Goal: Complete application form

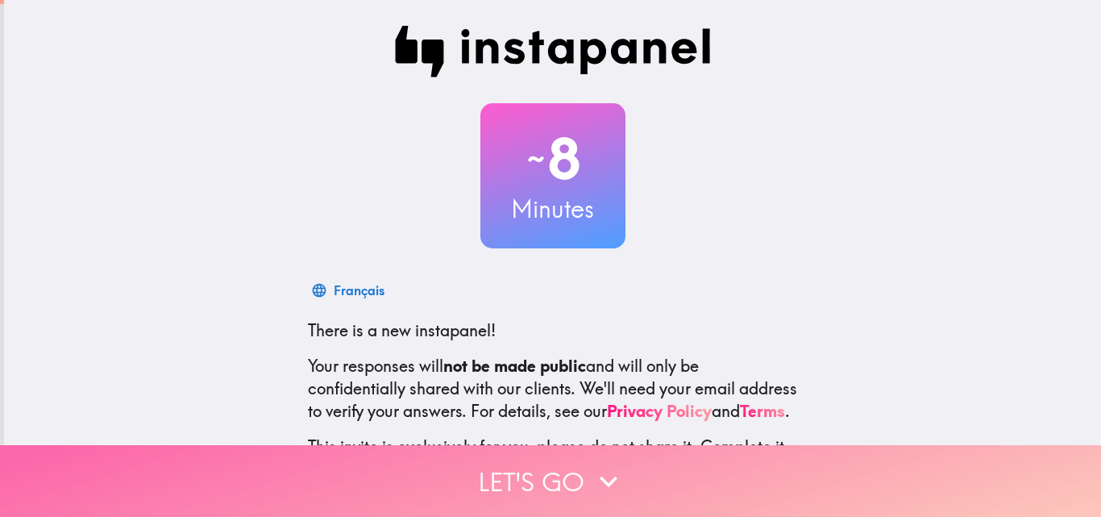
click at [541, 472] on button "Let's go" at bounding box center [550, 481] width 1101 height 72
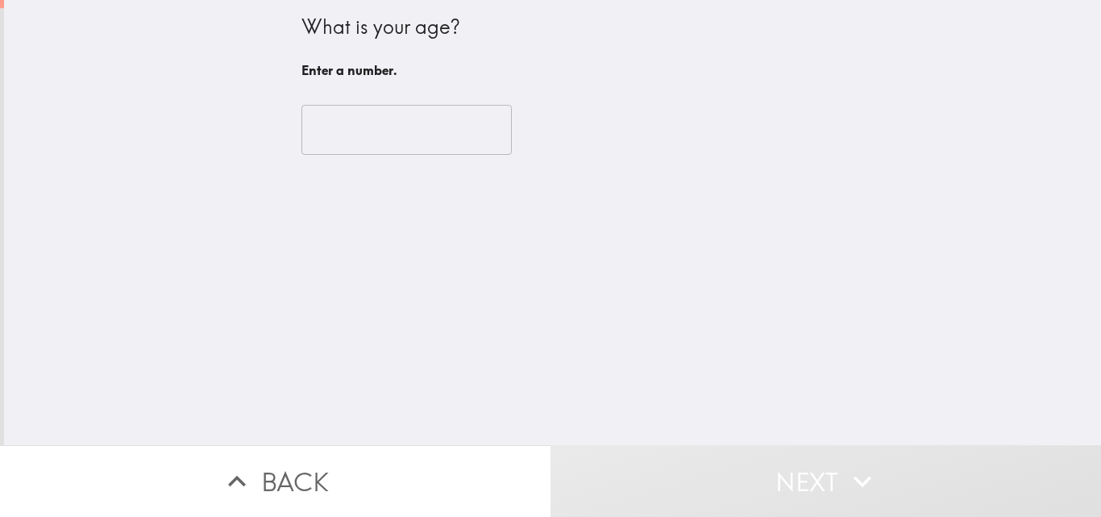
click at [379, 124] on input "number" at bounding box center [407, 130] width 210 height 50
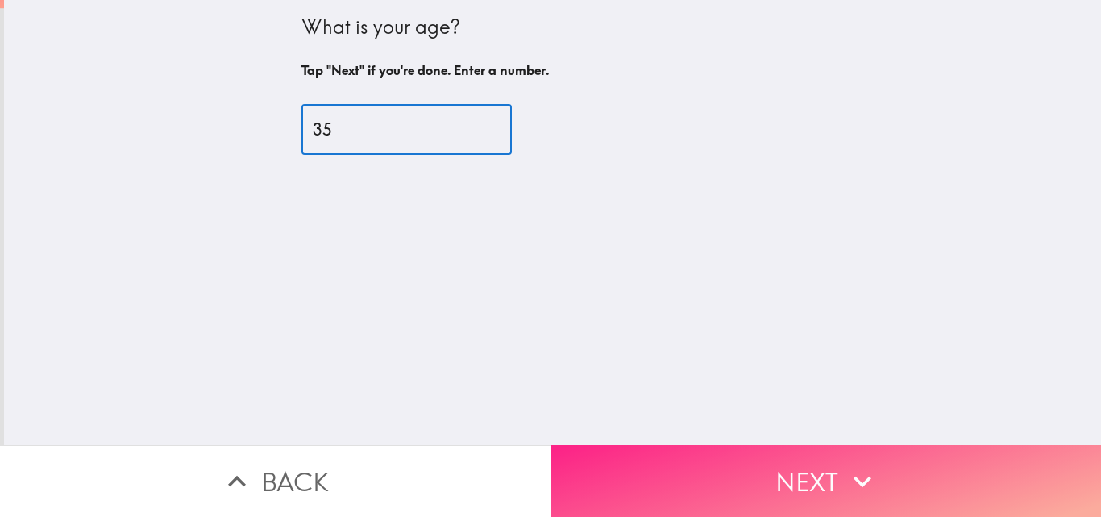
type input "35"
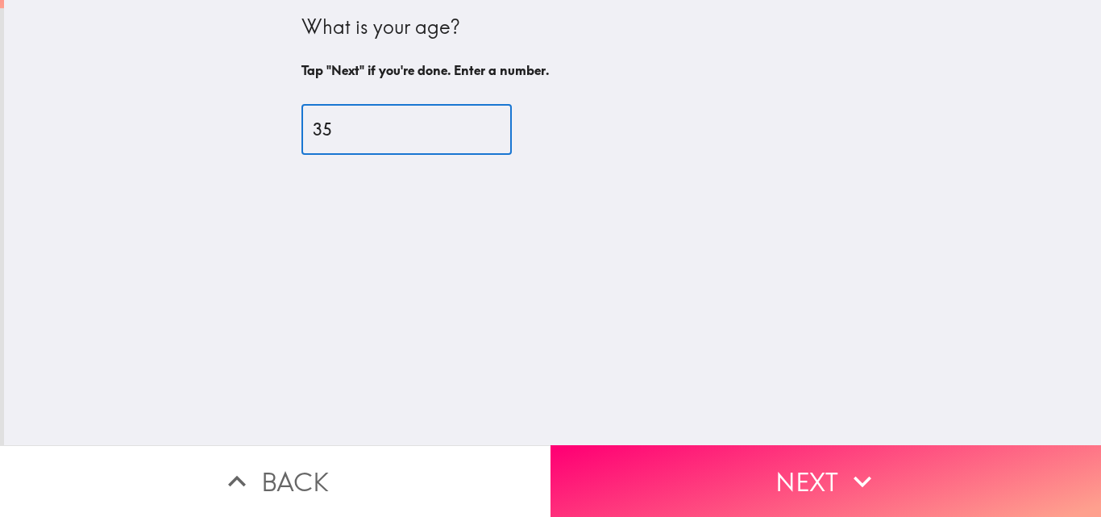
click at [635, 476] on button "Next" at bounding box center [826, 481] width 551 height 72
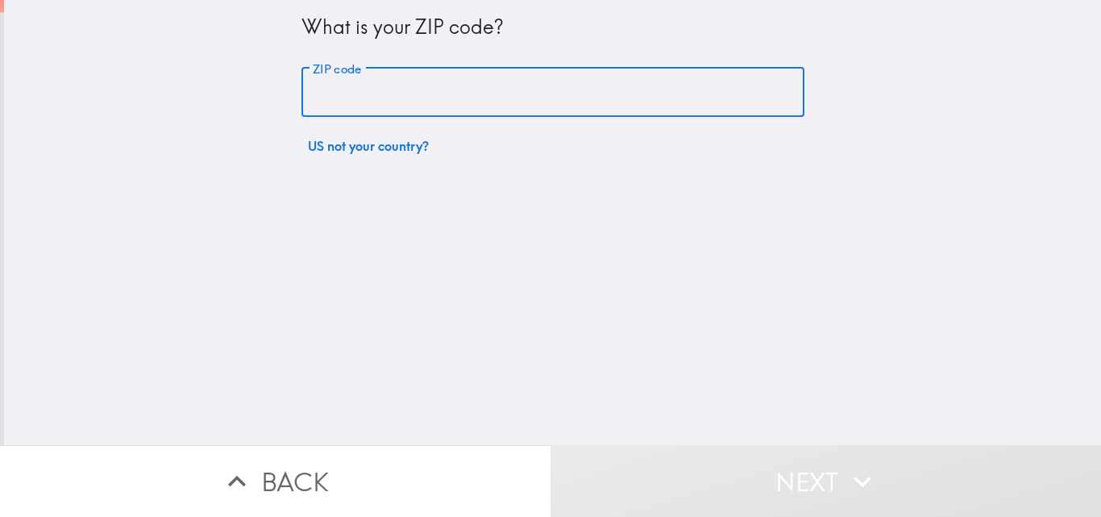
click at [378, 96] on input "ZIP code" at bounding box center [553, 93] width 503 height 50
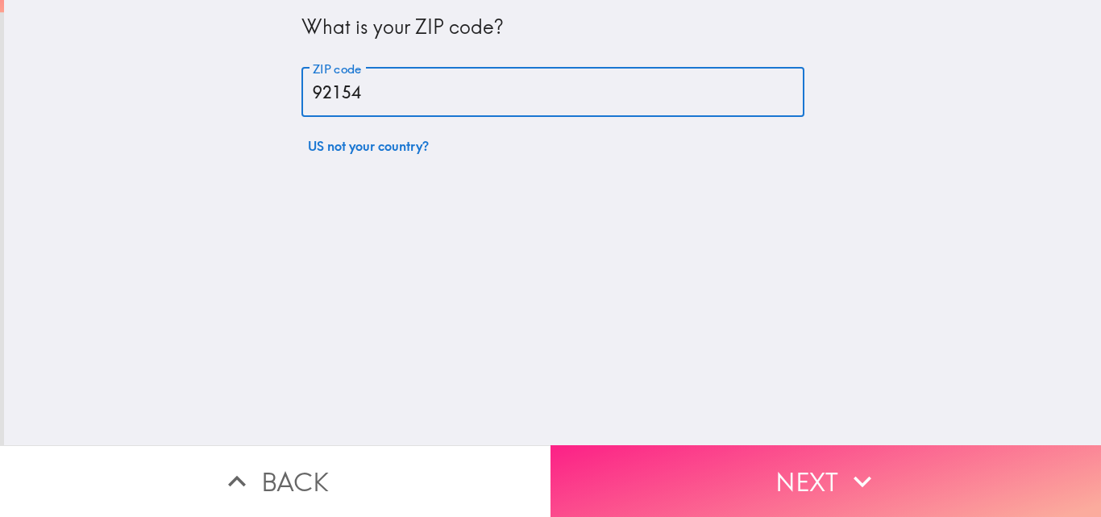
type input "92154"
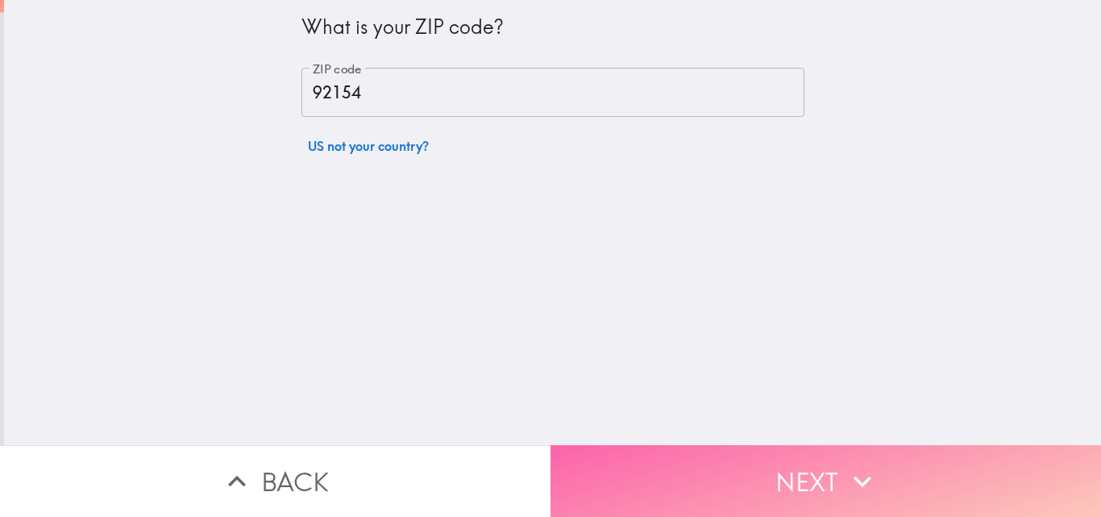
click at [667, 478] on button "Next" at bounding box center [826, 481] width 551 height 72
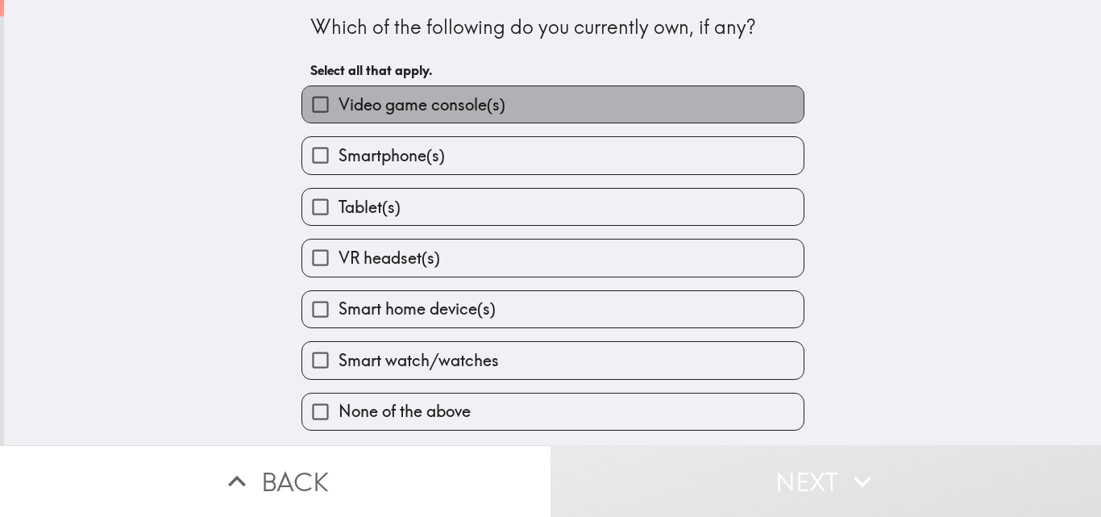
click at [410, 94] on span "Video game console(s)" at bounding box center [422, 105] width 167 height 23
click at [339, 94] on input "Video game console(s)" at bounding box center [320, 104] width 36 height 36
checkbox input "true"
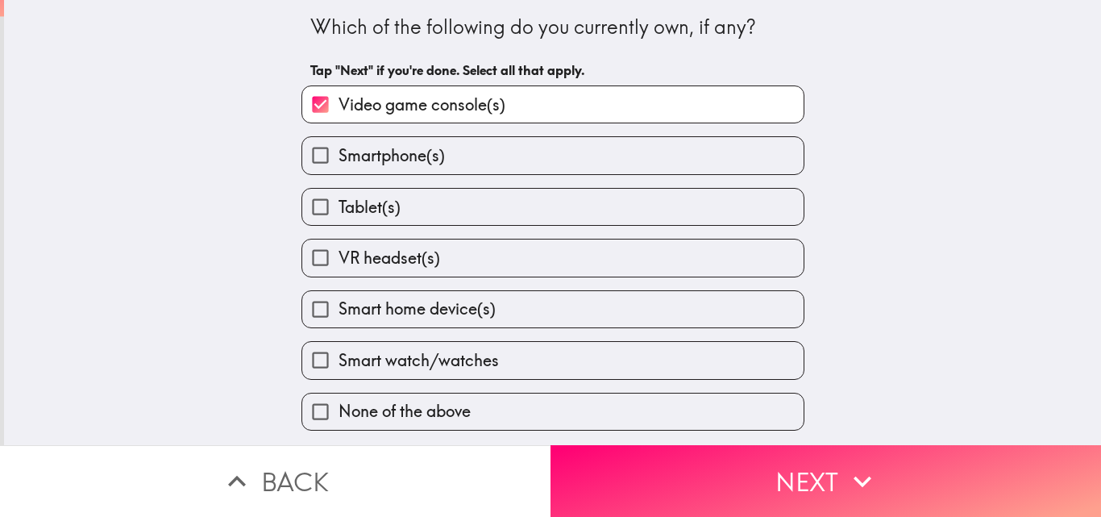
click at [386, 155] on span "Smartphone(s)" at bounding box center [392, 155] width 106 height 23
click at [339, 155] on input "Smartphone(s)" at bounding box center [320, 155] width 36 height 36
checkbox input "true"
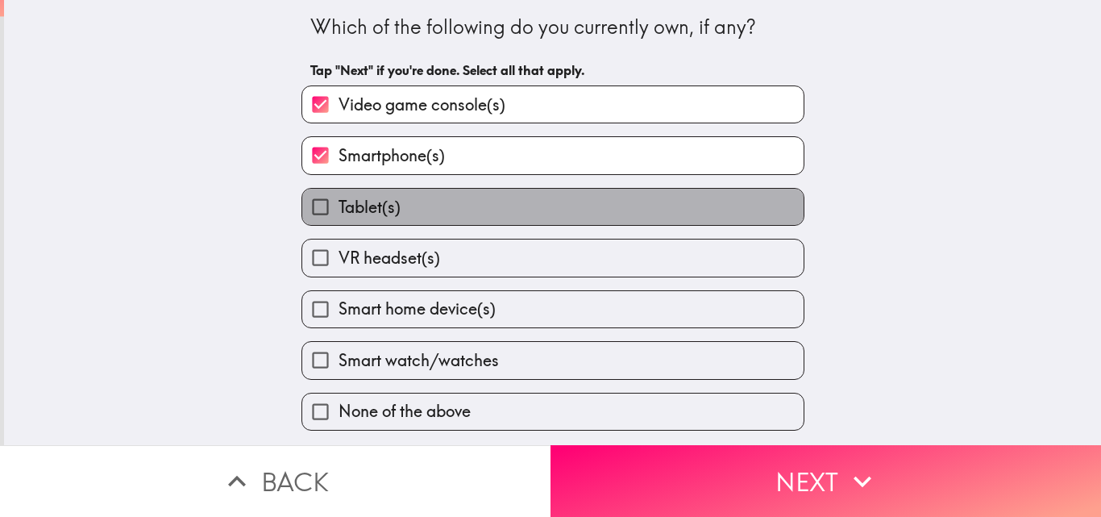
click at [385, 196] on span "Tablet(s)" at bounding box center [370, 207] width 62 height 23
click at [339, 195] on input "Tablet(s)" at bounding box center [320, 207] width 36 height 36
checkbox input "true"
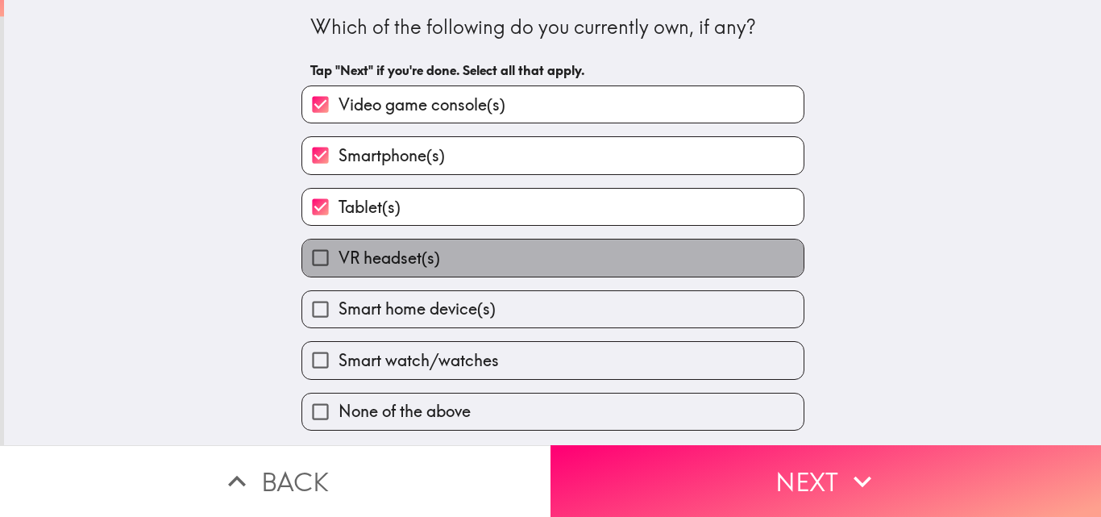
click at [374, 249] on span "VR headset(s)" at bounding box center [390, 258] width 102 height 23
click at [339, 249] on input "VR headset(s)" at bounding box center [320, 257] width 36 height 36
checkbox input "true"
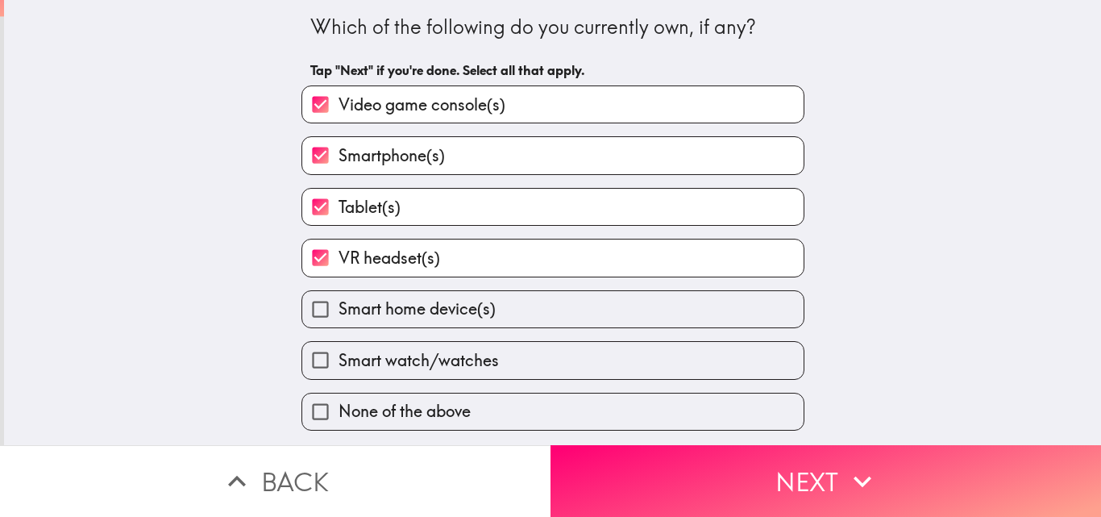
drag, startPoint x: 386, startPoint y: 299, endPoint x: 417, endPoint y: 324, distance: 39.5
click at [387, 299] on span "Smart home device(s)" at bounding box center [417, 308] width 157 height 23
click at [339, 299] on input "Smart home device(s)" at bounding box center [320, 309] width 36 height 36
checkbox input "true"
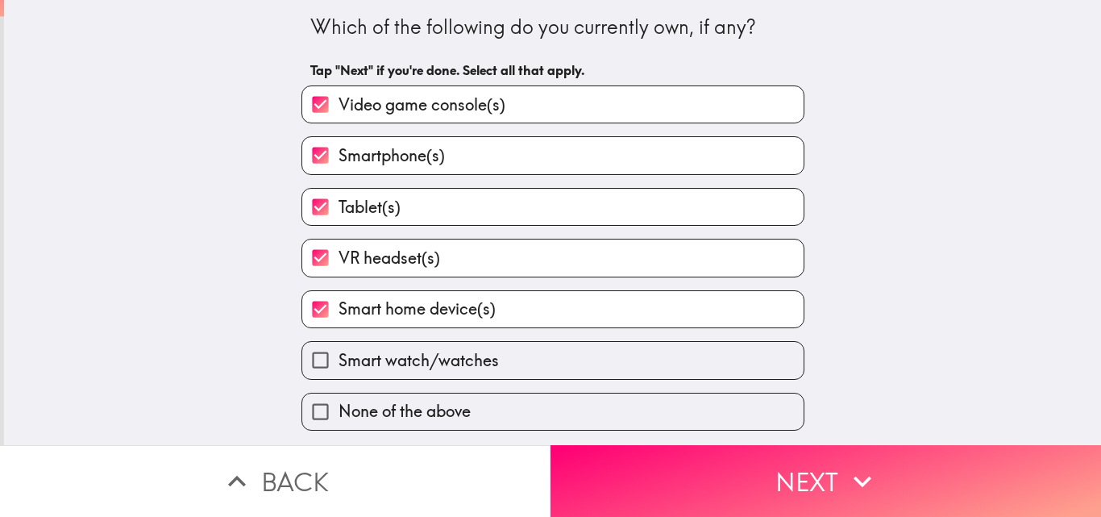
click at [406, 340] on div "Smart watch/watches" at bounding box center [547, 353] width 516 height 51
click at [593, 459] on button "Next" at bounding box center [826, 481] width 551 height 72
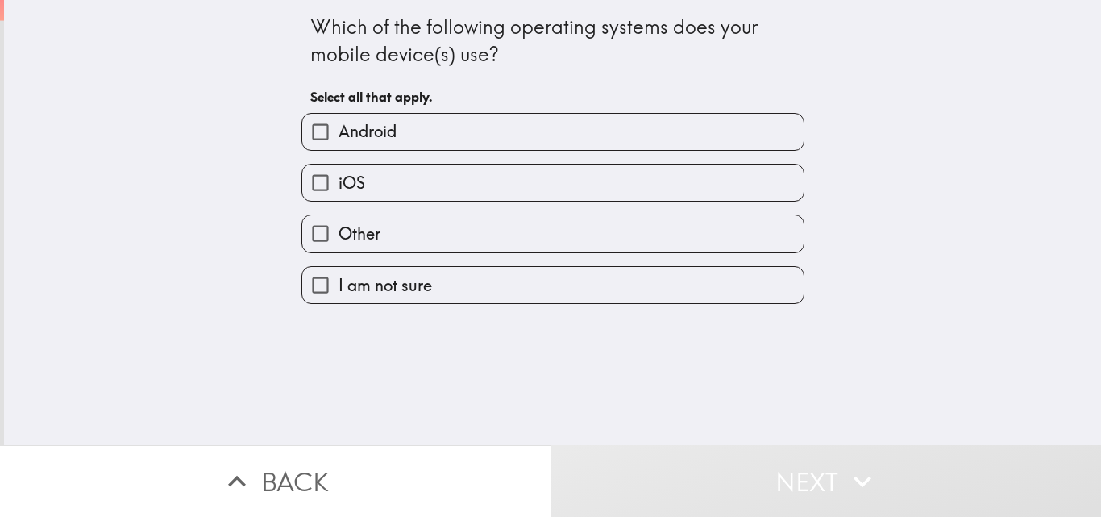
drag, startPoint x: 402, startPoint y: 157, endPoint x: 386, endPoint y: 179, distance: 27.1
click at [386, 179] on div "iOS" at bounding box center [547, 176] width 516 height 51
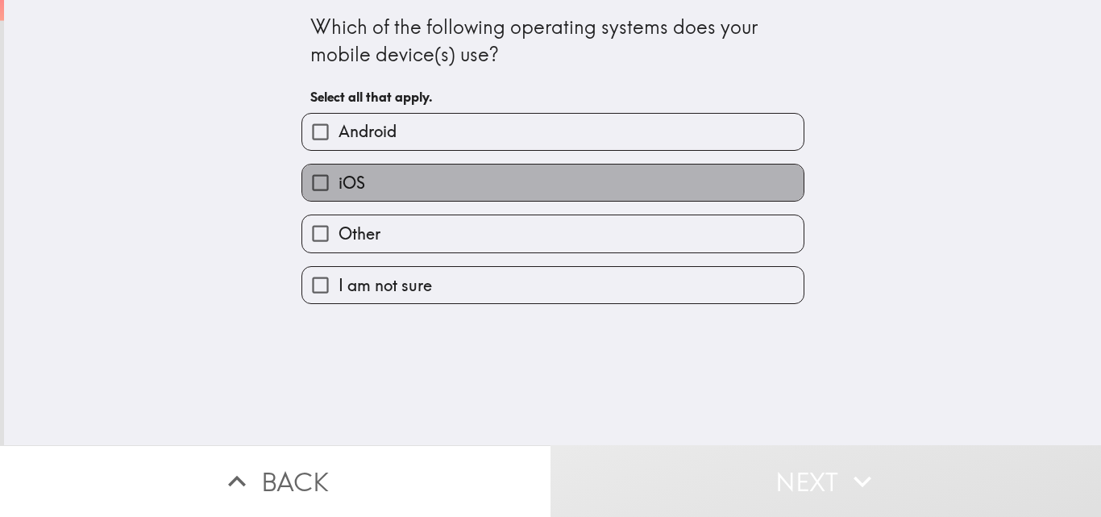
click at [385, 181] on label "iOS" at bounding box center [552, 182] width 501 height 36
click at [339, 181] on input "iOS" at bounding box center [320, 182] width 36 height 36
checkbox input "true"
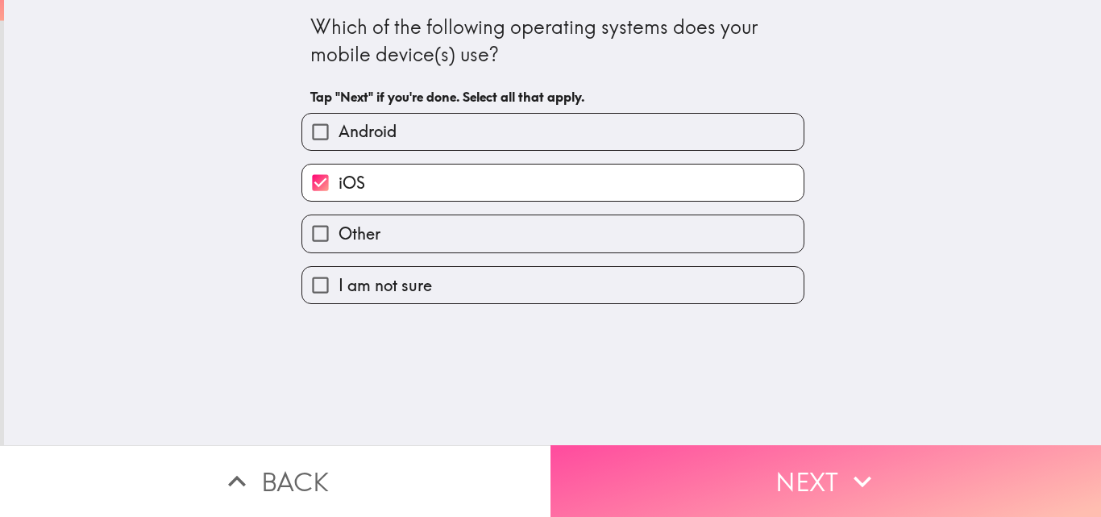
click at [599, 451] on button "Next" at bounding box center [826, 481] width 551 height 72
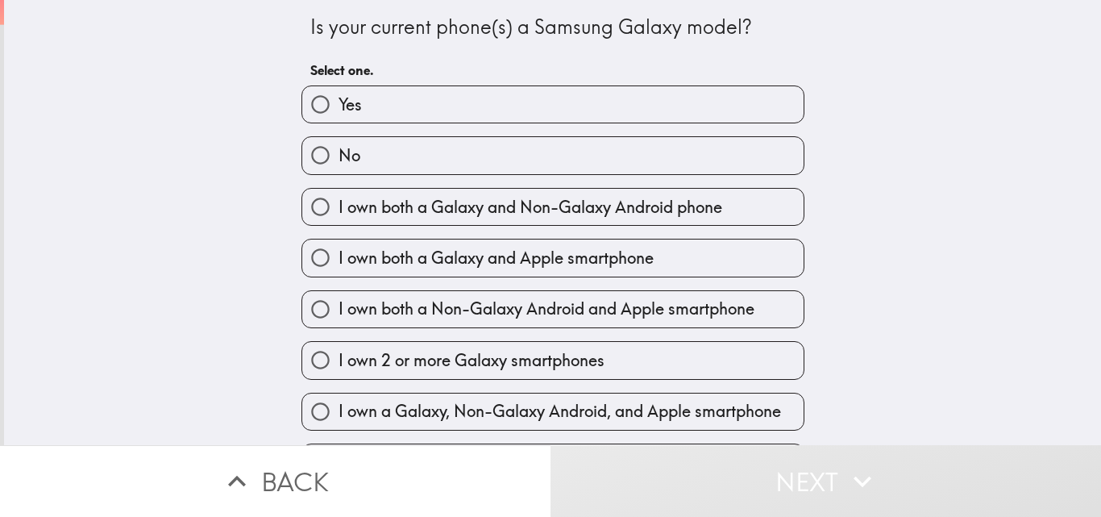
drag, startPoint x: 355, startPoint y: 156, endPoint x: 193, endPoint y: 288, distance: 209.1
click at [193, 296] on div "Is your current phone(s) a Samsung Galaxy model? Select one. Yes No I own both …" at bounding box center [552, 222] width 1097 height 445
drag, startPoint x: 425, startPoint y: 254, endPoint x: 431, endPoint y: 260, distance: 8.6
click at [425, 252] on span "I own both a Galaxy and Apple smartphone" at bounding box center [496, 258] width 315 height 23
click at [339, 252] on input "I own both a Galaxy and Apple smartphone" at bounding box center [320, 257] width 36 height 36
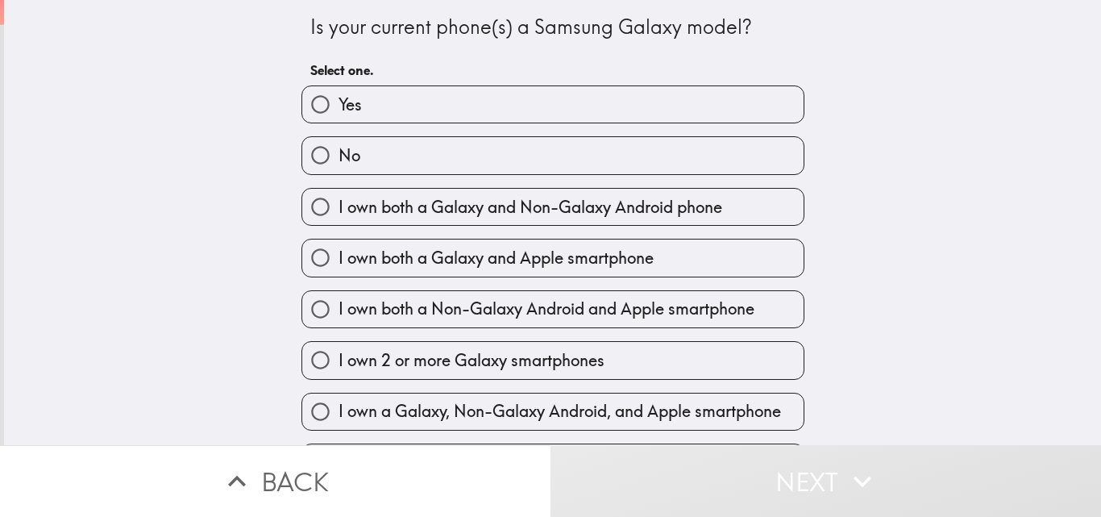
radio input "true"
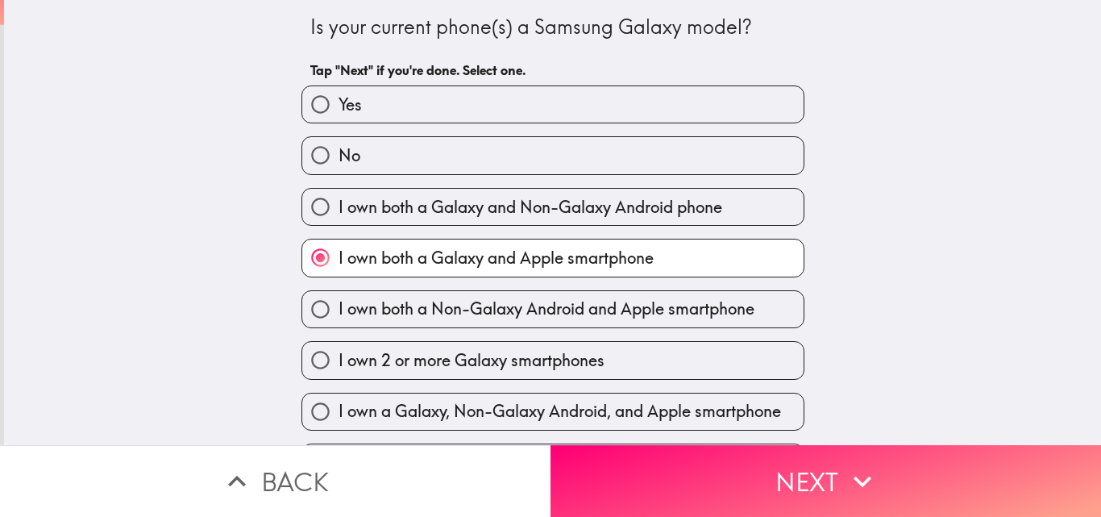
click at [635, 464] on button "Next" at bounding box center [826, 481] width 551 height 72
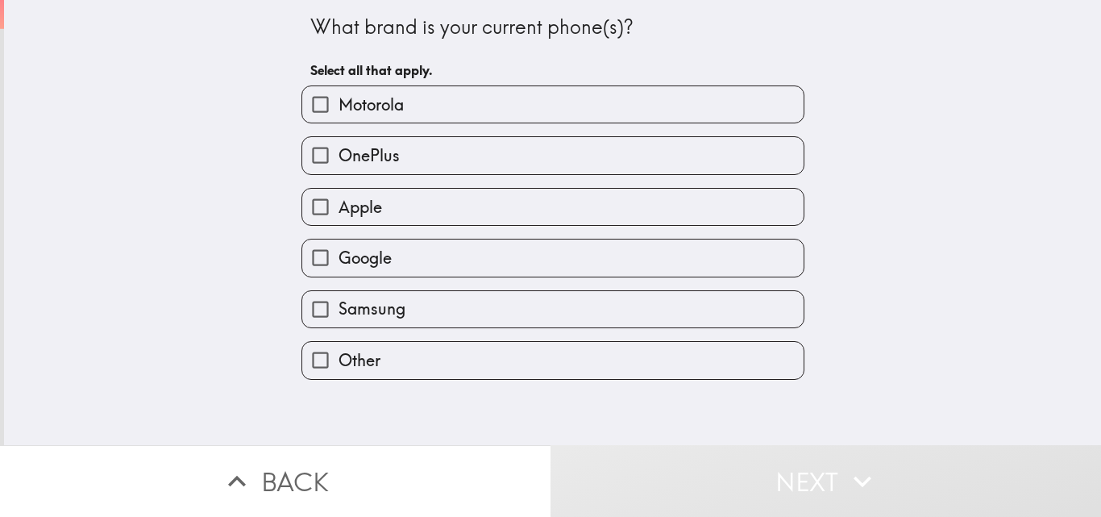
drag, startPoint x: 386, startPoint y: 204, endPoint x: 405, endPoint y: 223, distance: 26.8
click at [386, 205] on label "Apple" at bounding box center [552, 207] width 501 height 36
click at [339, 205] on input "Apple" at bounding box center [320, 207] width 36 height 36
checkbox input "true"
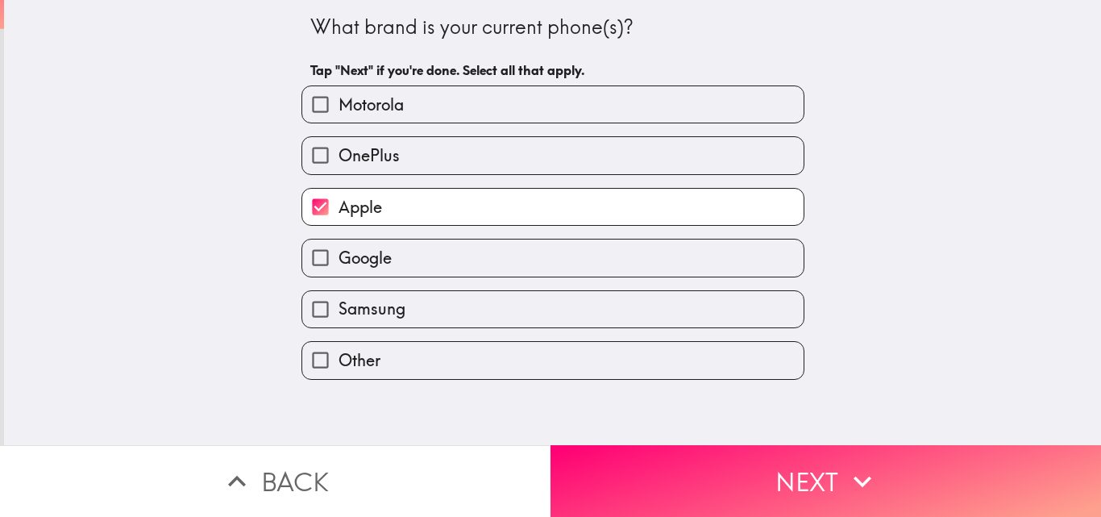
drag, startPoint x: 388, startPoint y: 302, endPoint x: 438, endPoint y: 330, distance: 57.4
click at [388, 302] on span "Samsung" at bounding box center [372, 308] width 67 height 23
click at [339, 302] on input "Samsung" at bounding box center [320, 309] width 36 height 36
checkbox input "true"
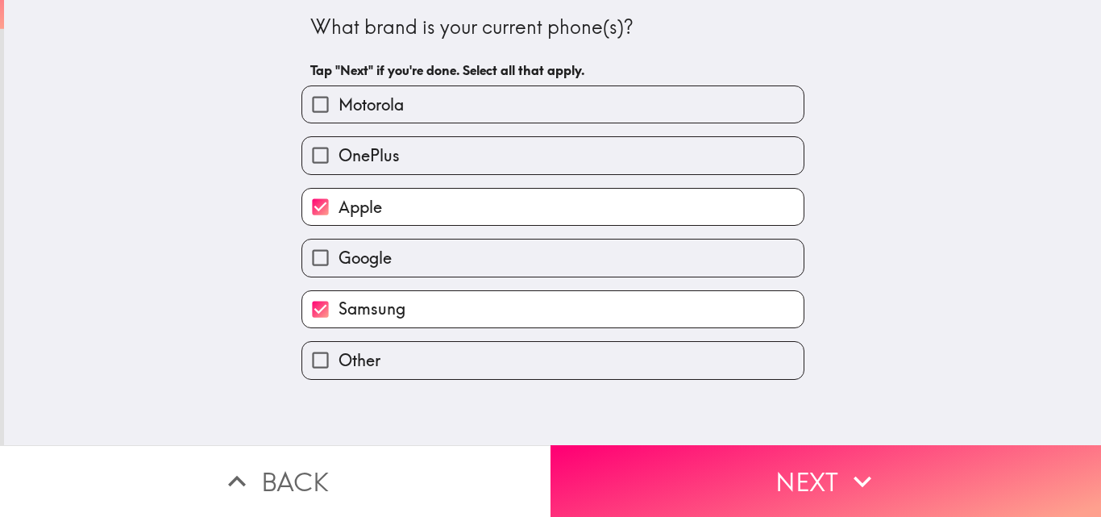
click at [679, 463] on button "Next" at bounding box center [826, 481] width 551 height 72
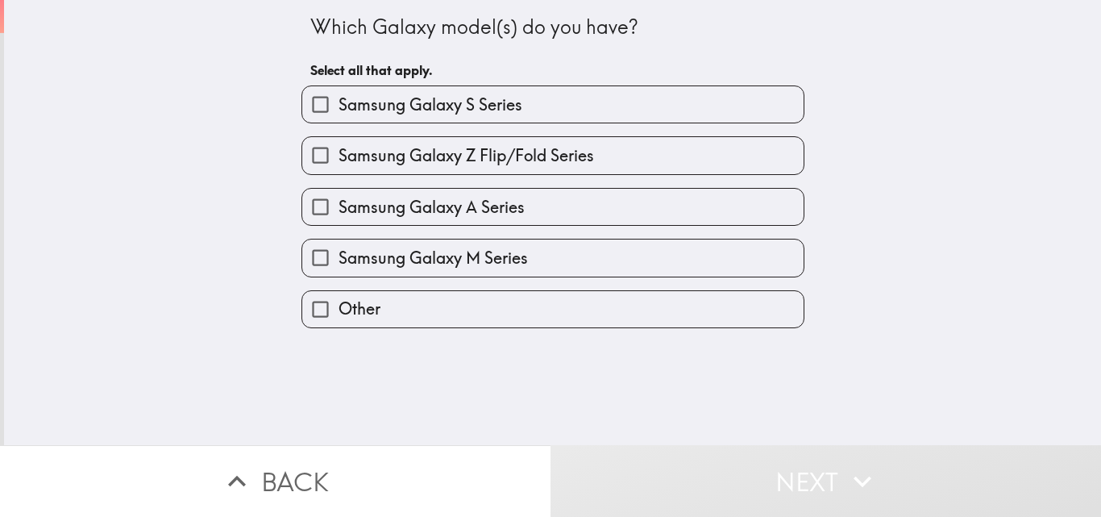
click at [467, 90] on label "Samsung Galaxy S Series" at bounding box center [552, 104] width 501 height 36
click at [339, 90] on input "Samsung Galaxy S Series" at bounding box center [320, 104] width 36 height 36
checkbox input "true"
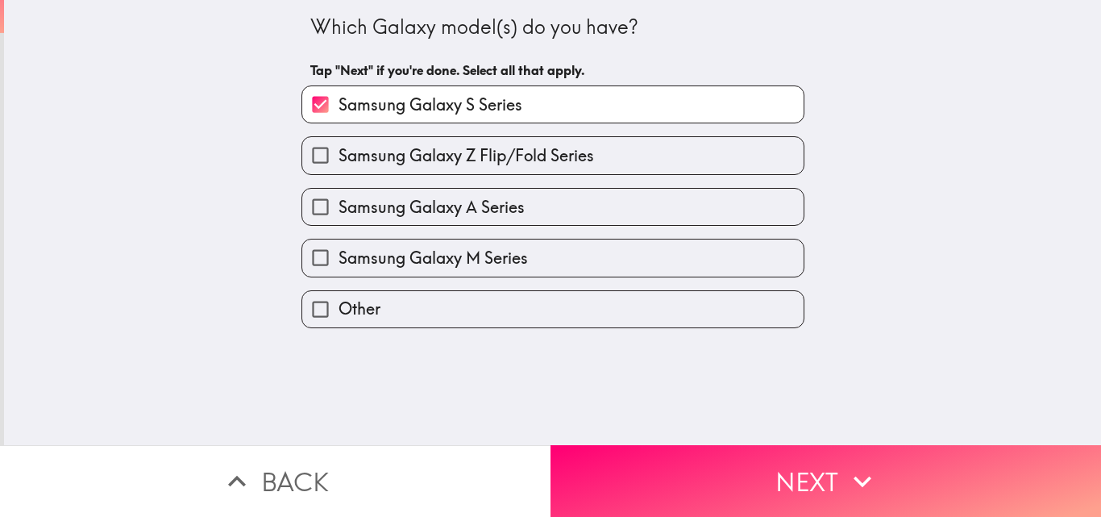
click at [610, 447] on button "Next" at bounding box center [826, 481] width 551 height 72
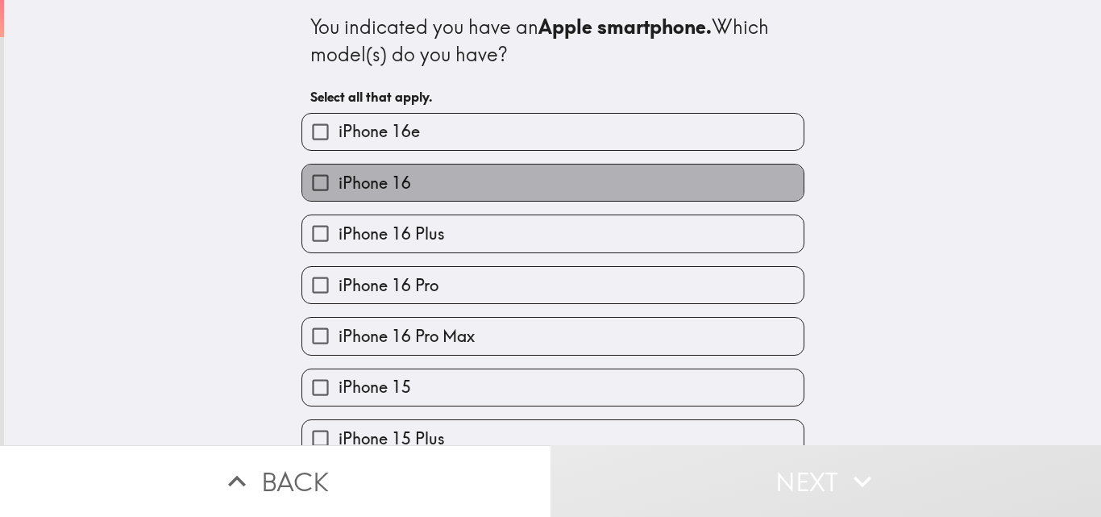
drag, startPoint x: 411, startPoint y: 179, endPoint x: 488, endPoint y: 262, distance: 113.0
click at [411, 178] on label "iPhone 16" at bounding box center [552, 182] width 501 height 36
click at [339, 178] on input "iPhone 16" at bounding box center [320, 182] width 36 height 36
checkbox input "true"
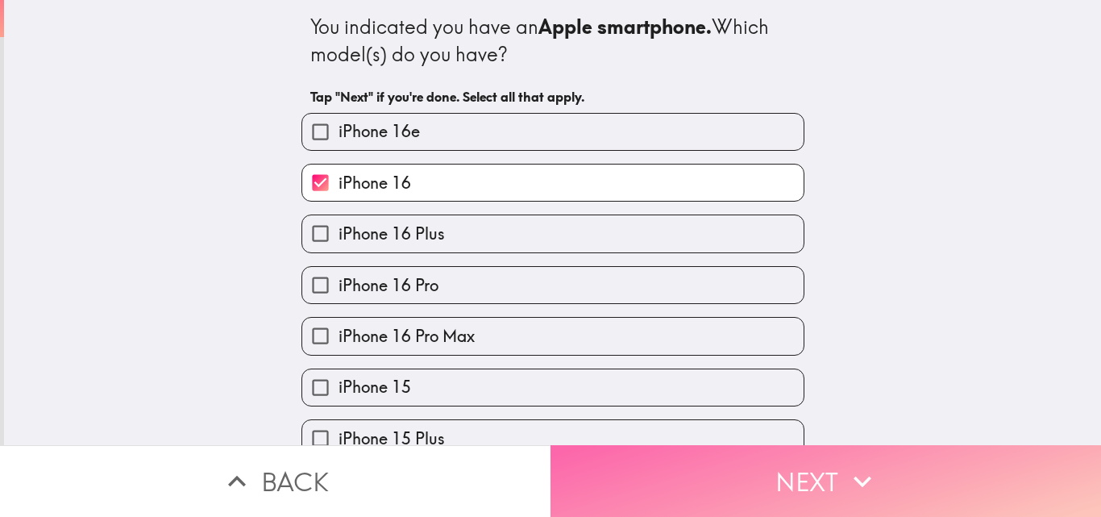
click at [642, 497] on button "Next" at bounding box center [826, 481] width 551 height 72
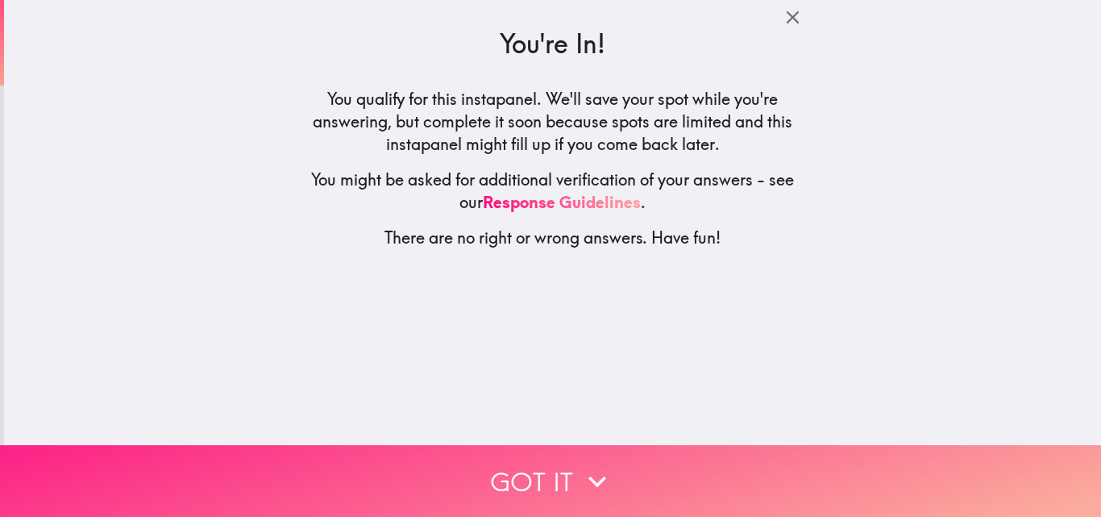
click at [590, 480] on icon "button" at bounding box center [597, 481] width 35 height 35
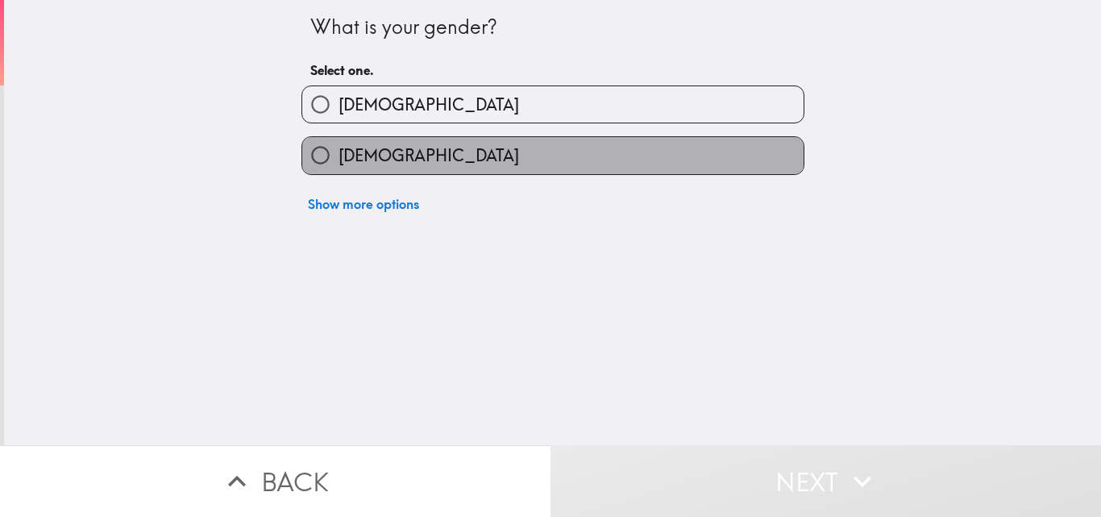
drag, startPoint x: 375, startPoint y: 150, endPoint x: 374, endPoint y: 165, distance: 15.3
click at [374, 152] on span "[DEMOGRAPHIC_DATA]" at bounding box center [429, 155] width 181 height 23
click at [339, 152] on input "[DEMOGRAPHIC_DATA]" at bounding box center [320, 155] width 36 height 36
radio input "true"
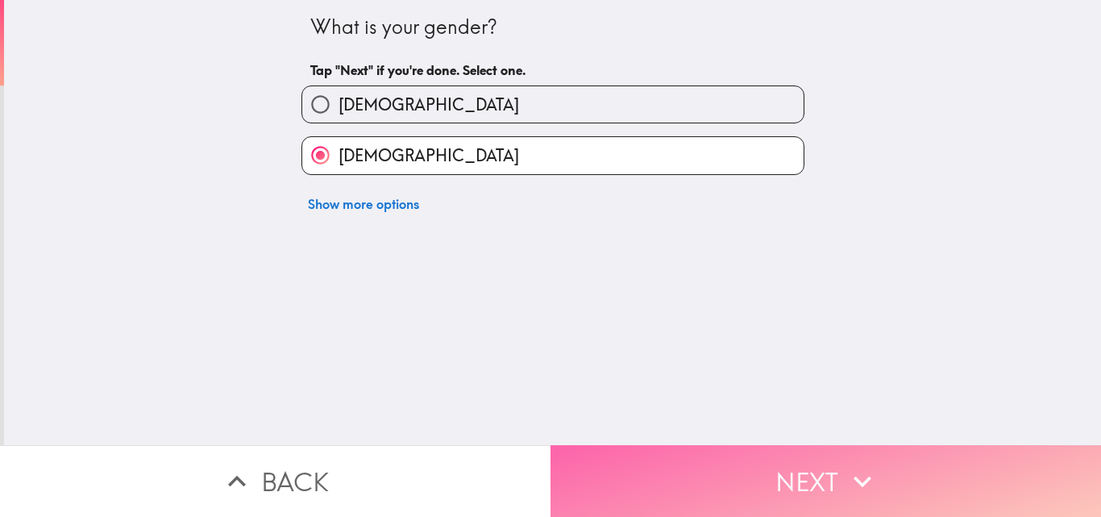
click at [702, 466] on button "Next" at bounding box center [826, 481] width 551 height 72
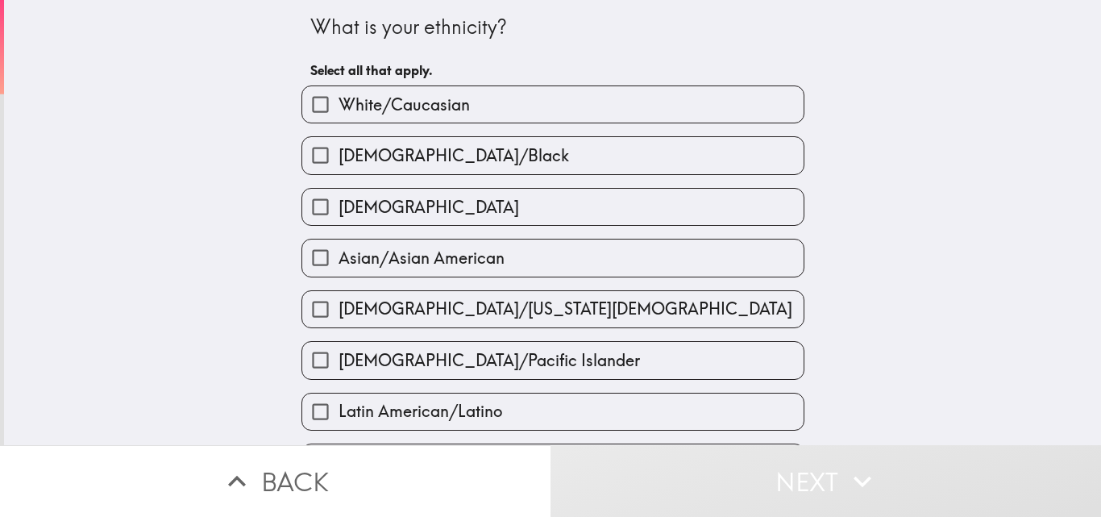
click at [437, 106] on span "White/Caucasian" at bounding box center [404, 105] width 131 height 23
click at [339, 106] on input "White/Caucasian" at bounding box center [320, 104] width 36 height 36
checkbox input "true"
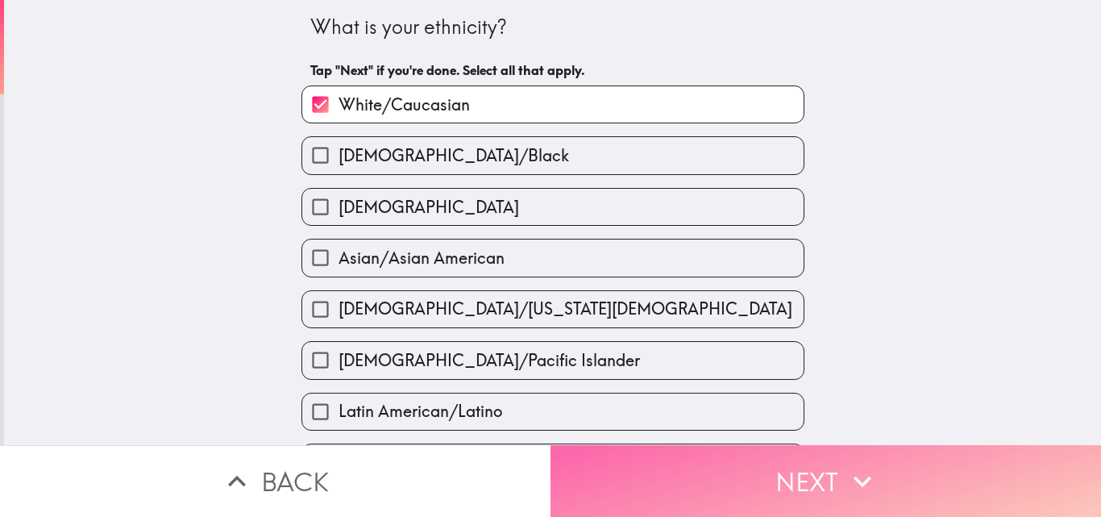
click at [634, 460] on button "Next" at bounding box center [826, 481] width 551 height 72
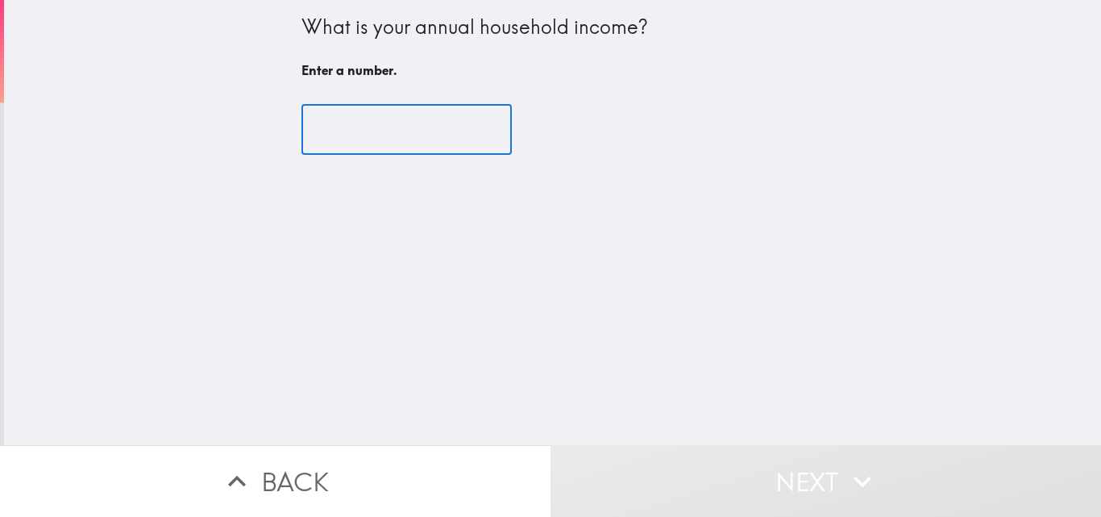
click at [372, 125] on input "number" at bounding box center [407, 130] width 210 height 50
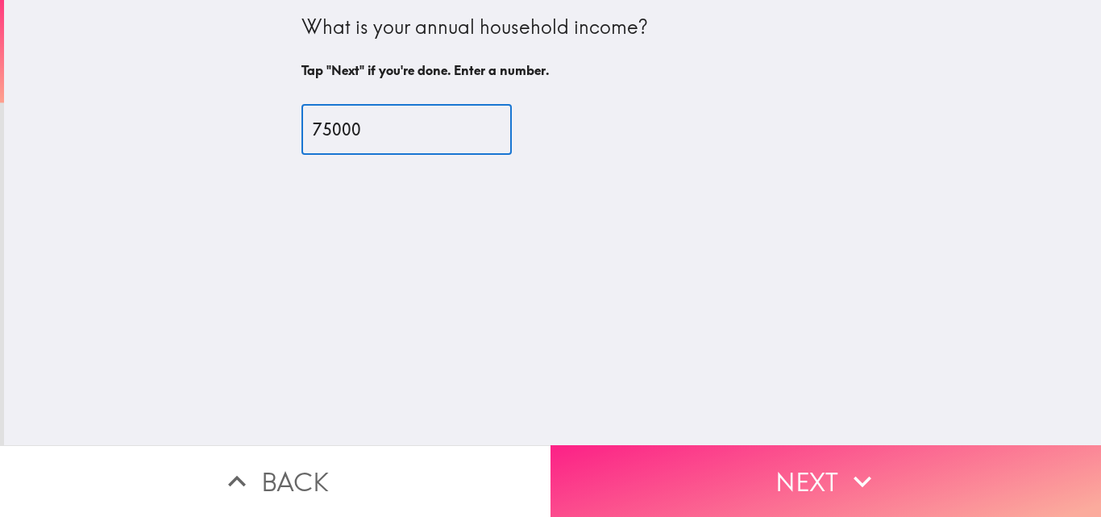
type input "75000"
click at [677, 476] on button "Next" at bounding box center [826, 481] width 551 height 72
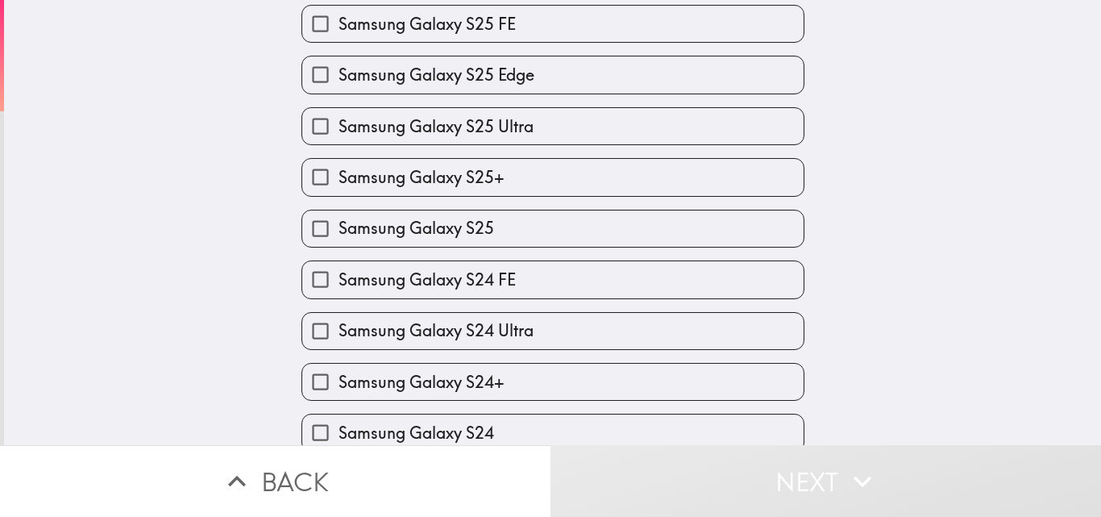
scroll to position [242, 0]
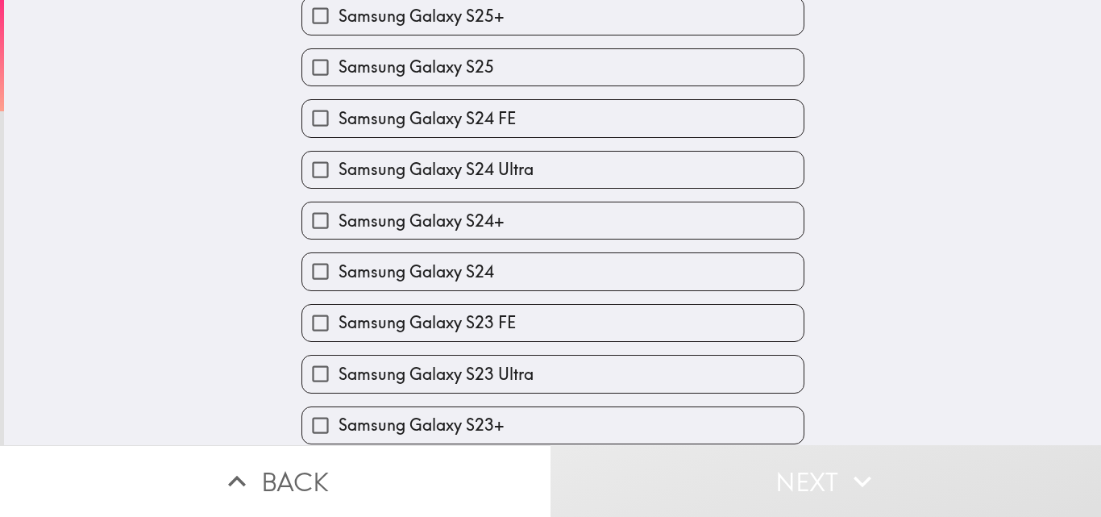
click at [497, 217] on label "Samsung Galaxy S24+" at bounding box center [552, 220] width 501 height 36
click at [339, 217] on input "Samsung Galaxy S24+" at bounding box center [320, 220] width 36 height 36
checkbox input "true"
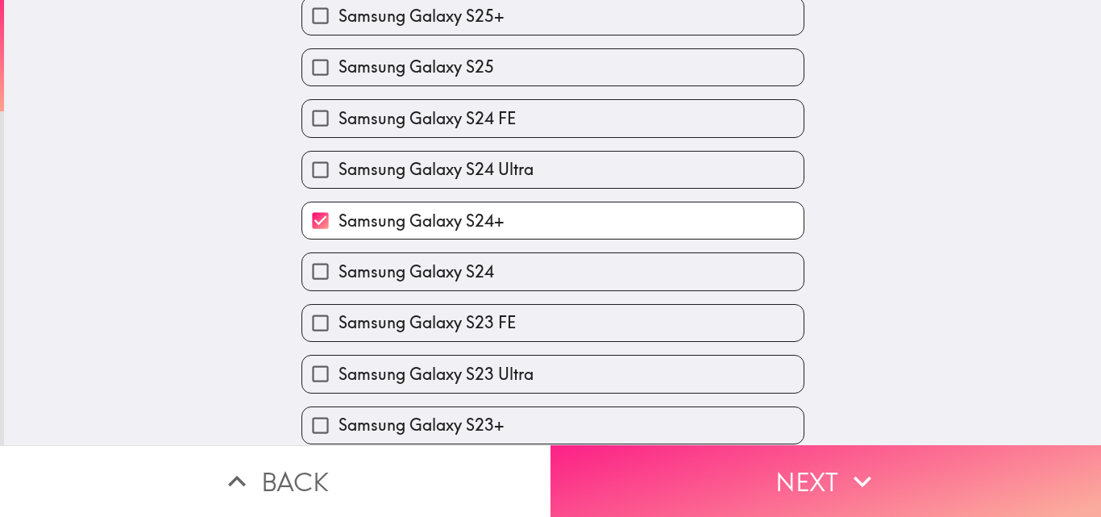
click at [634, 470] on button "Next" at bounding box center [826, 481] width 551 height 72
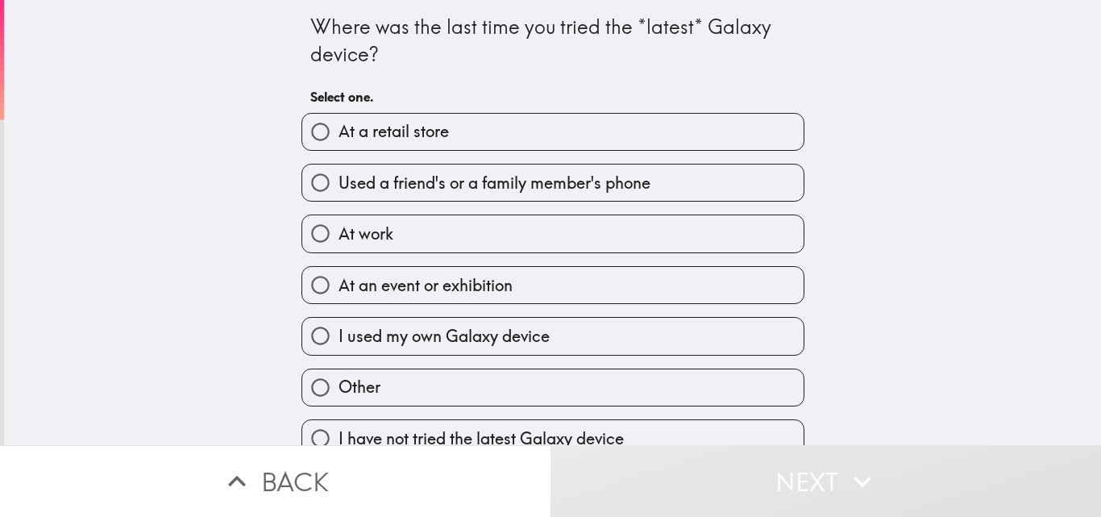
click at [400, 137] on span "At a retail store" at bounding box center [394, 131] width 110 height 23
click at [339, 137] on input "At a retail store" at bounding box center [320, 132] width 36 height 36
radio input "true"
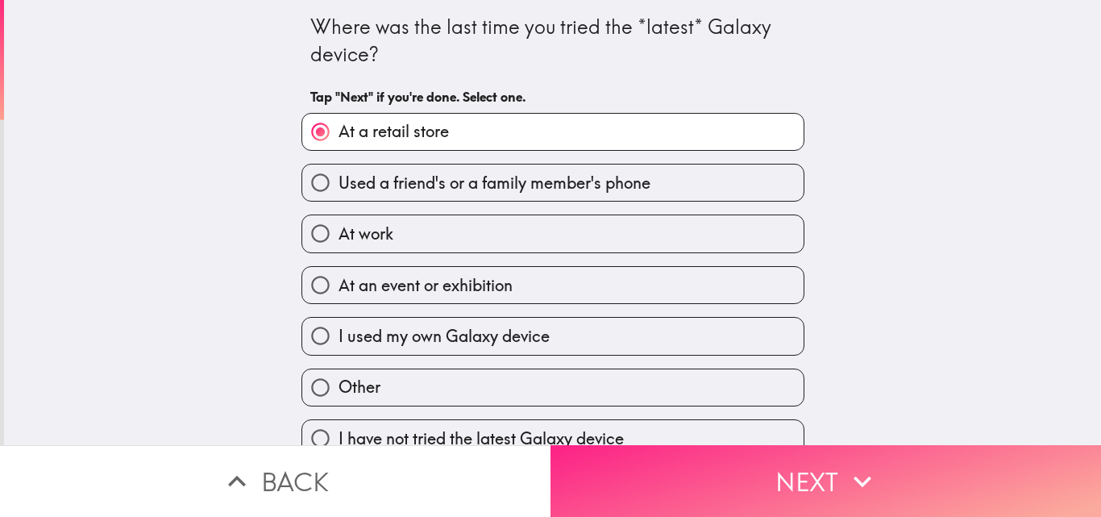
click at [621, 479] on button "Next" at bounding box center [826, 481] width 551 height 72
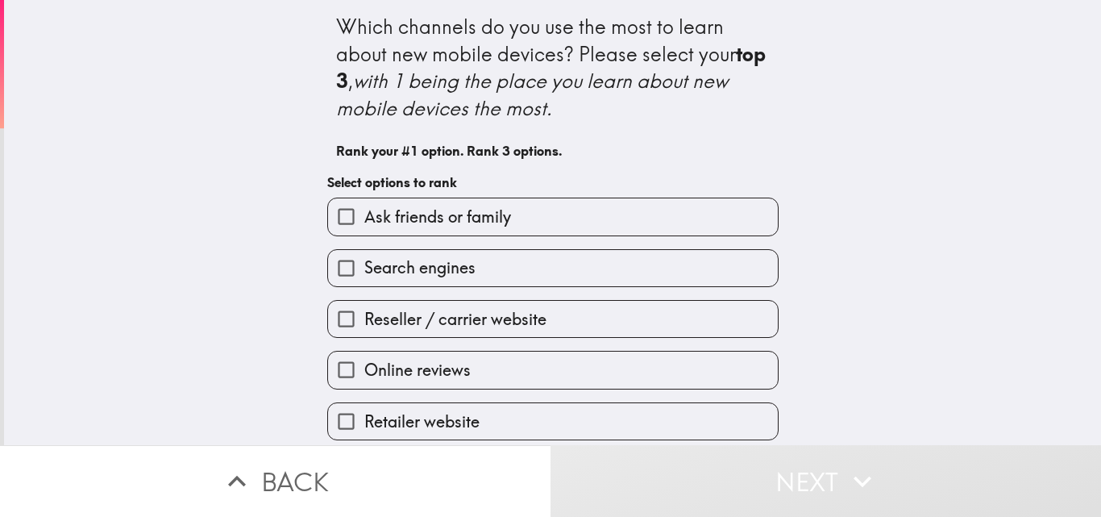
click at [460, 365] on label "Online reviews" at bounding box center [553, 369] width 450 height 36
click at [364, 365] on input "Online reviews" at bounding box center [346, 369] width 36 height 36
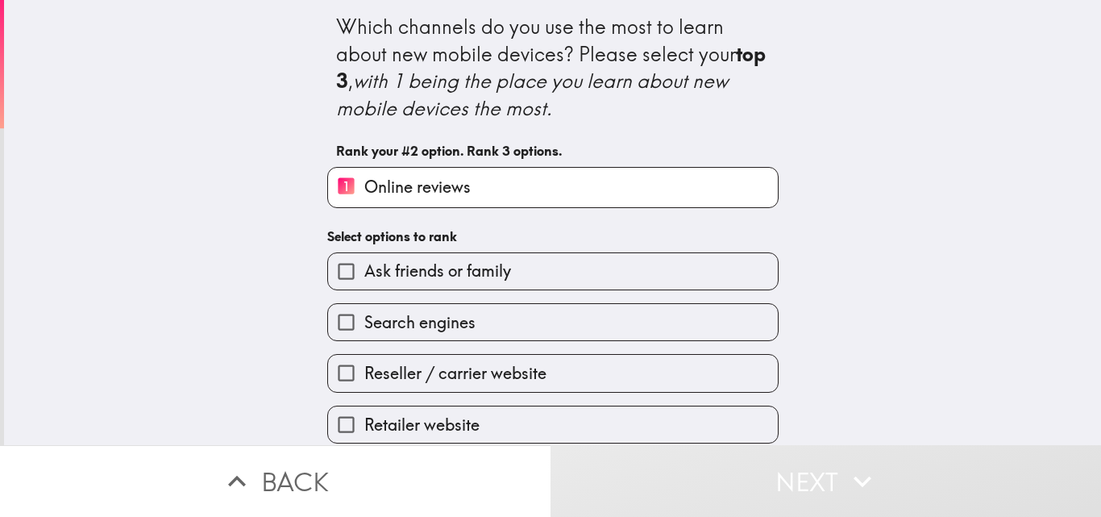
scroll to position [164, 0]
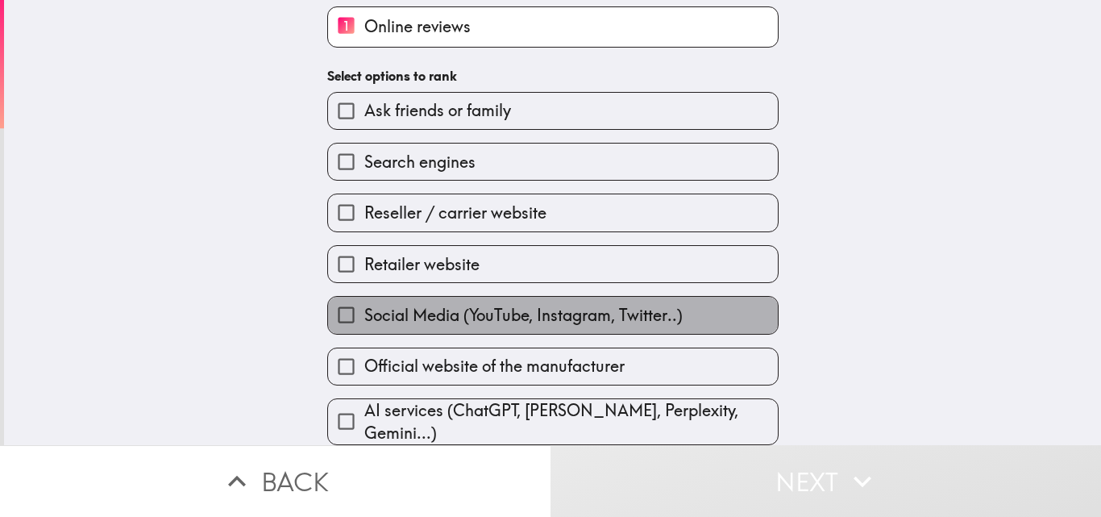
click at [487, 318] on span "Social Media (YouTube, Instagram, Twitter..)" at bounding box center [523, 315] width 318 height 23
click at [364, 318] on input "Social Media (YouTube, Instagram, Twitter..)" at bounding box center [346, 315] width 36 height 36
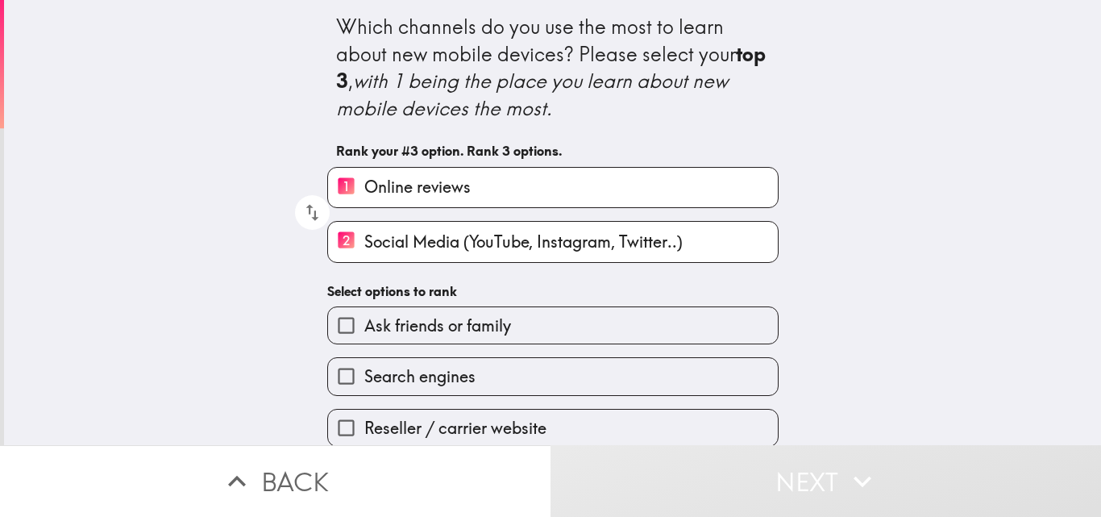
scroll to position [168, 0]
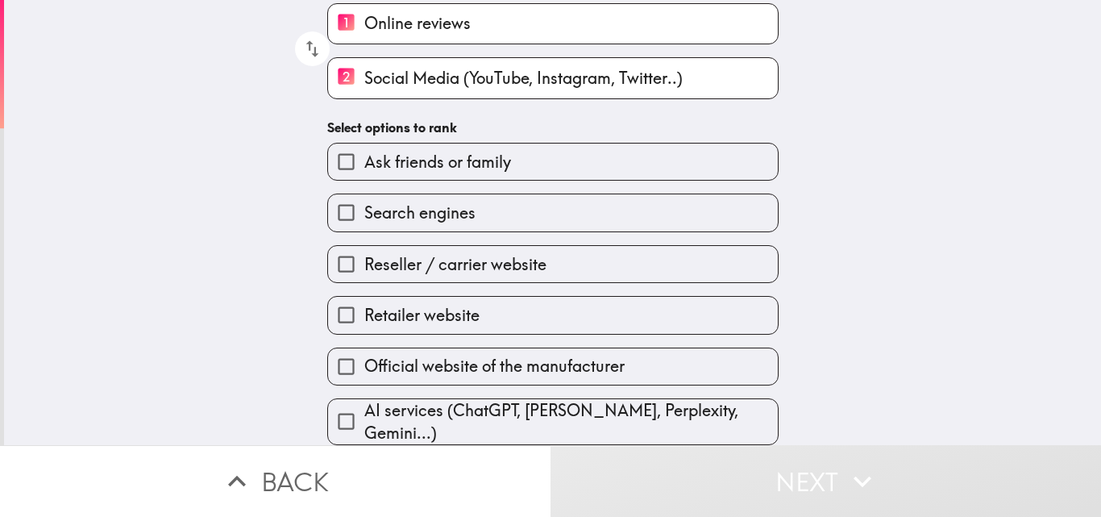
click at [455, 212] on span "Search engines" at bounding box center [419, 213] width 111 height 23
click at [364, 212] on input "Search engines" at bounding box center [346, 212] width 36 height 36
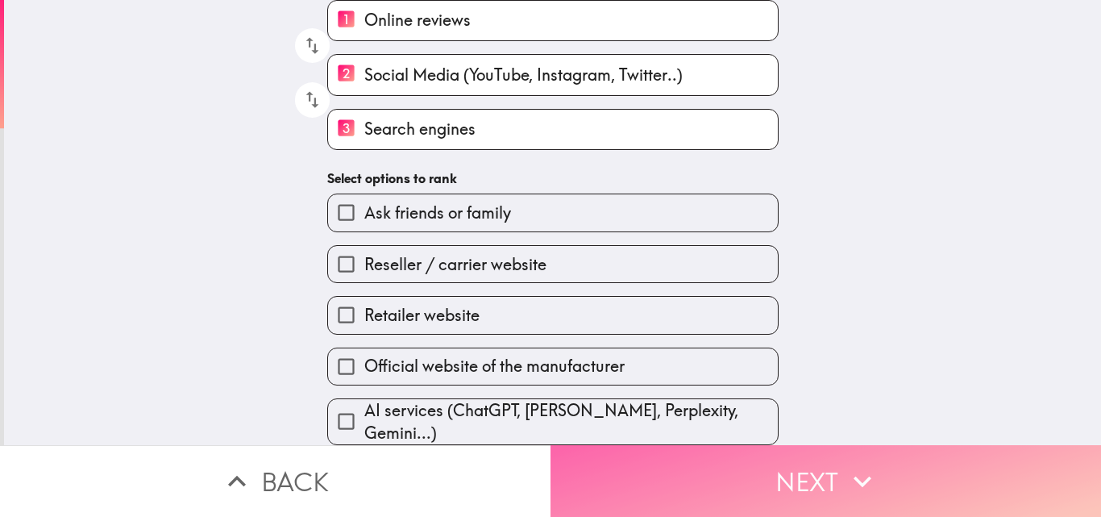
click at [608, 453] on button "Next" at bounding box center [826, 481] width 551 height 72
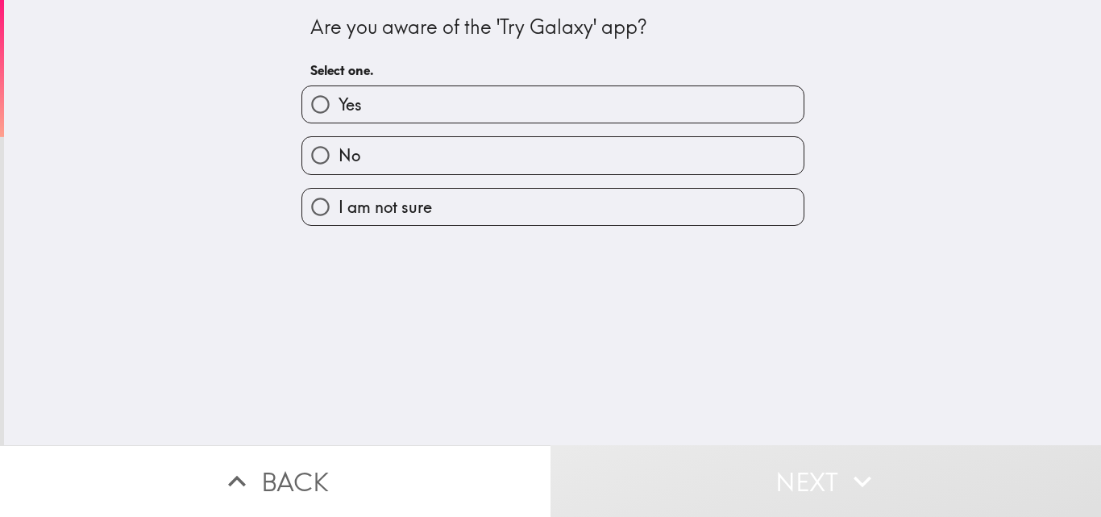
click at [357, 89] on label "Yes" at bounding box center [552, 104] width 501 height 36
click at [339, 89] on input "Yes" at bounding box center [320, 104] width 36 height 36
radio input "true"
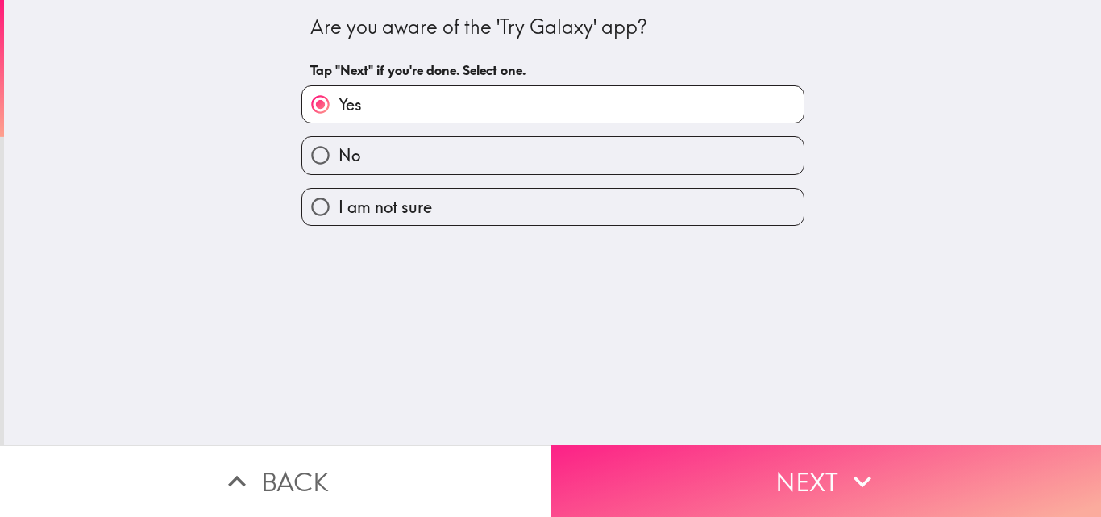
click at [662, 470] on button "Next" at bounding box center [826, 481] width 551 height 72
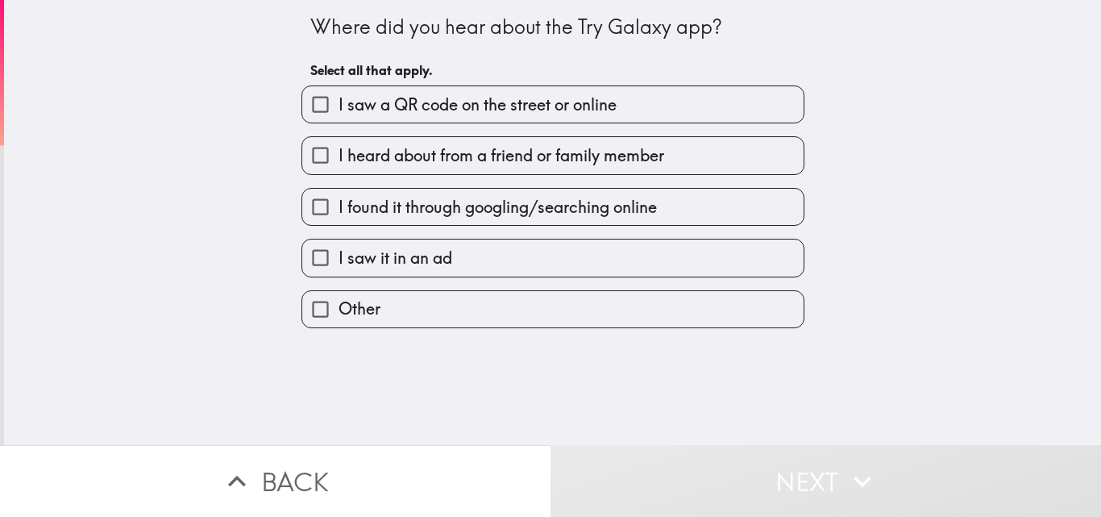
click at [486, 105] on span "I saw a QR code on the street or online" at bounding box center [478, 105] width 278 height 23
click at [339, 105] on input "I saw a QR code on the street or online" at bounding box center [320, 104] width 36 height 36
checkbox input "true"
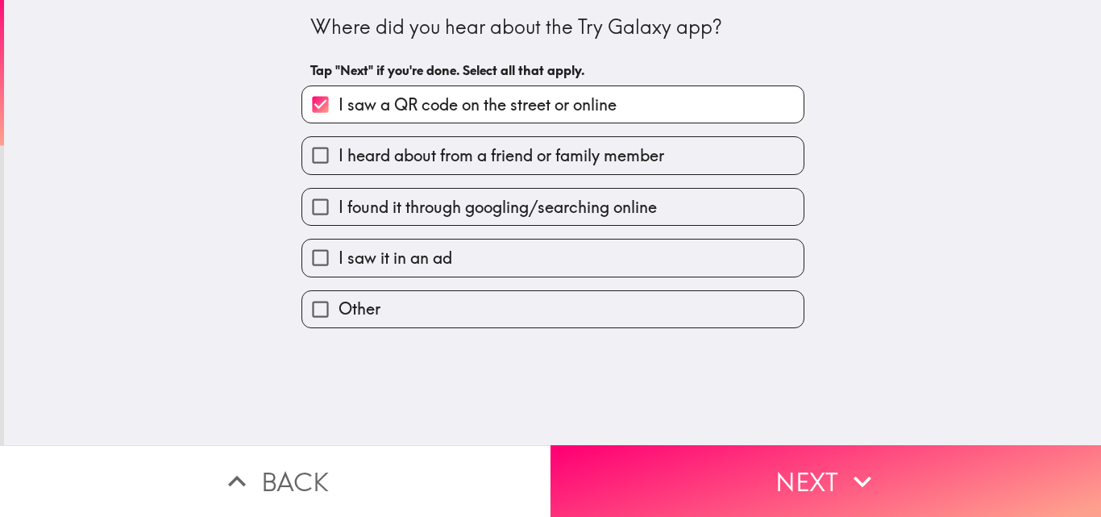
click at [472, 164] on span "I heard about from a friend or family member" at bounding box center [502, 155] width 326 height 23
click at [339, 164] on input "I heard about from a friend or family member" at bounding box center [320, 155] width 36 height 36
checkbox input "true"
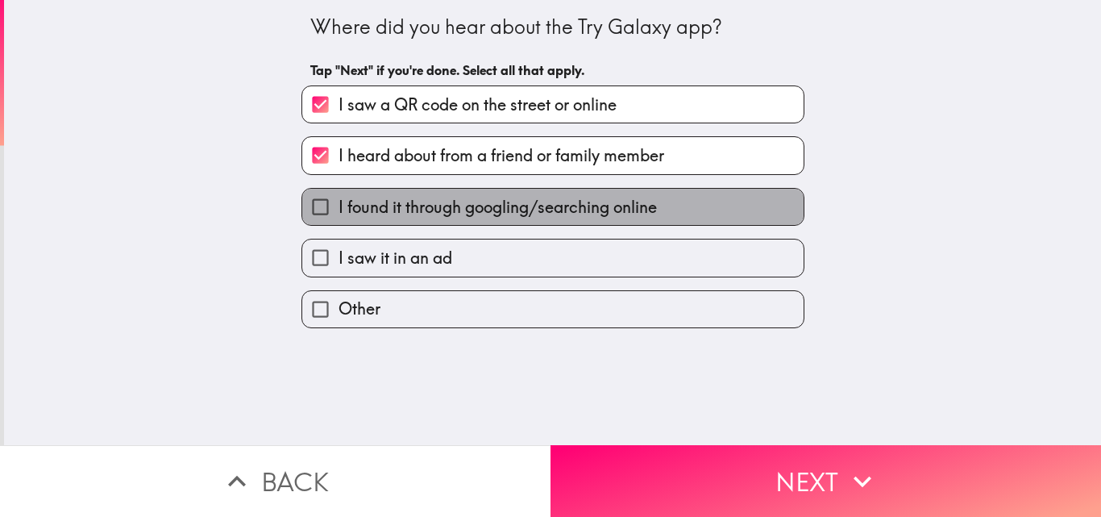
click at [474, 196] on span "I found it through googling/searching online" at bounding box center [498, 207] width 318 height 23
click at [339, 196] on input "I found it through googling/searching online" at bounding box center [320, 207] width 36 height 36
checkbox input "true"
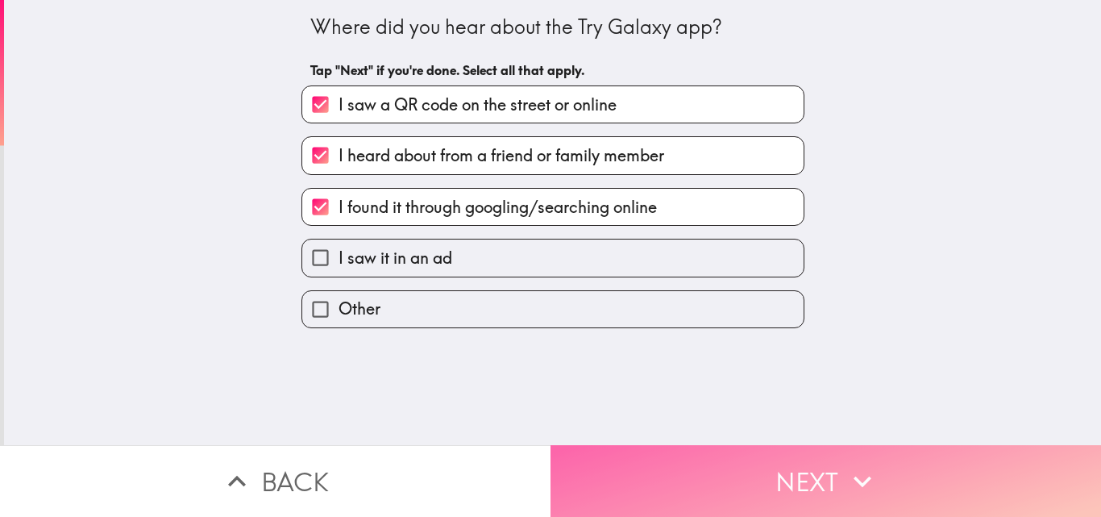
click at [672, 467] on button "Next" at bounding box center [826, 481] width 551 height 72
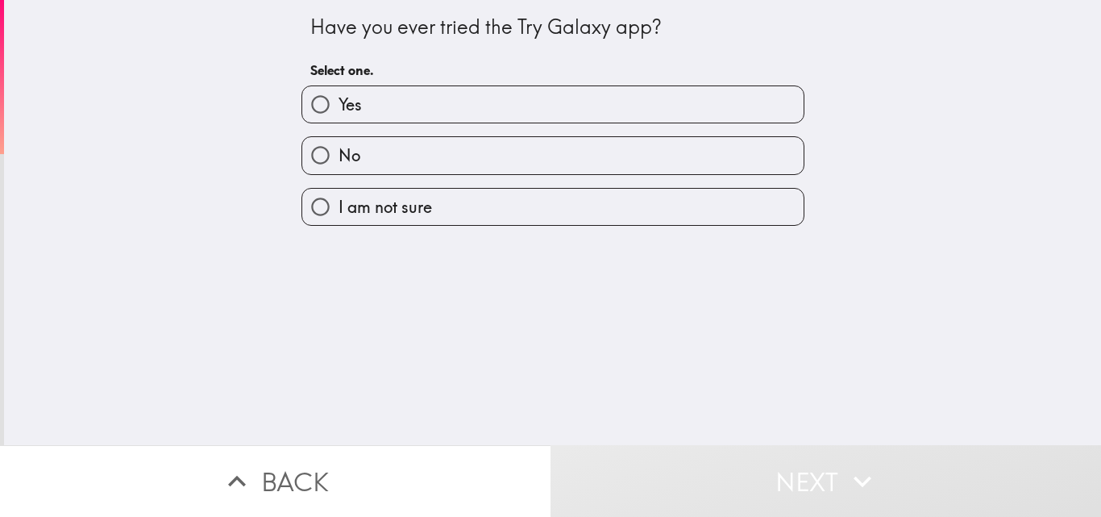
click at [402, 110] on label "Yes" at bounding box center [552, 104] width 501 height 36
click at [339, 110] on input "Yes" at bounding box center [320, 104] width 36 height 36
radio input "true"
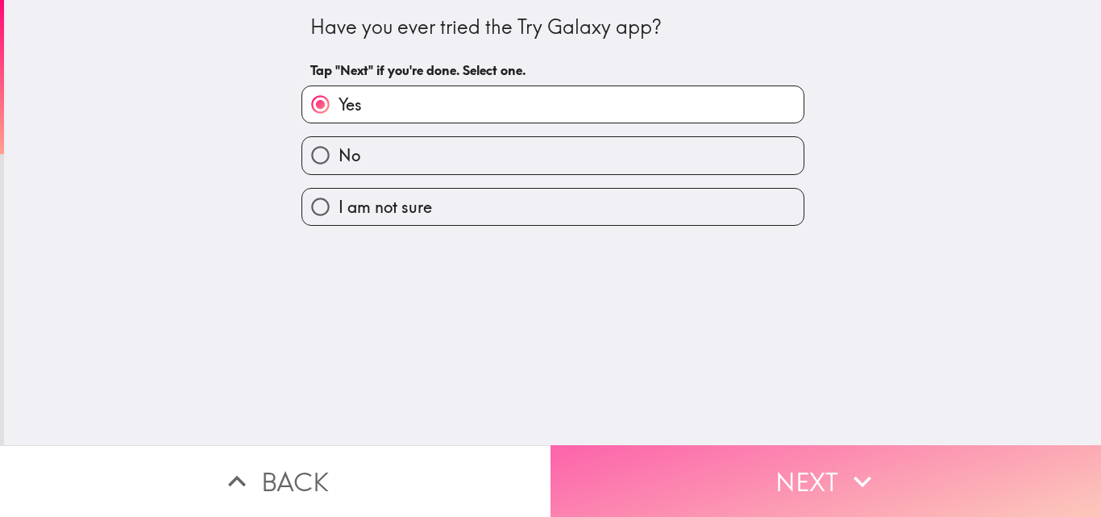
click at [670, 485] on button "Next" at bounding box center [826, 481] width 551 height 72
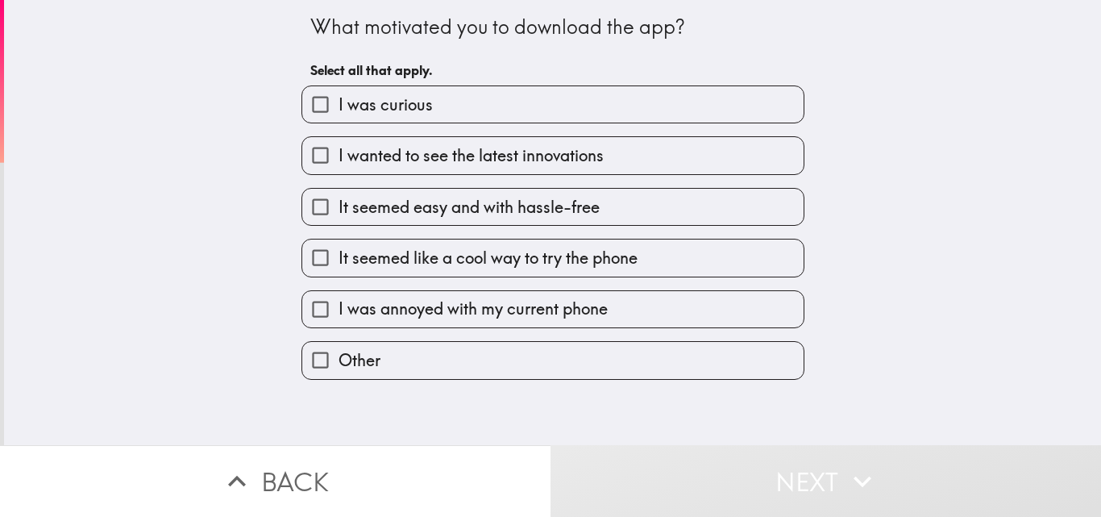
click at [390, 110] on span "I was curious" at bounding box center [386, 105] width 94 height 23
click at [339, 110] on input "I was curious" at bounding box center [320, 104] width 36 height 36
checkbox input "true"
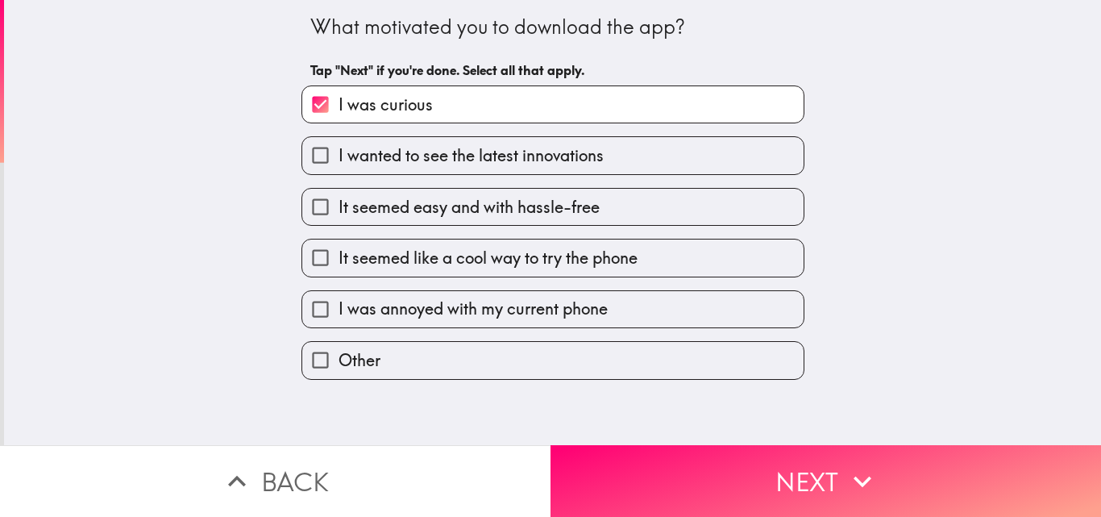
click at [441, 171] on label "I wanted to see the latest innovations" at bounding box center [552, 155] width 501 height 36
click at [339, 171] on input "I wanted to see the latest innovations" at bounding box center [320, 155] width 36 height 36
checkbox input "true"
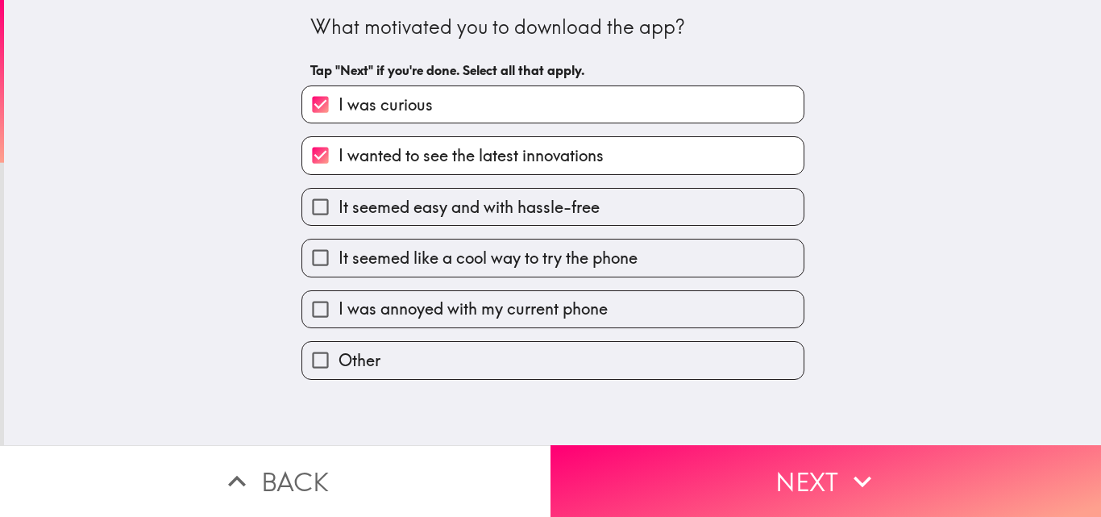
click at [473, 210] on span "It seemed easy and with hassle-free" at bounding box center [469, 207] width 261 height 23
click at [339, 210] on input "It seemed easy and with hassle-free" at bounding box center [320, 207] width 36 height 36
checkbox input "true"
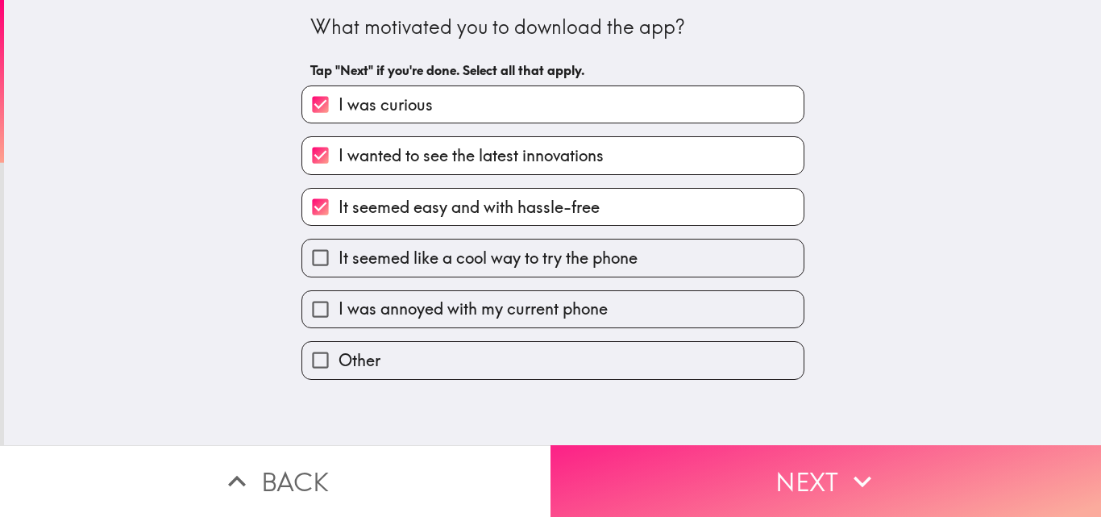
click at [672, 451] on button "Next" at bounding box center [826, 481] width 551 height 72
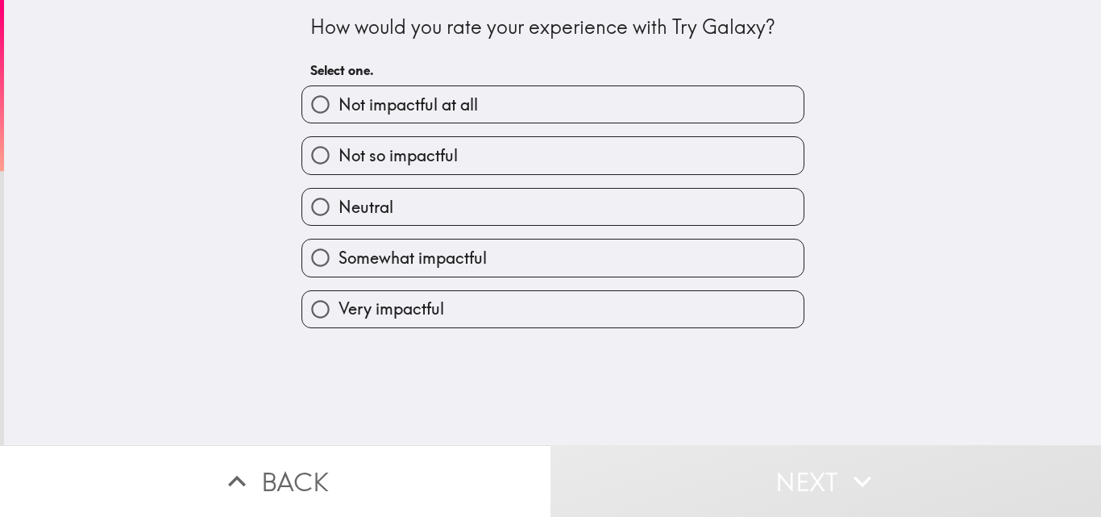
click at [459, 260] on span "Somewhat impactful" at bounding box center [413, 258] width 148 height 23
click at [339, 260] on input "Somewhat impactful" at bounding box center [320, 257] width 36 height 36
radio input "true"
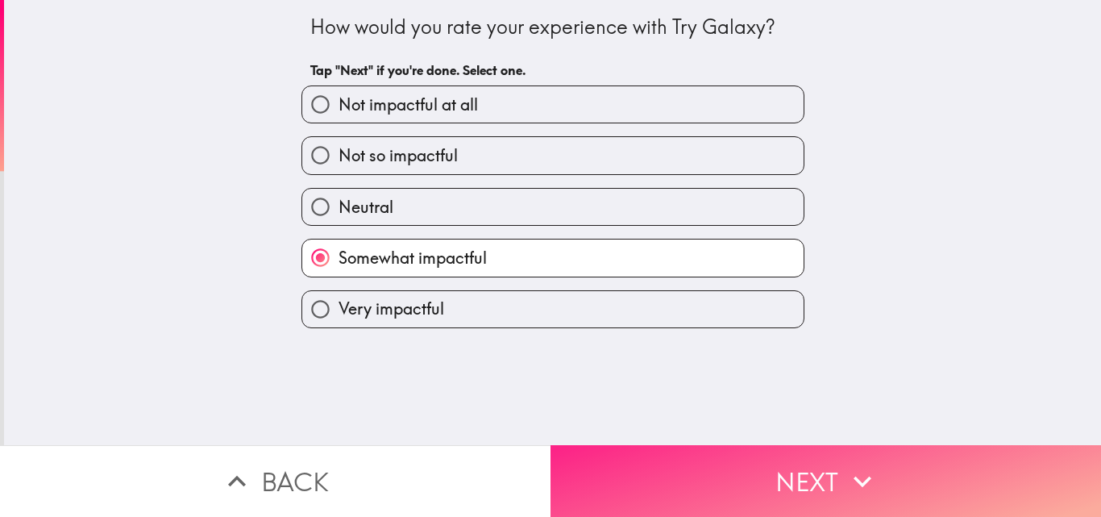
click at [616, 477] on button "Next" at bounding box center [826, 481] width 551 height 72
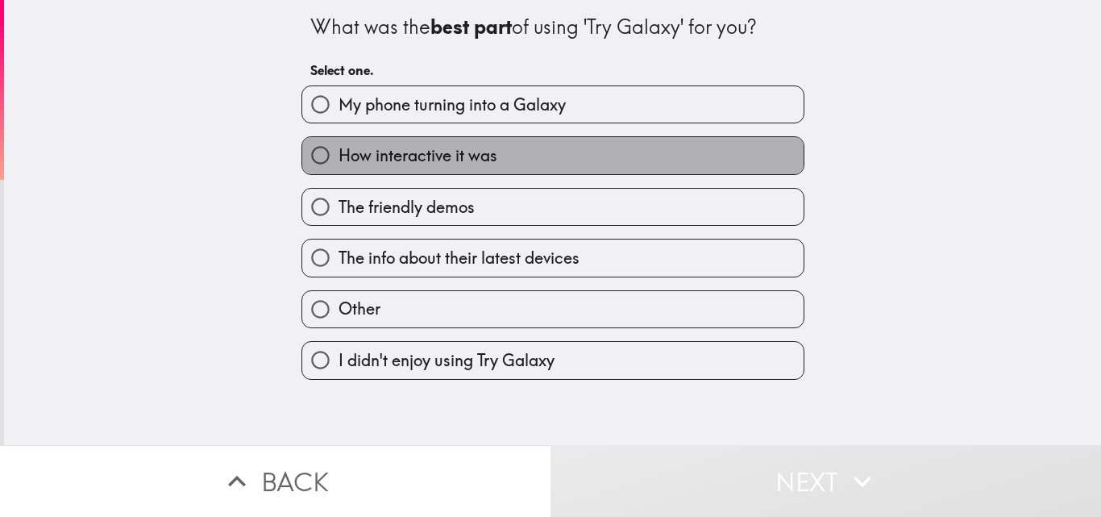
click at [426, 167] on span "How interactive it was" at bounding box center [418, 155] width 159 height 23
click at [339, 167] on input "How interactive it was" at bounding box center [320, 155] width 36 height 36
radio input "true"
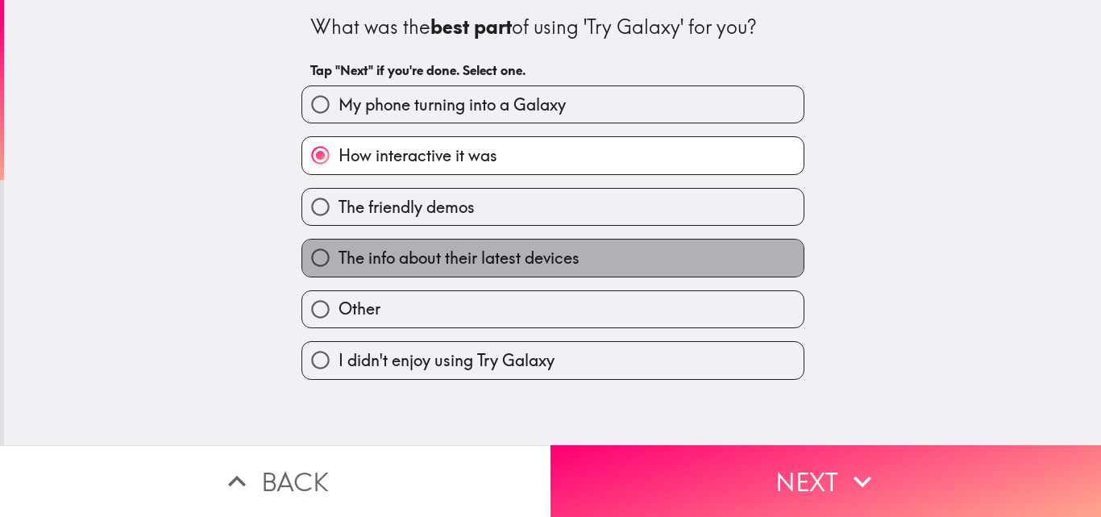
click at [580, 256] on label "The info about their latest devices" at bounding box center [552, 257] width 501 height 36
click at [339, 256] on input "The info about their latest devices" at bounding box center [320, 257] width 36 height 36
radio input "true"
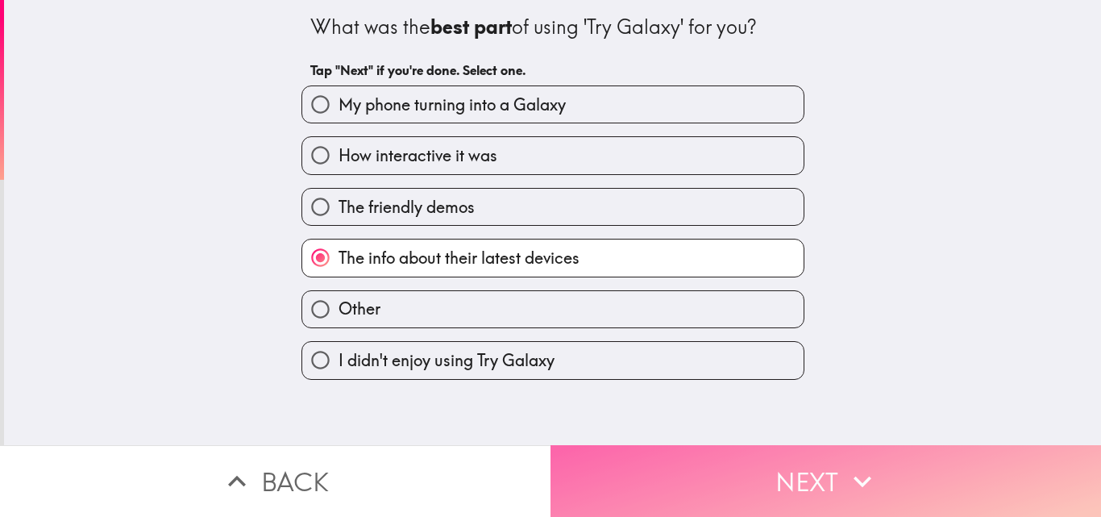
click at [676, 474] on button "Next" at bounding box center [826, 481] width 551 height 72
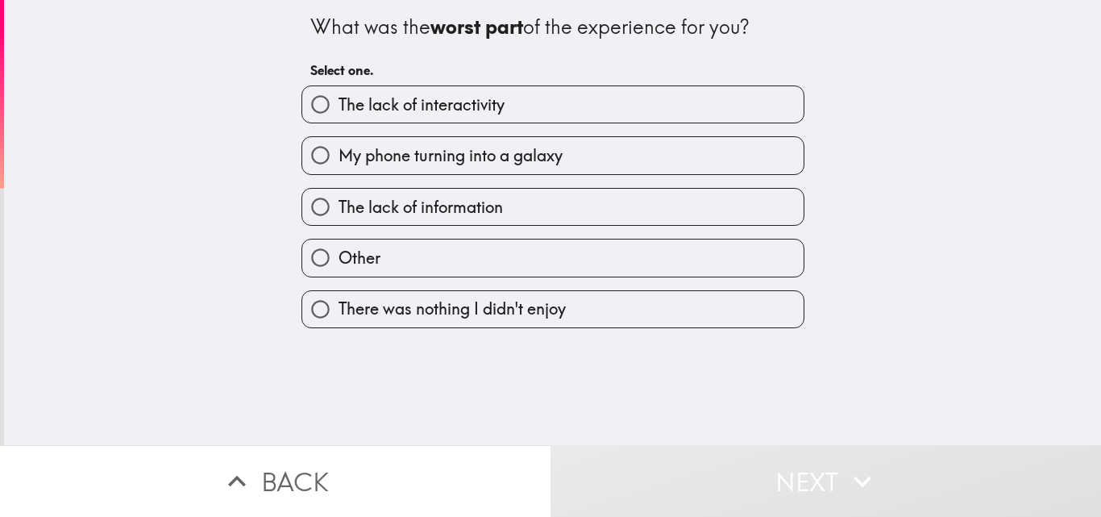
click at [430, 110] on span "The lack of interactivity" at bounding box center [422, 105] width 166 height 23
click at [339, 110] on input "The lack of interactivity" at bounding box center [320, 104] width 36 height 36
radio input "true"
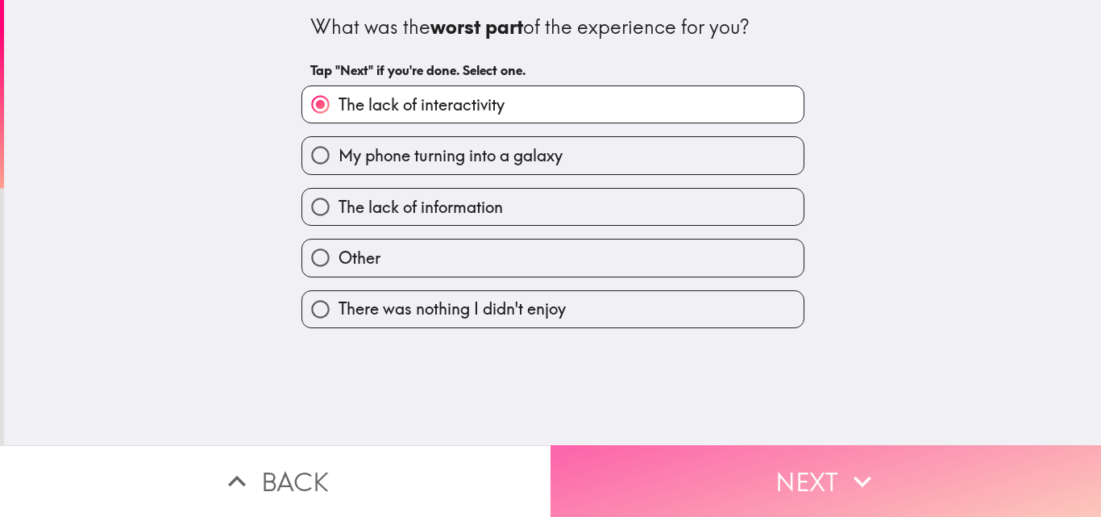
click at [618, 473] on button "Next" at bounding box center [826, 481] width 551 height 72
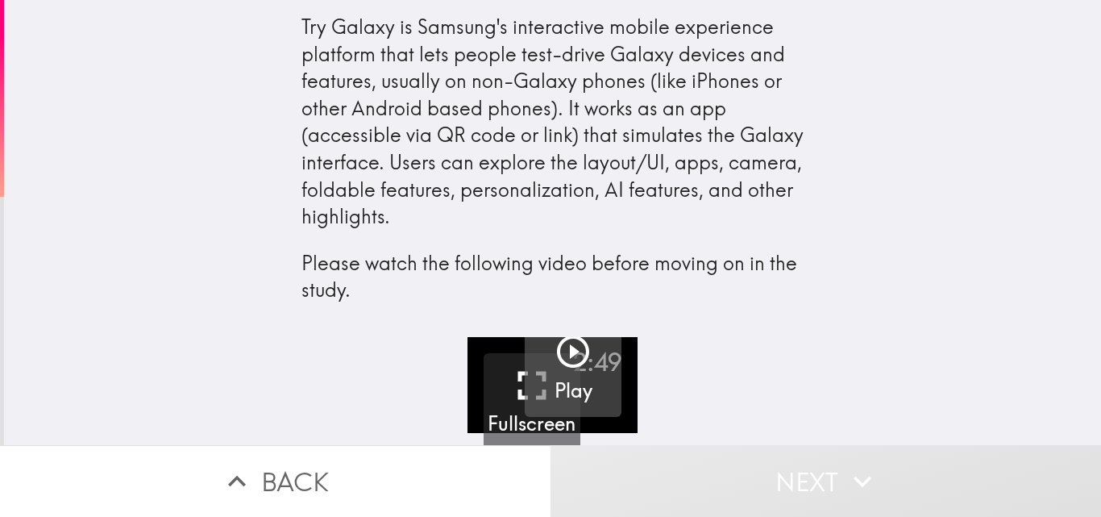
click at [565, 356] on icon "button" at bounding box center [573, 351] width 39 height 39
click at [569, 357] on icon "button" at bounding box center [573, 351] width 39 height 39
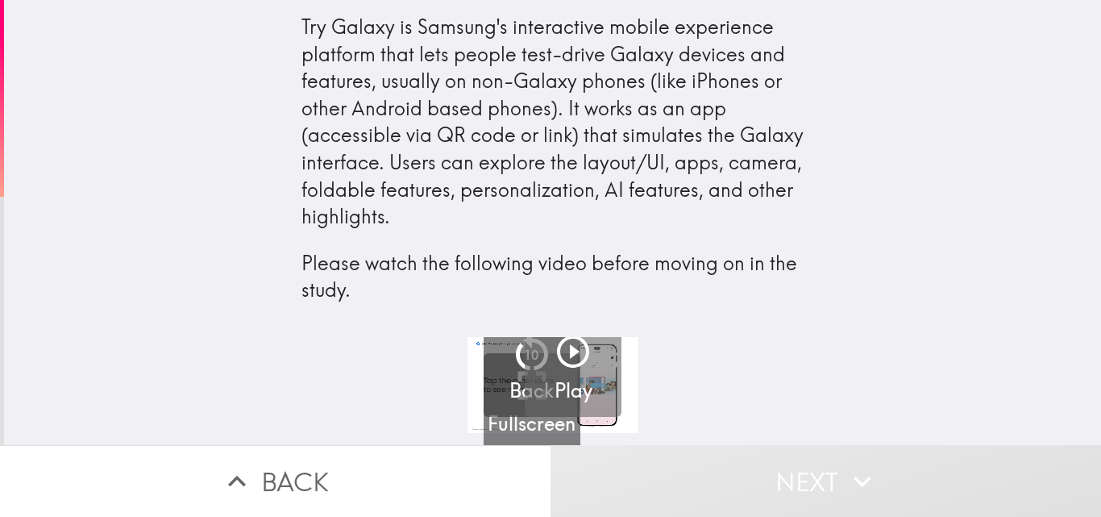
click at [555, 392] on h5 "Play" at bounding box center [574, 390] width 38 height 27
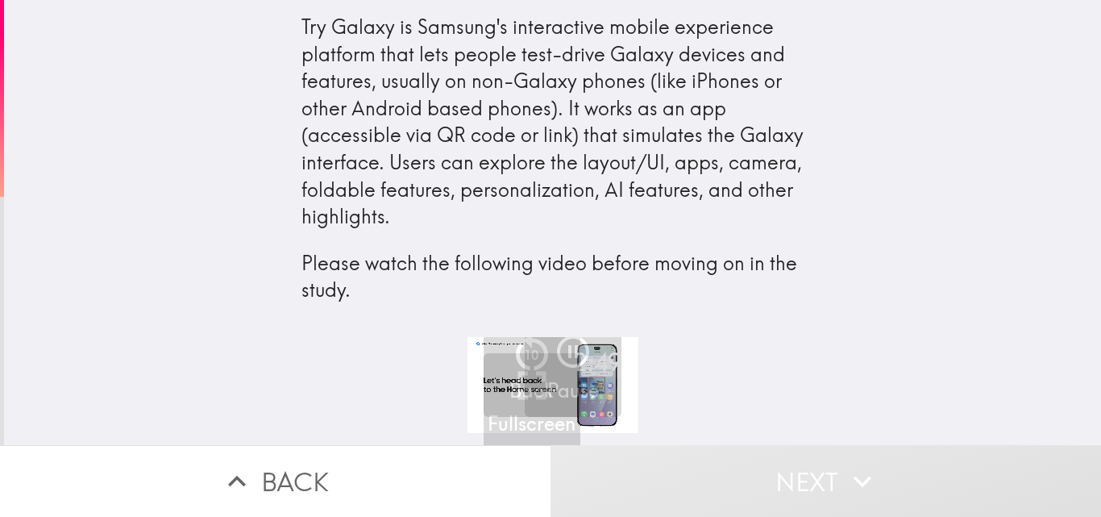
click at [846, 464] on icon "button" at bounding box center [862, 481] width 35 height 35
drag, startPoint x: 408, startPoint y: 89, endPoint x: 514, endPoint y: 119, distance: 110.5
click at [510, 119] on div "Try Galaxy is Samsung's interactive mobile experience platform that lets people…" at bounding box center [553, 159] width 503 height 290
click at [522, 117] on div "Try Galaxy is Samsung's interactive mobile experience platform that lets people…" at bounding box center [553, 159] width 503 height 290
click at [536, 117] on div "Try Galaxy is Samsung's interactive mobile experience platform that lets people…" at bounding box center [553, 159] width 503 height 290
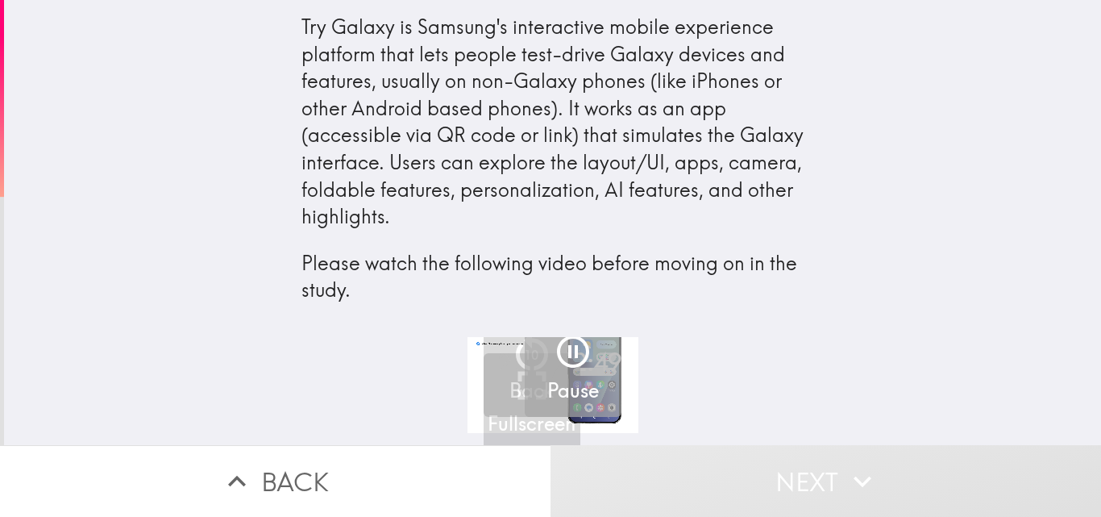
click at [527, 356] on button "Pause" at bounding box center [573, 368] width 97 height 97
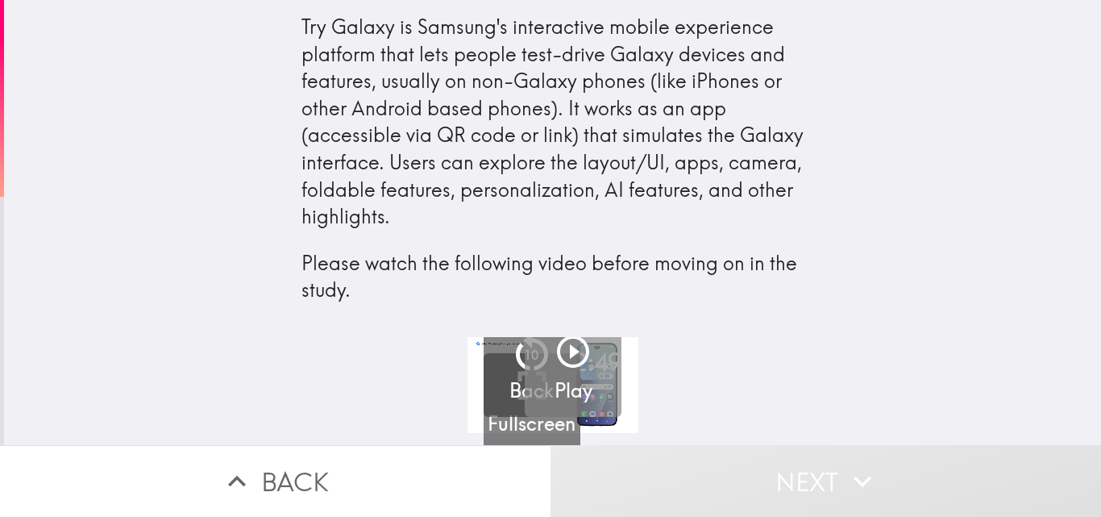
click at [555, 359] on icon "button" at bounding box center [573, 351] width 39 height 39
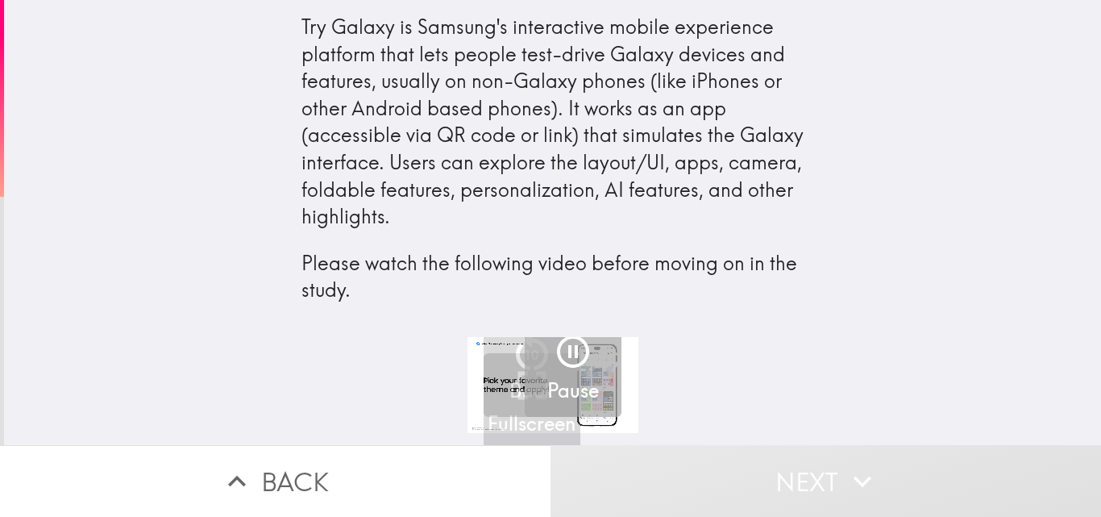
click at [525, 354] on button "Pause" at bounding box center [573, 368] width 97 height 97
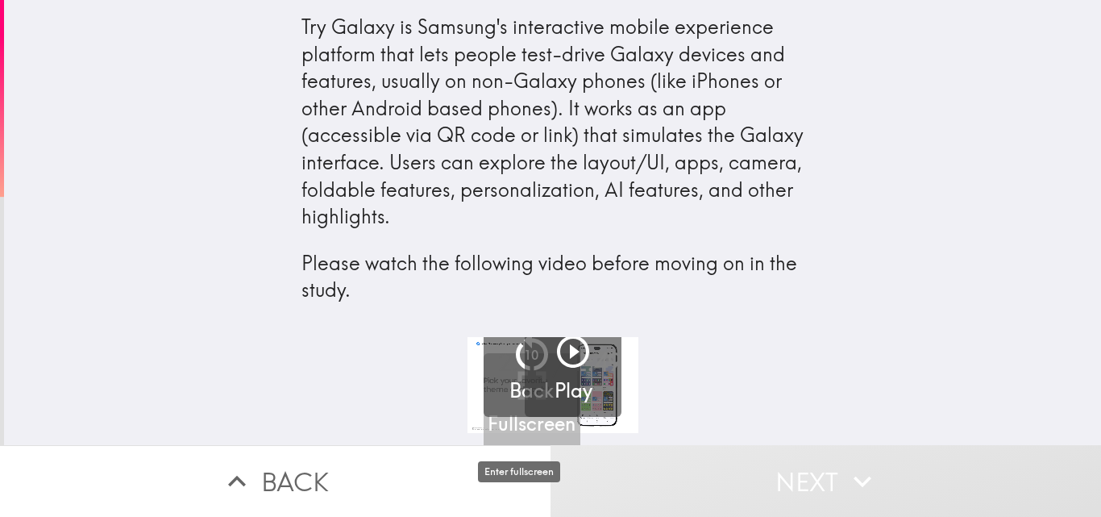
click at [522, 420] on h5 "Fullscreen" at bounding box center [532, 423] width 88 height 27
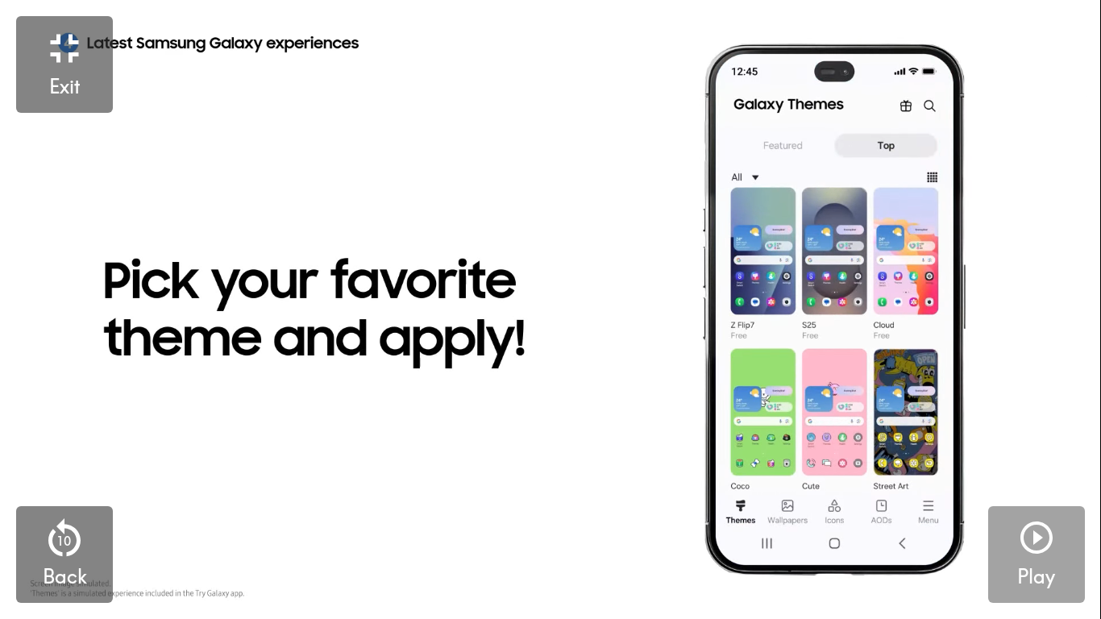
click at [1042, 516] on icon "button" at bounding box center [1036, 537] width 39 height 39
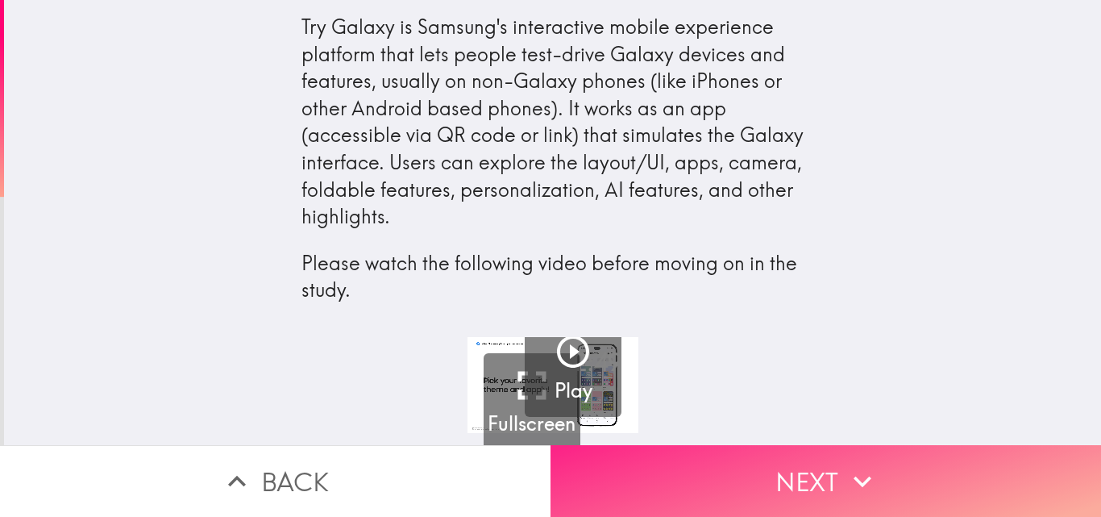
click at [796, 460] on button "Next" at bounding box center [826, 481] width 551 height 72
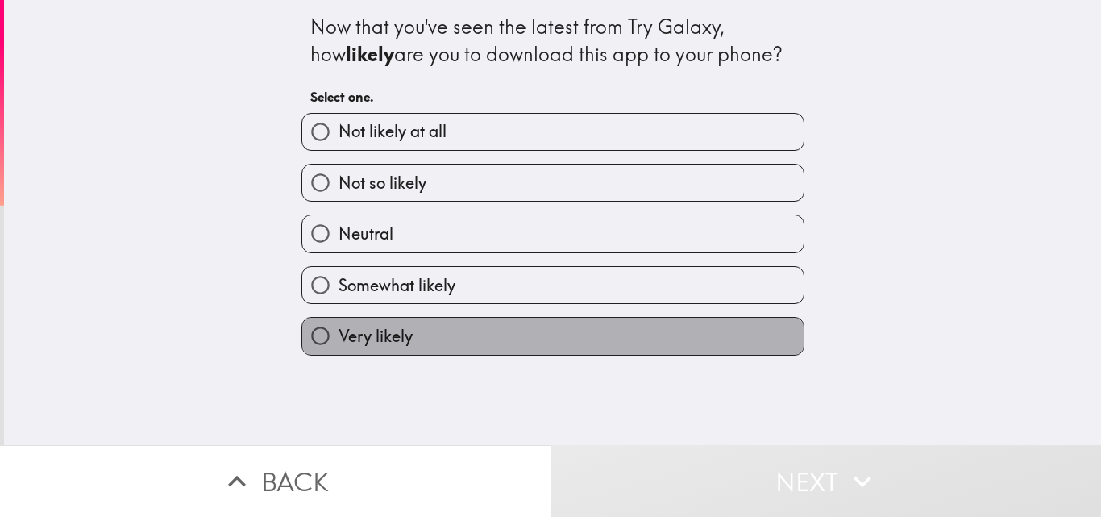
click at [391, 331] on span "Very likely" at bounding box center [376, 336] width 74 height 23
click at [339, 331] on input "Very likely" at bounding box center [320, 336] width 36 height 36
radio input "true"
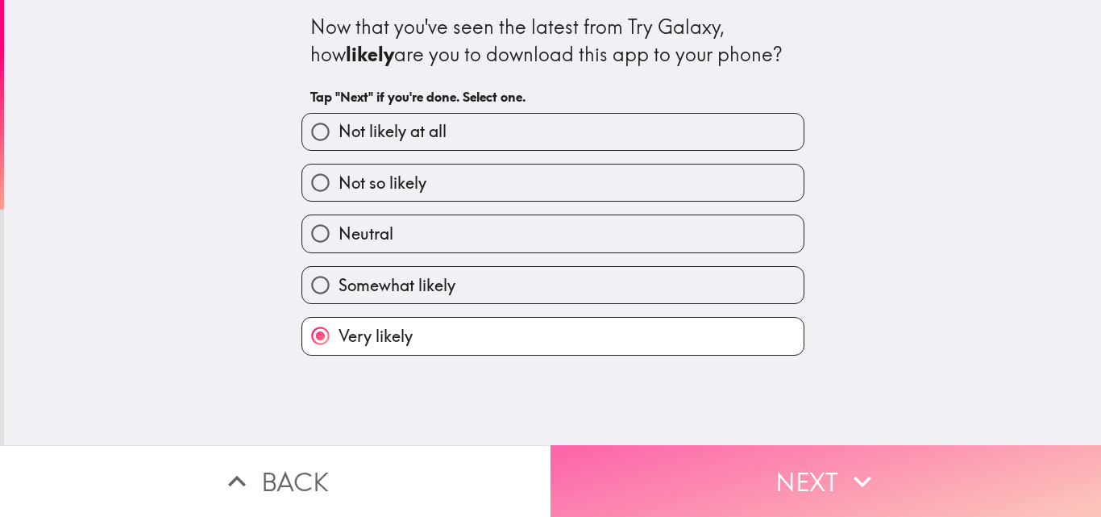
click at [697, 474] on button "Next" at bounding box center [826, 481] width 551 height 72
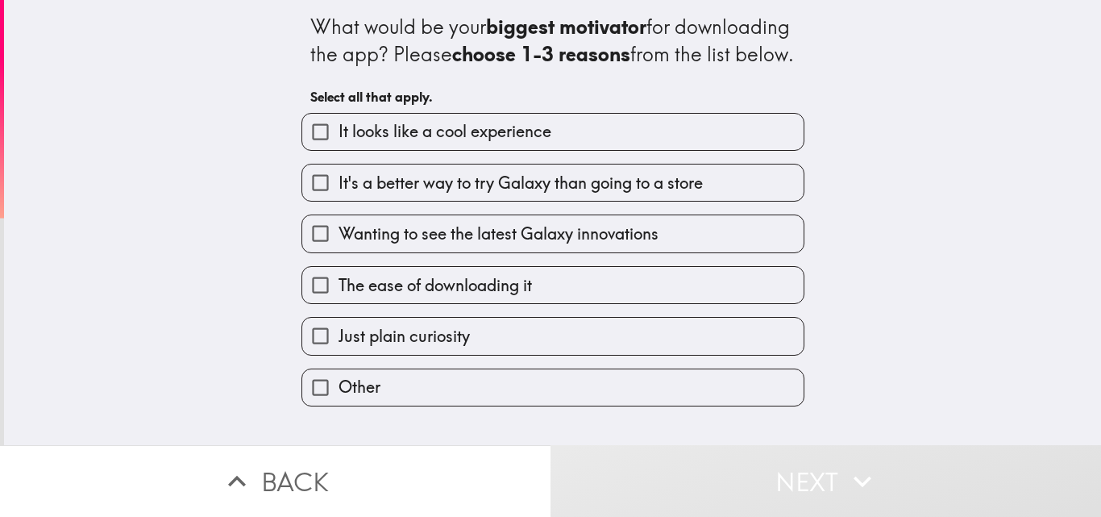
drag, startPoint x: 412, startPoint y: 172, endPoint x: 423, endPoint y: 195, distance: 26.0
click at [412, 150] on label "It looks like a cool experience" at bounding box center [552, 132] width 501 height 36
click at [339, 150] on input "It looks like a cool experience" at bounding box center [320, 132] width 36 height 36
checkbox input "true"
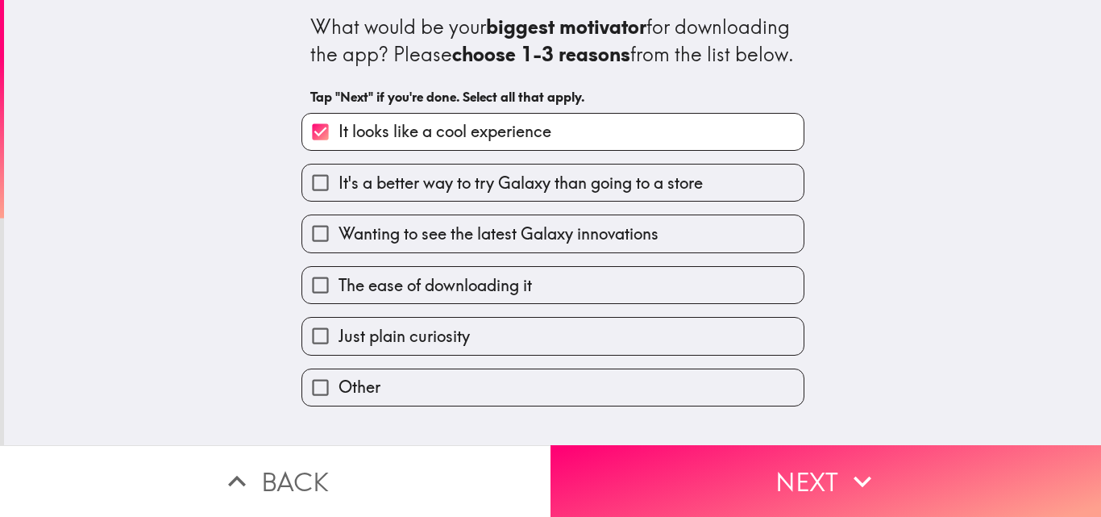
click at [404, 245] on span "Wanting to see the latest Galaxy innovations" at bounding box center [499, 234] width 320 height 23
click at [339, 252] on input "Wanting to see the latest Galaxy innovations" at bounding box center [320, 233] width 36 height 36
checkbox input "true"
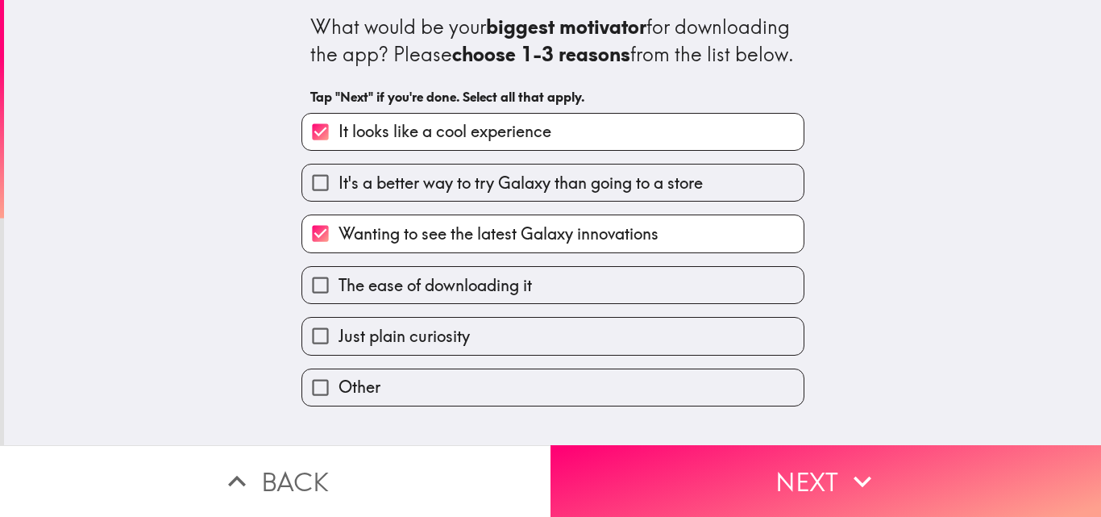
click at [401, 194] on span "It's a better way to try Galaxy than going to a store" at bounding box center [521, 183] width 364 height 23
click at [339, 201] on input "It's a better way to try Galaxy than going to a store" at bounding box center [320, 182] width 36 height 36
checkbox input "true"
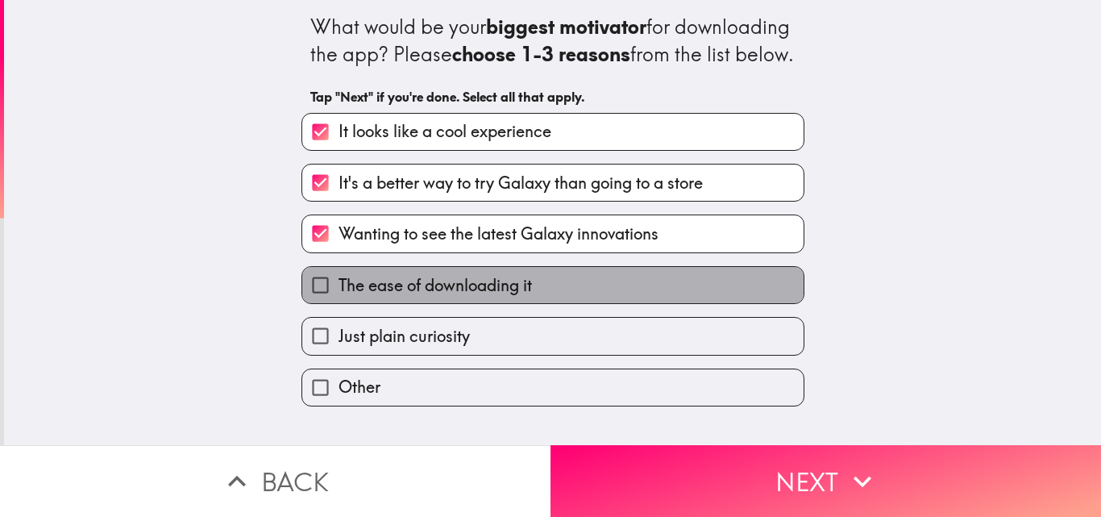
click at [441, 297] on span "The ease of downloading it" at bounding box center [435, 285] width 193 height 23
click at [339, 303] on input "The ease of downloading it" at bounding box center [320, 285] width 36 height 36
checkbox input "true"
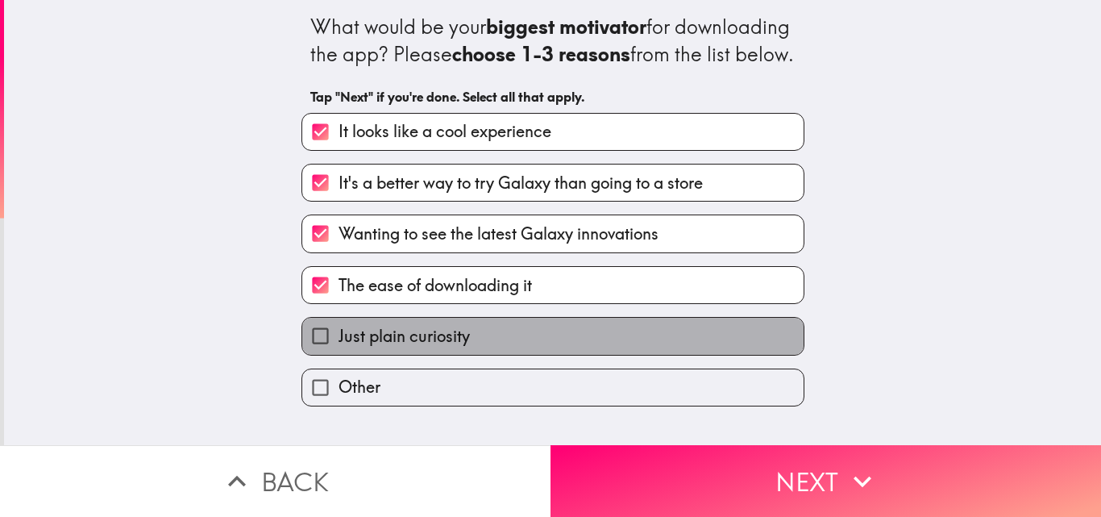
click at [485, 354] on label "Just plain curiosity" at bounding box center [552, 336] width 501 height 36
click at [339, 354] on input "Just plain curiosity" at bounding box center [320, 336] width 36 height 36
checkbox input "true"
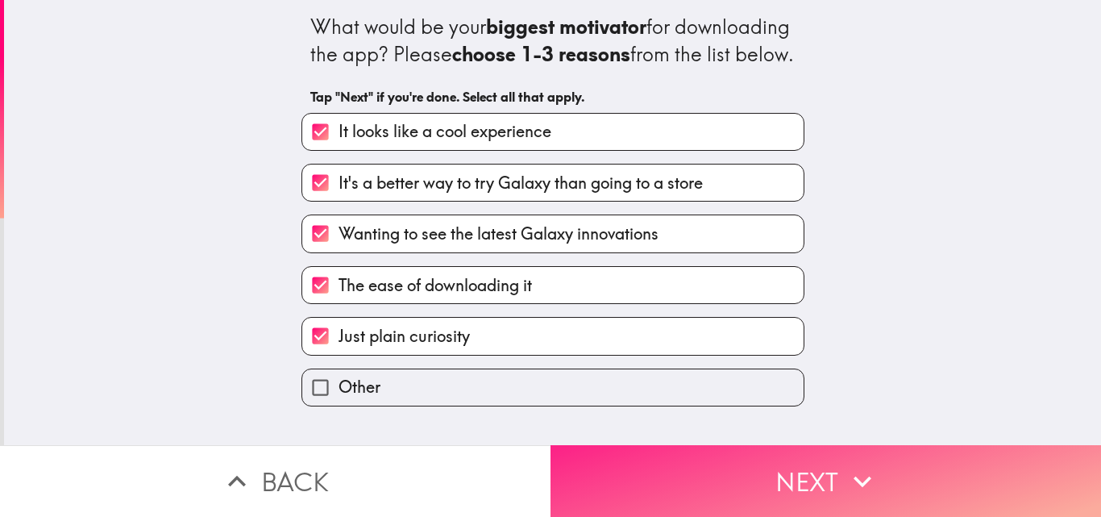
click at [692, 479] on button "Next" at bounding box center [826, 481] width 551 height 72
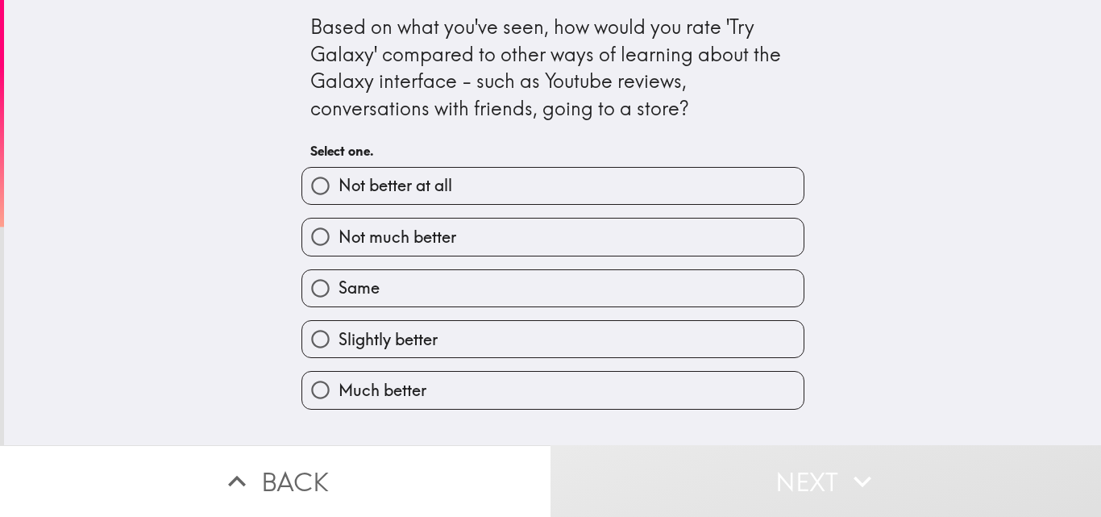
click at [411, 395] on span "Much better" at bounding box center [383, 390] width 88 height 23
click at [339, 395] on input "Much better" at bounding box center [320, 390] width 36 height 36
radio input "true"
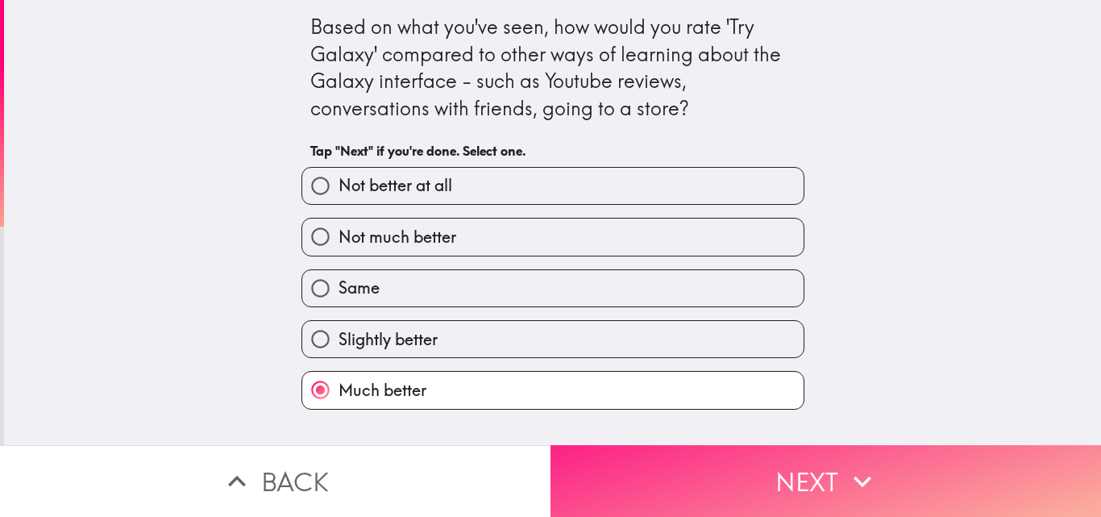
click at [647, 493] on button "Next" at bounding box center [826, 481] width 551 height 72
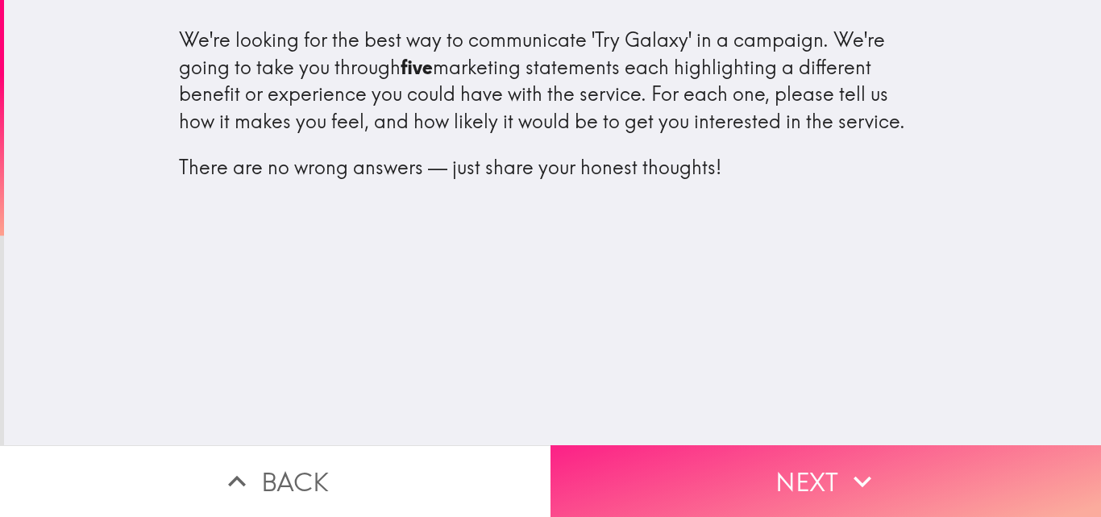
click at [818, 464] on button "Next" at bounding box center [826, 481] width 551 height 72
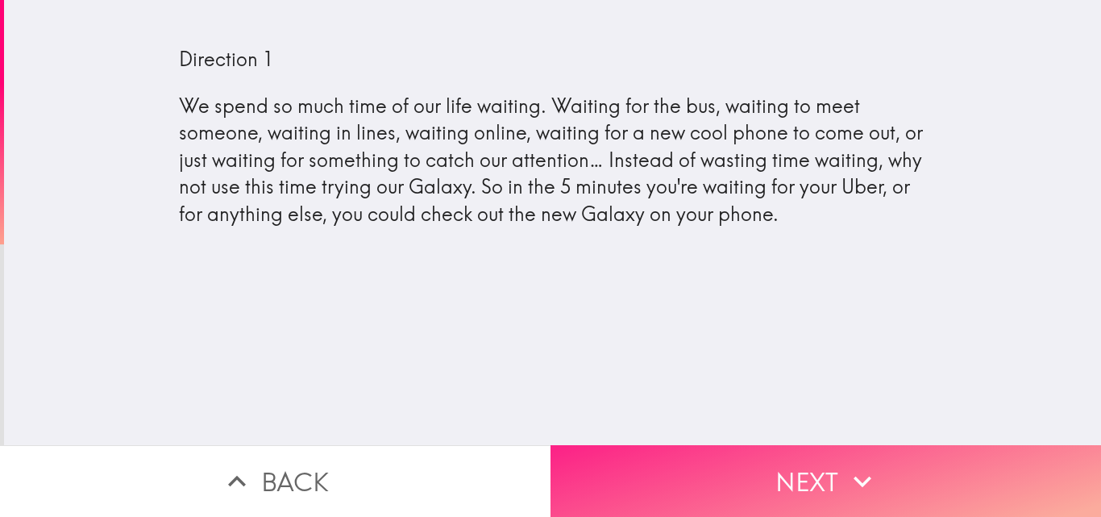
click at [769, 479] on button "Next" at bounding box center [826, 481] width 551 height 72
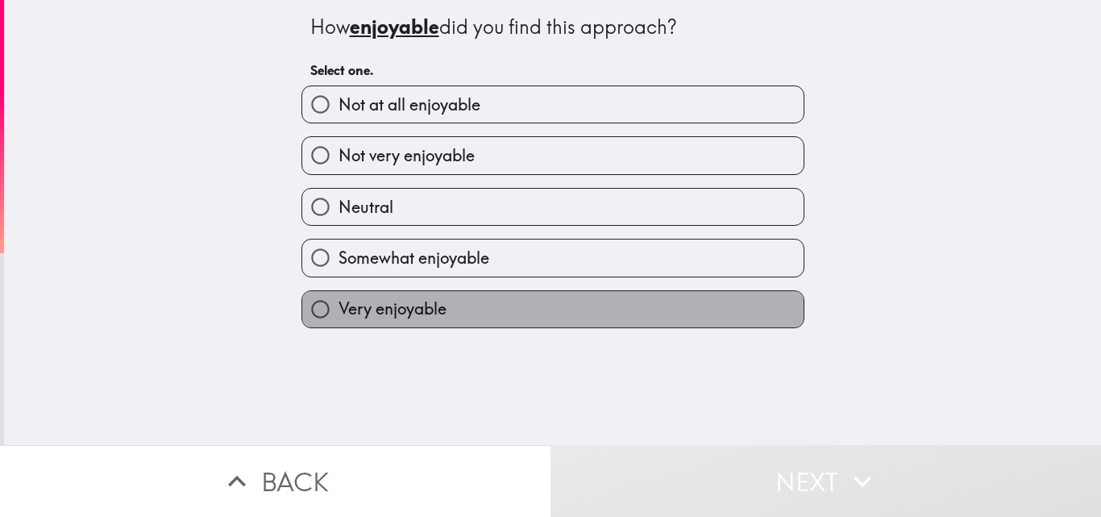
click at [446, 305] on label "Very enjoyable" at bounding box center [552, 309] width 501 height 36
click at [339, 305] on input "Very enjoyable" at bounding box center [320, 309] width 36 height 36
radio input "true"
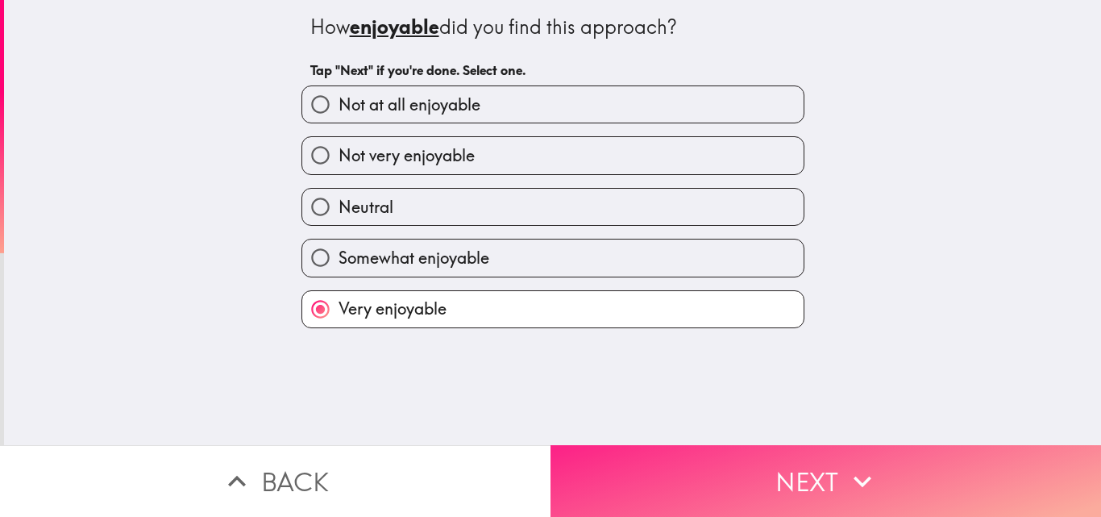
click at [659, 480] on button "Next" at bounding box center [826, 481] width 551 height 72
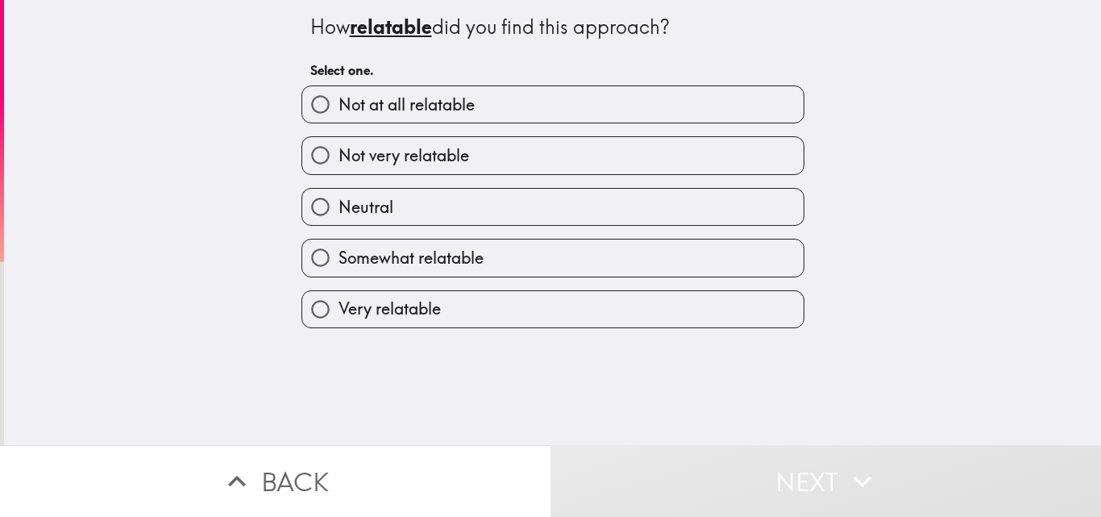
click at [479, 252] on label "Somewhat relatable" at bounding box center [552, 257] width 501 height 36
click at [339, 252] on input "Somewhat relatable" at bounding box center [320, 257] width 36 height 36
radio input "true"
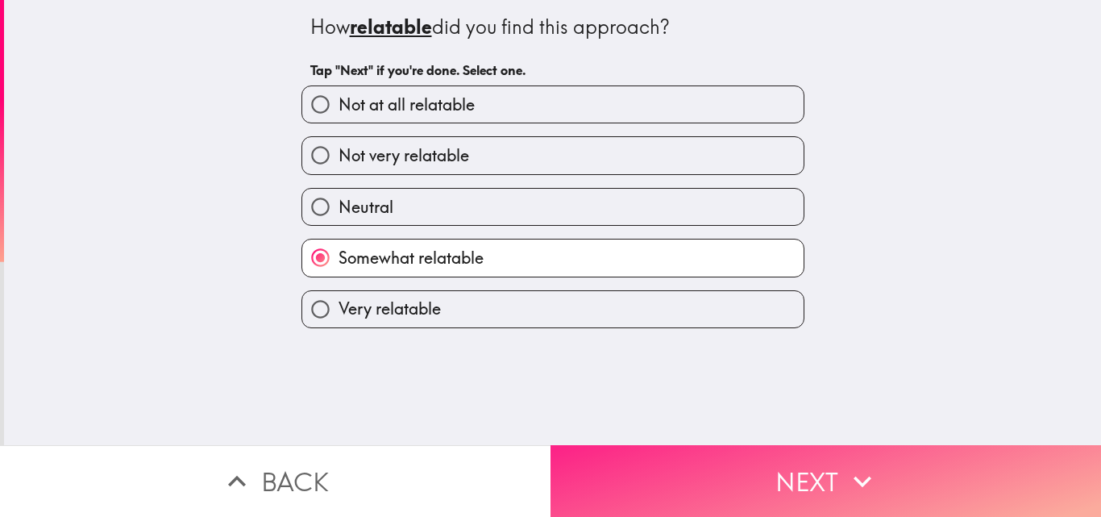
click at [728, 476] on button "Next" at bounding box center [826, 481] width 551 height 72
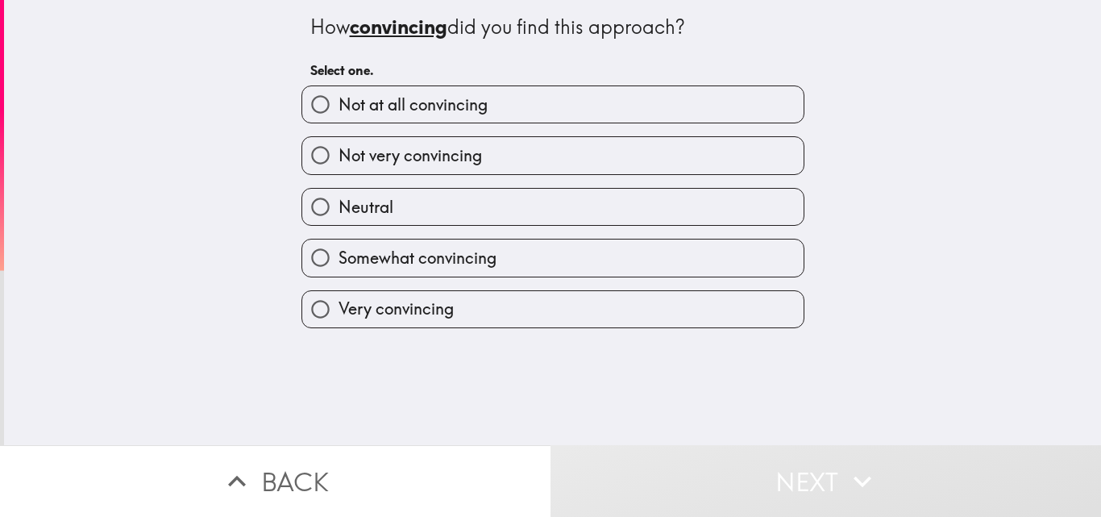
click at [422, 307] on span "Very convincing" at bounding box center [396, 308] width 115 height 23
click at [339, 307] on input "Very convincing" at bounding box center [320, 309] width 36 height 36
radio input "true"
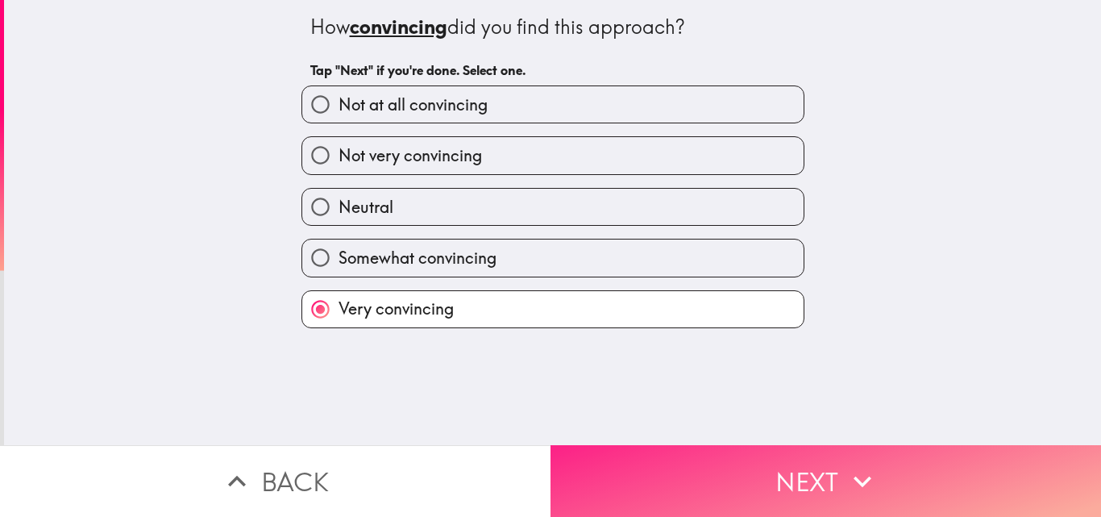
click at [683, 487] on button "Next" at bounding box center [826, 481] width 551 height 72
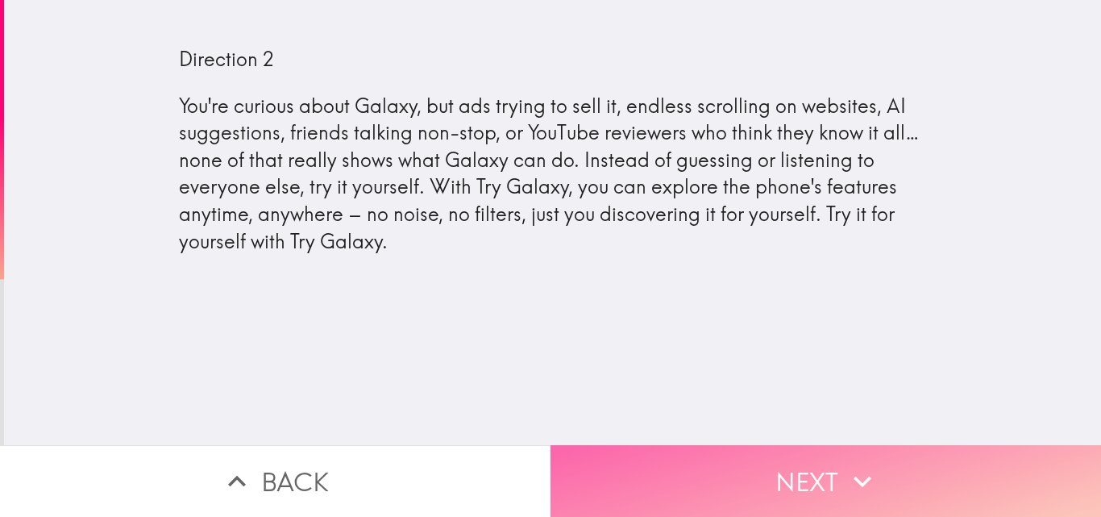
click at [657, 445] on button "Next" at bounding box center [826, 481] width 551 height 72
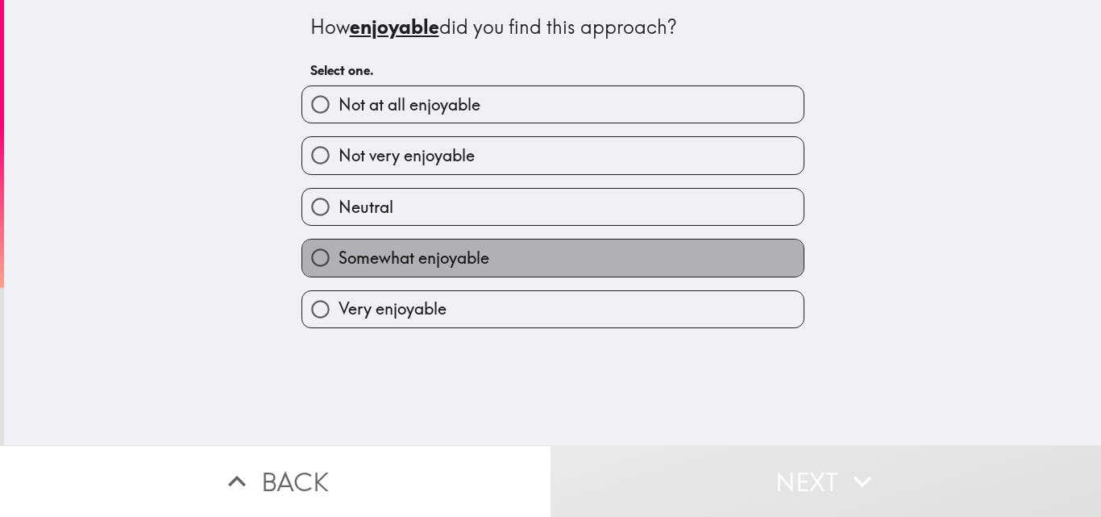
click at [421, 263] on span "Somewhat enjoyable" at bounding box center [414, 258] width 151 height 23
click at [339, 263] on input "Somewhat enjoyable" at bounding box center [320, 257] width 36 height 36
radio input "true"
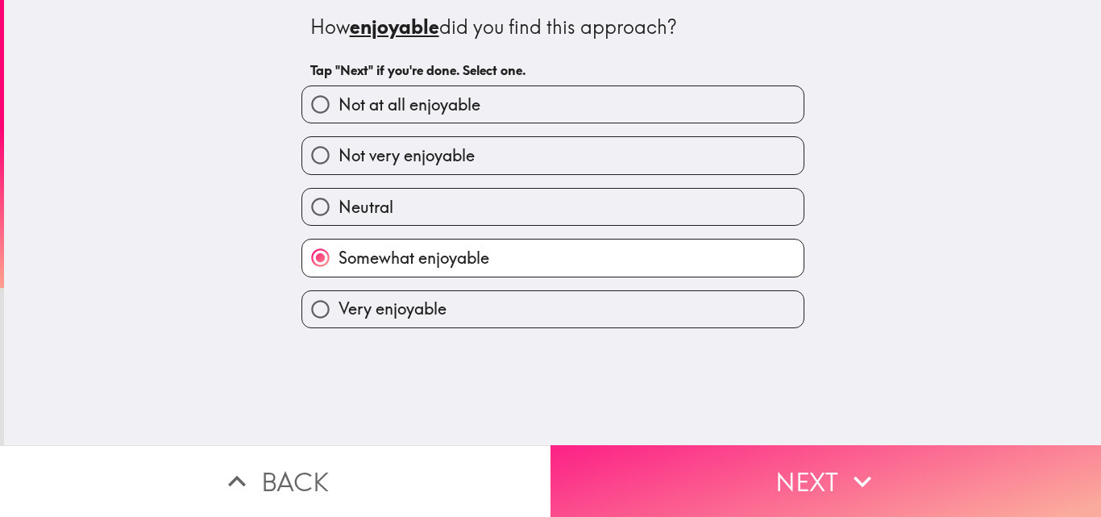
click at [668, 473] on button "Next" at bounding box center [826, 481] width 551 height 72
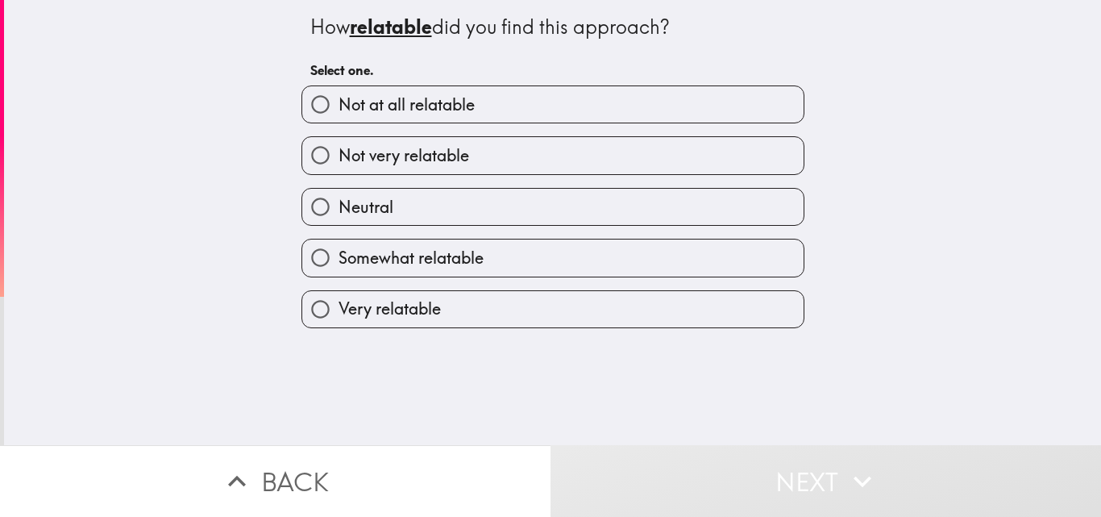
click at [466, 294] on label "Very relatable" at bounding box center [552, 309] width 501 height 36
click at [339, 294] on input "Very relatable" at bounding box center [320, 309] width 36 height 36
radio input "true"
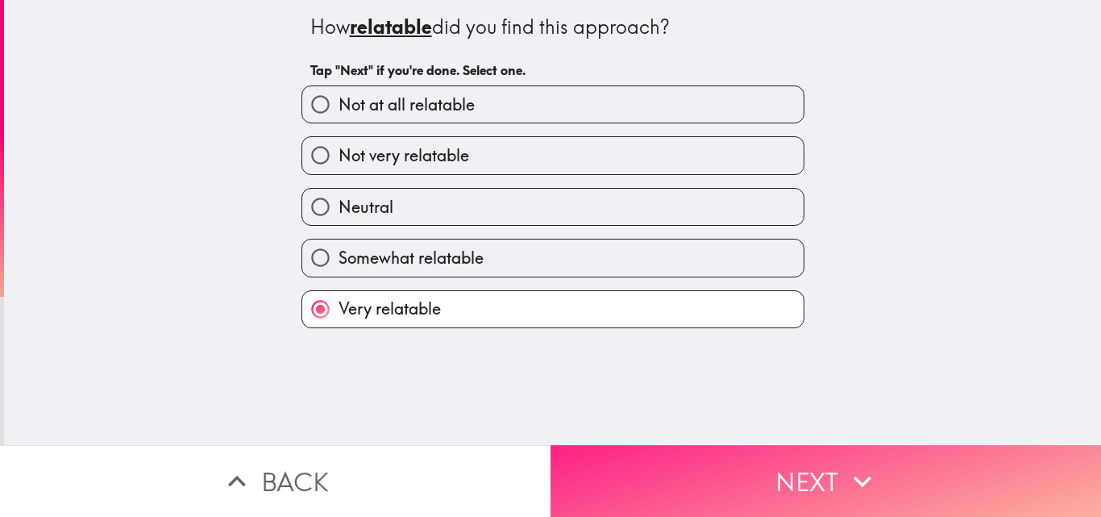
click at [652, 480] on button "Next" at bounding box center [826, 481] width 551 height 72
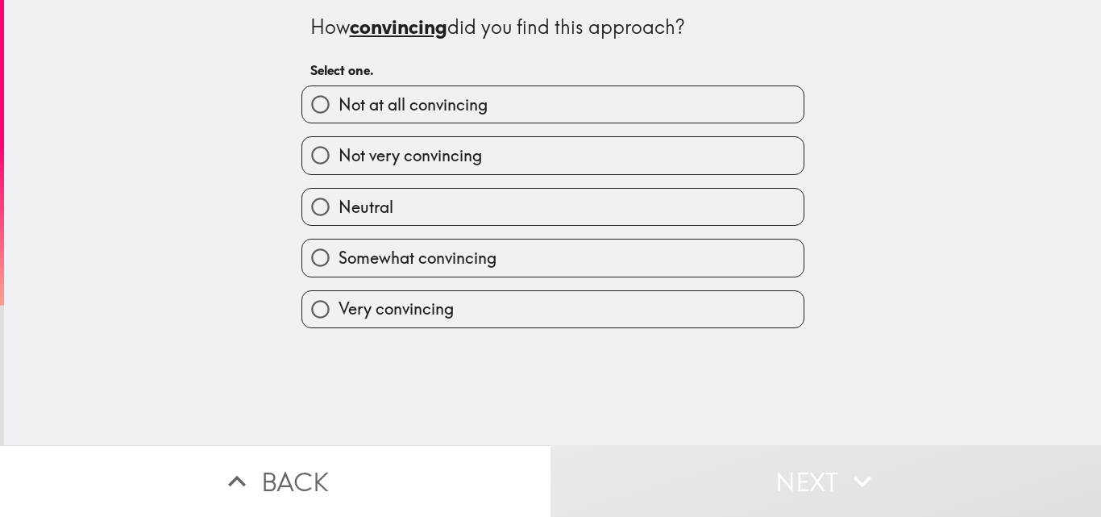
click at [426, 269] on label "Somewhat convincing" at bounding box center [552, 257] width 501 height 36
click at [339, 269] on input "Somewhat convincing" at bounding box center [320, 257] width 36 height 36
radio input "true"
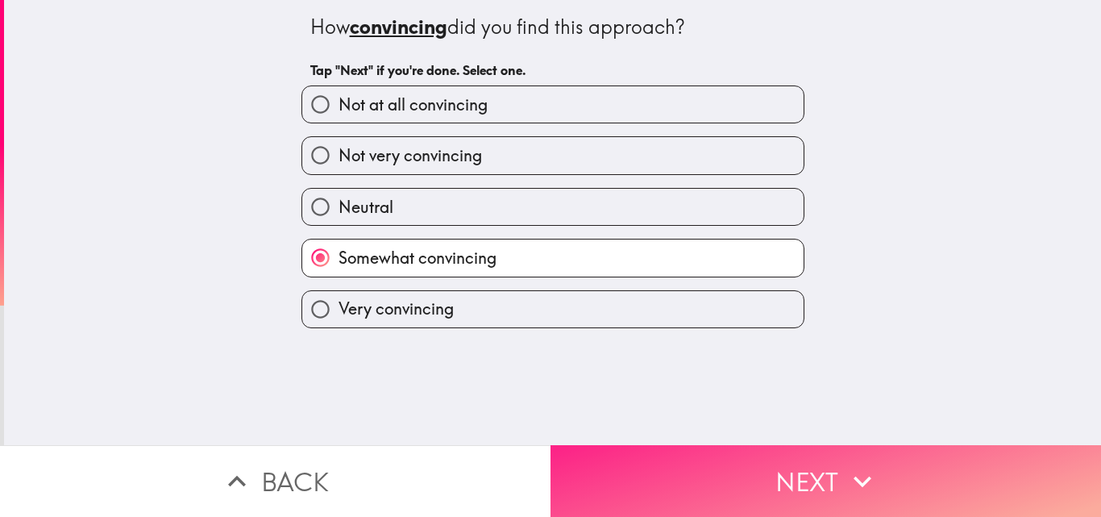
click at [665, 481] on button "Next" at bounding box center [826, 481] width 551 height 72
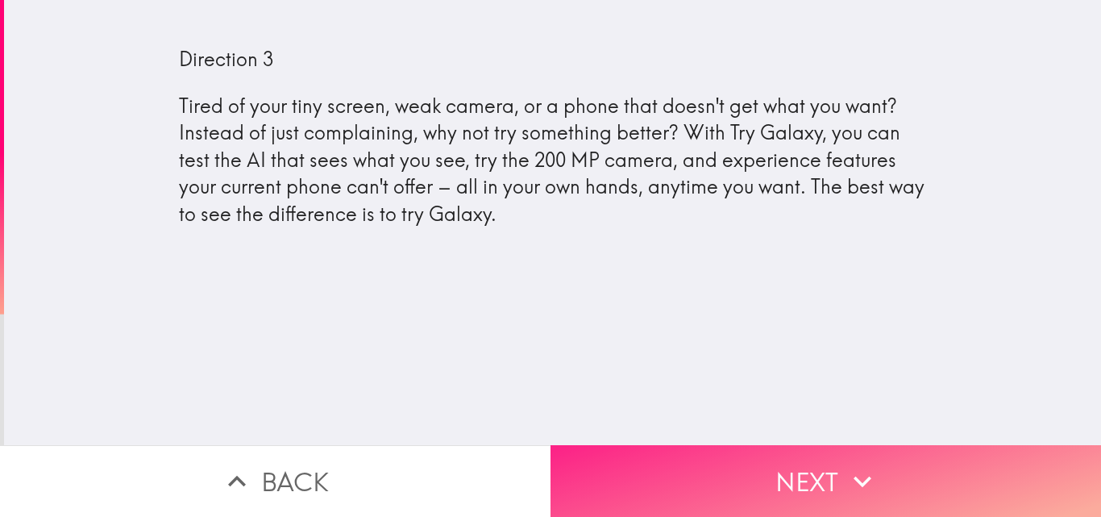
click at [749, 452] on button "Next" at bounding box center [826, 481] width 551 height 72
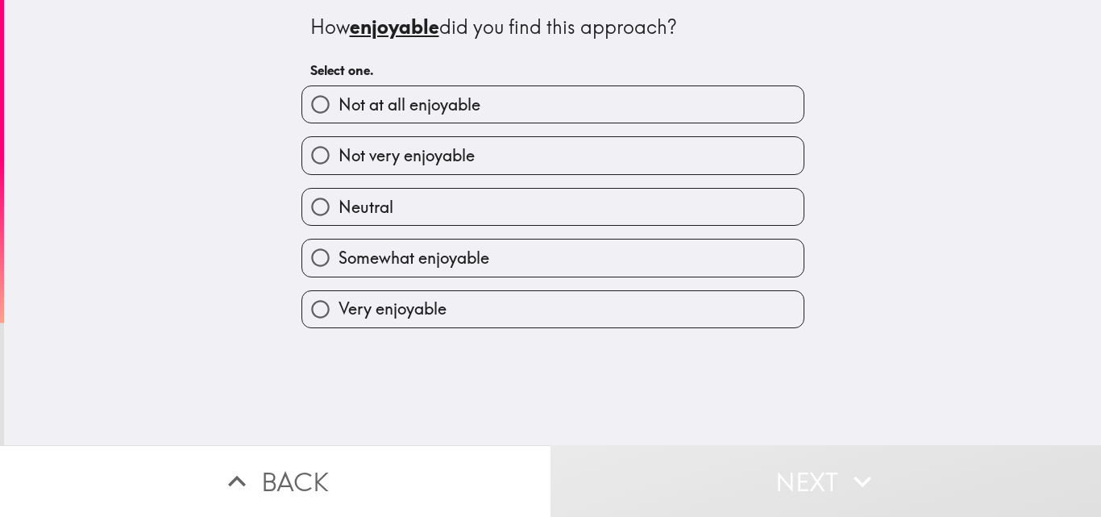
drag, startPoint x: 411, startPoint y: 330, endPoint x: 410, endPoint y: 310, distance: 20.2
click at [411, 328] on div "How enjoyable did you find this approach? Select one. Not at all enjoyable Not …" at bounding box center [552, 222] width 1097 height 445
click at [408, 302] on span "Very enjoyable" at bounding box center [393, 308] width 108 height 23
click at [339, 302] on input "Very enjoyable" at bounding box center [320, 309] width 36 height 36
radio input "true"
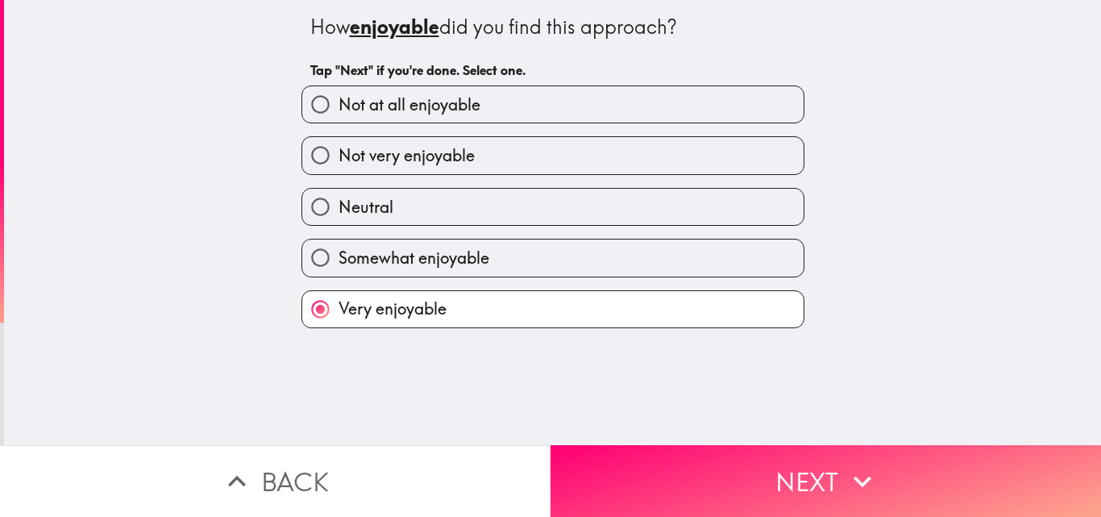
drag, startPoint x: 684, startPoint y: 461, endPoint x: 626, endPoint y: 407, distance: 78.7
click at [685, 461] on button "Next" at bounding box center [826, 481] width 551 height 72
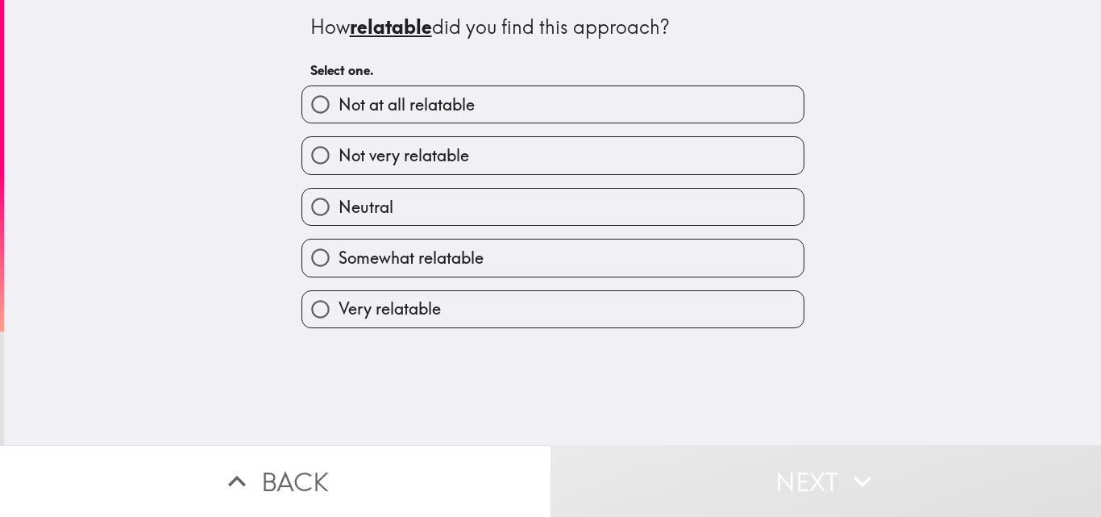
drag, startPoint x: 416, startPoint y: 263, endPoint x: 426, endPoint y: 285, distance: 24.2
click at [416, 264] on span "Somewhat relatable" at bounding box center [411, 258] width 145 height 23
click at [339, 264] on input "Somewhat relatable" at bounding box center [320, 257] width 36 height 36
radio input "true"
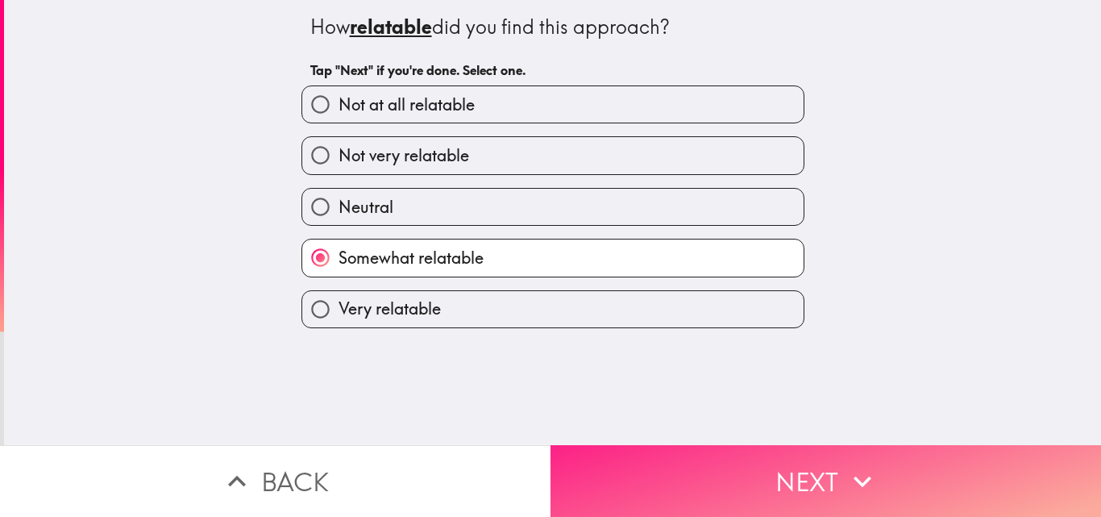
click at [713, 472] on button "Next" at bounding box center [826, 481] width 551 height 72
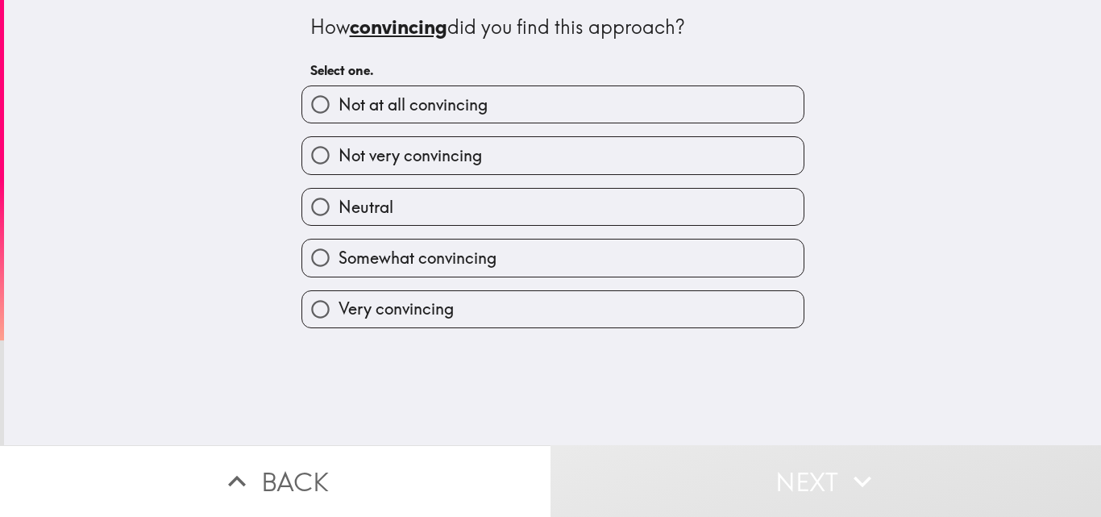
click at [422, 288] on div "Very convincing" at bounding box center [547, 302] width 516 height 51
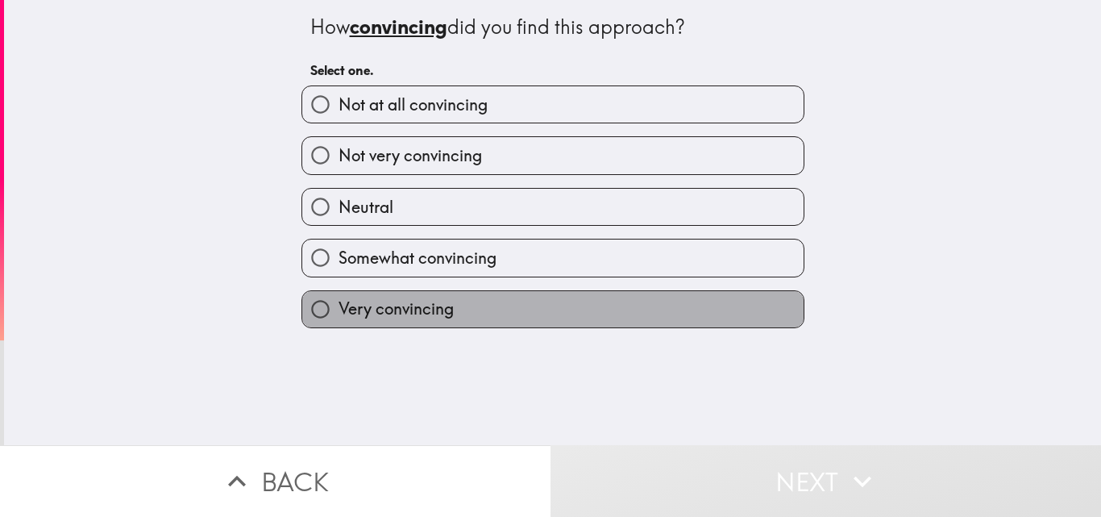
click at [476, 310] on label "Very convincing" at bounding box center [552, 309] width 501 height 36
click at [339, 310] on input "Very convincing" at bounding box center [320, 309] width 36 height 36
radio input "true"
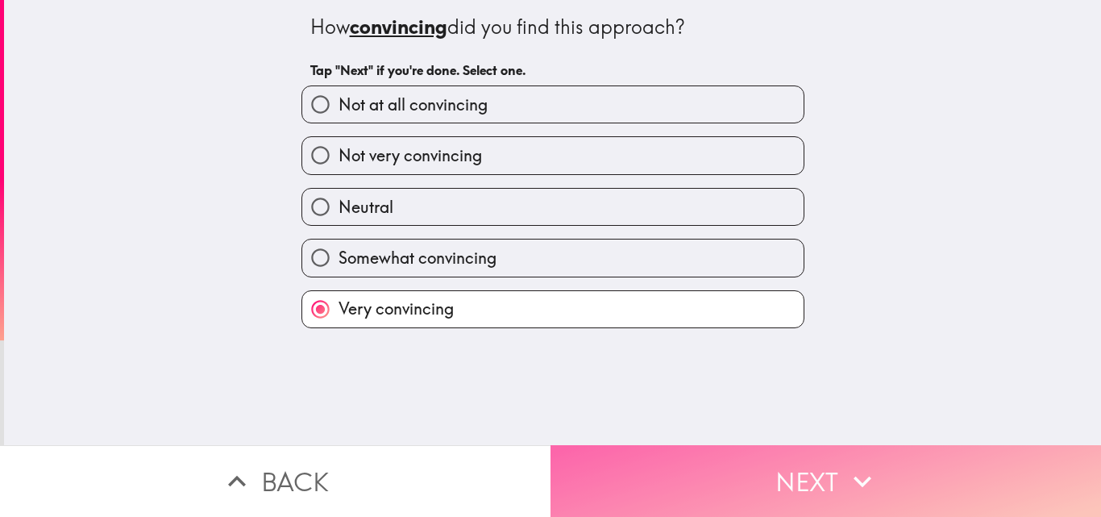
click at [658, 484] on button "Next" at bounding box center [826, 481] width 551 height 72
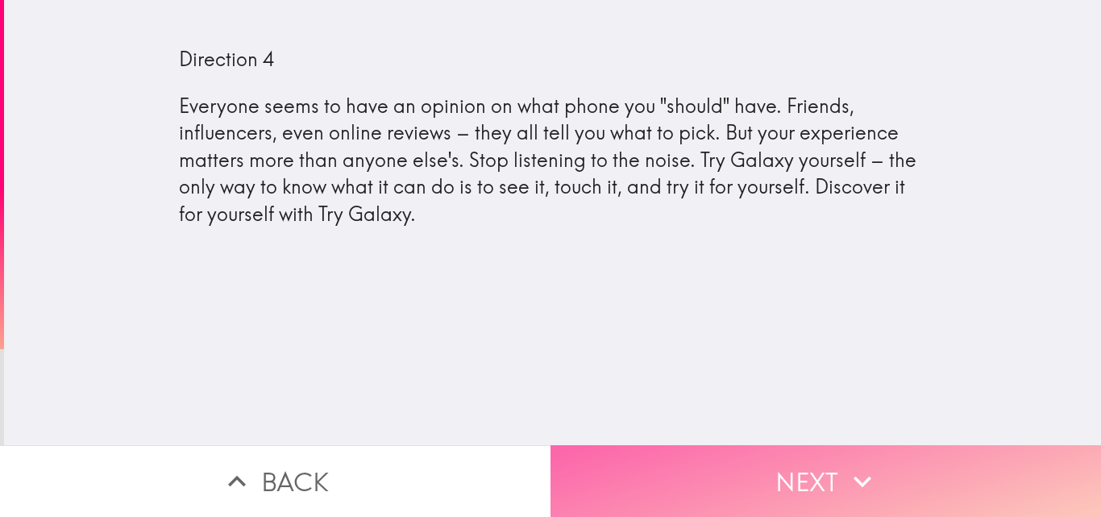
click at [638, 445] on button "Next" at bounding box center [826, 481] width 551 height 72
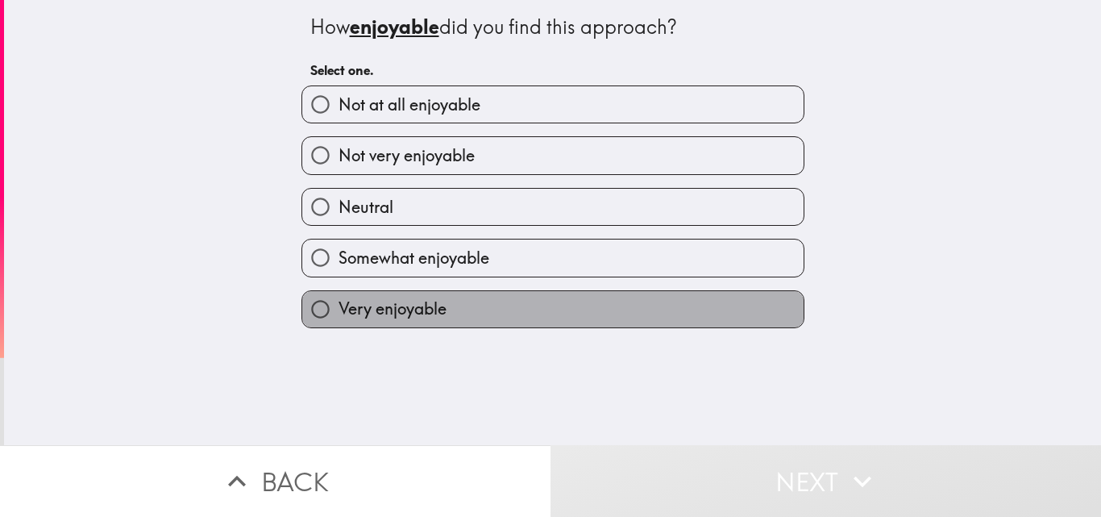
click at [478, 321] on label "Very enjoyable" at bounding box center [552, 309] width 501 height 36
click at [339, 321] on input "Very enjoyable" at bounding box center [320, 309] width 36 height 36
radio input "true"
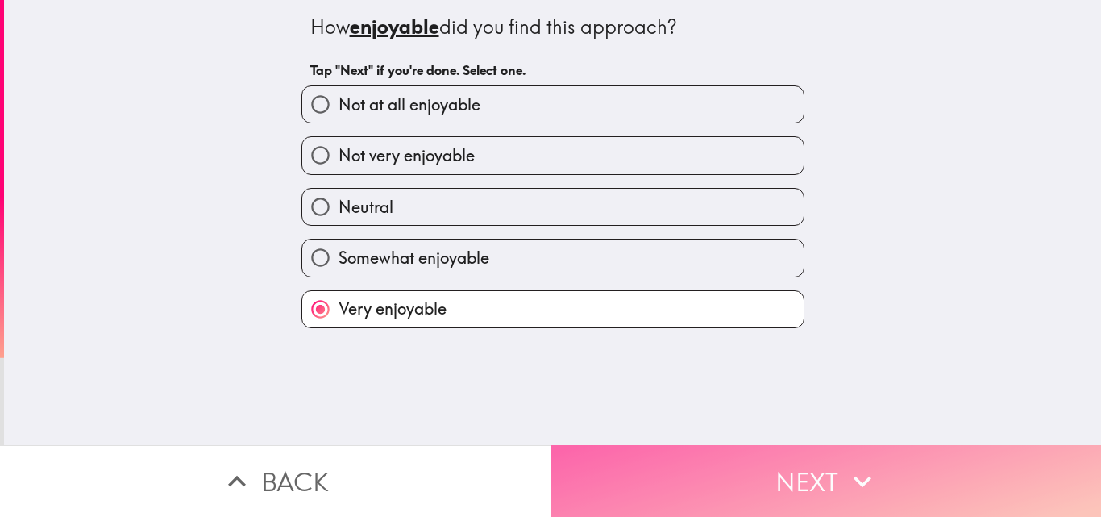
click at [647, 453] on button "Next" at bounding box center [826, 481] width 551 height 72
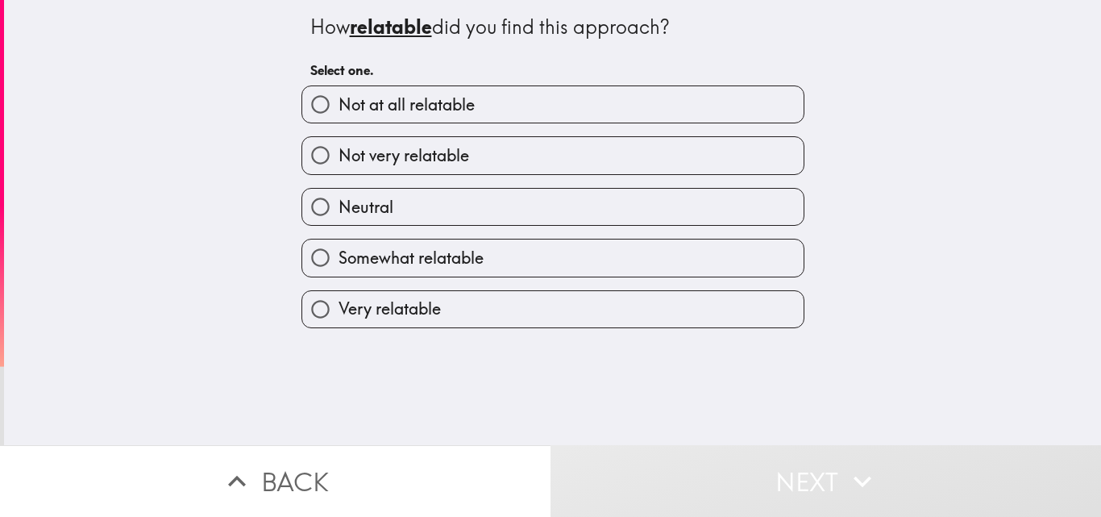
drag, startPoint x: 495, startPoint y: 275, endPoint x: 535, endPoint y: 318, distance: 59.3
click at [494, 275] on label "Somewhat relatable" at bounding box center [552, 257] width 501 height 36
click at [339, 275] on input "Somewhat relatable" at bounding box center [320, 257] width 36 height 36
radio input "true"
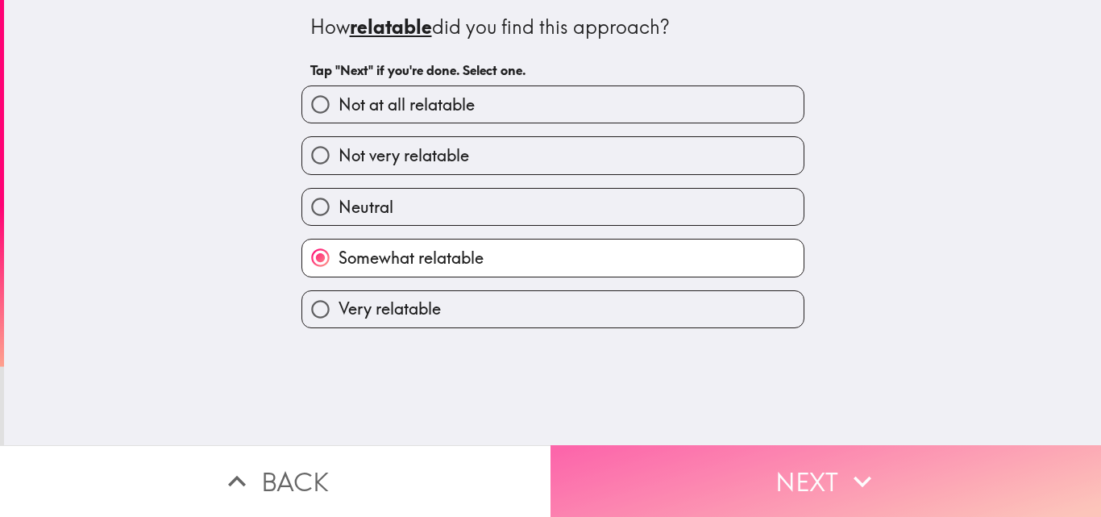
click at [647, 472] on button "Next" at bounding box center [826, 481] width 551 height 72
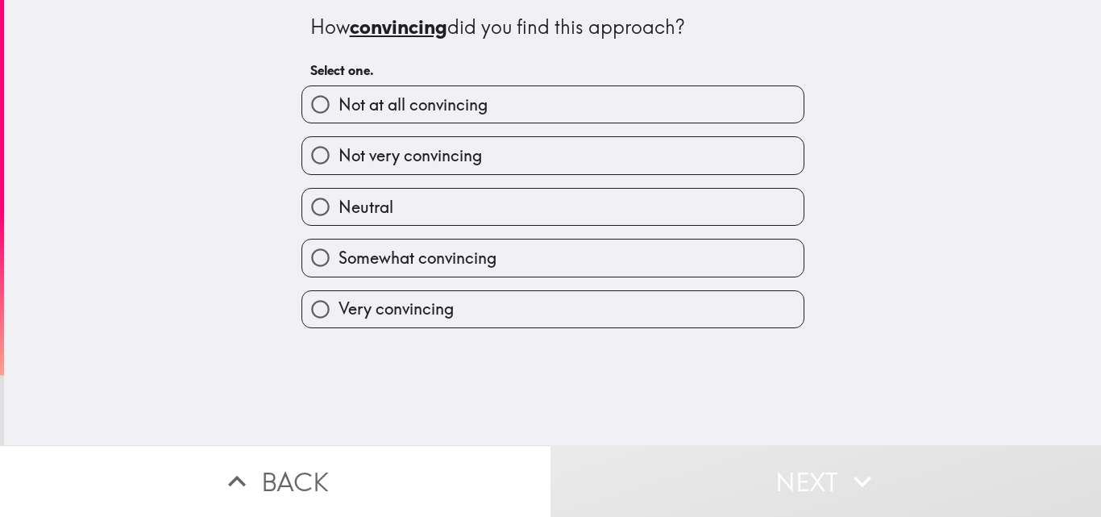
click at [498, 293] on label "Very convincing" at bounding box center [552, 309] width 501 height 36
click at [339, 293] on input "Very convincing" at bounding box center [320, 309] width 36 height 36
radio input "true"
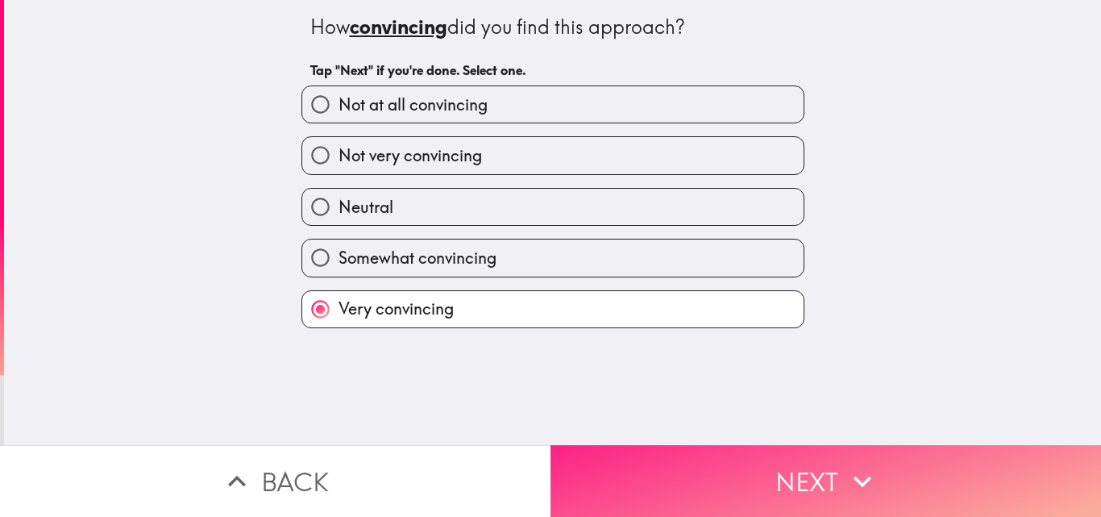
click at [642, 448] on button "Next" at bounding box center [826, 481] width 551 height 72
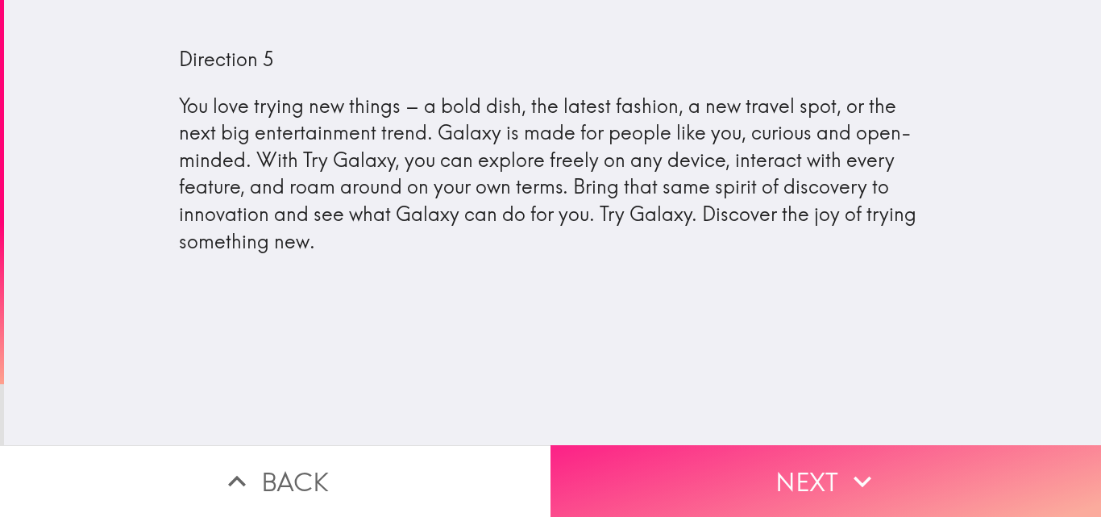
click at [673, 454] on button "Next" at bounding box center [826, 481] width 551 height 72
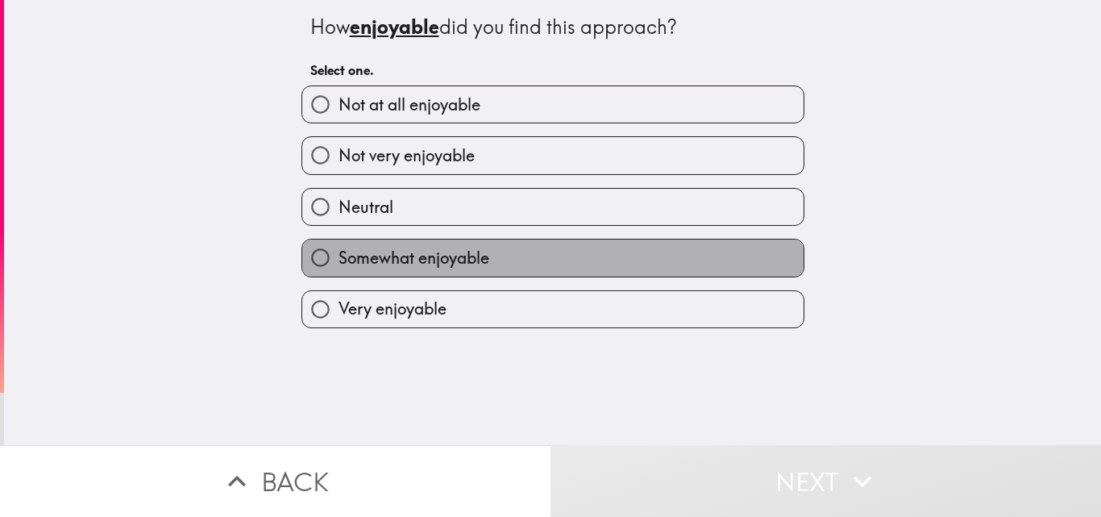
click at [436, 264] on span "Somewhat enjoyable" at bounding box center [414, 258] width 151 height 23
click at [339, 264] on input "Somewhat enjoyable" at bounding box center [320, 257] width 36 height 36
radio input "true"
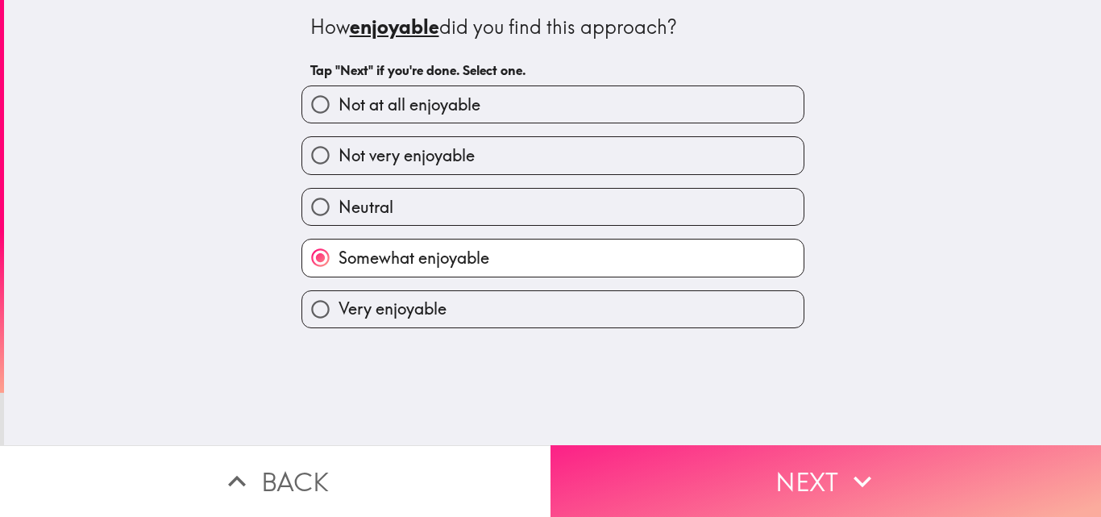
click at [671, 445] on button "Next" at bounding box center [826, 481] width 551 height 72
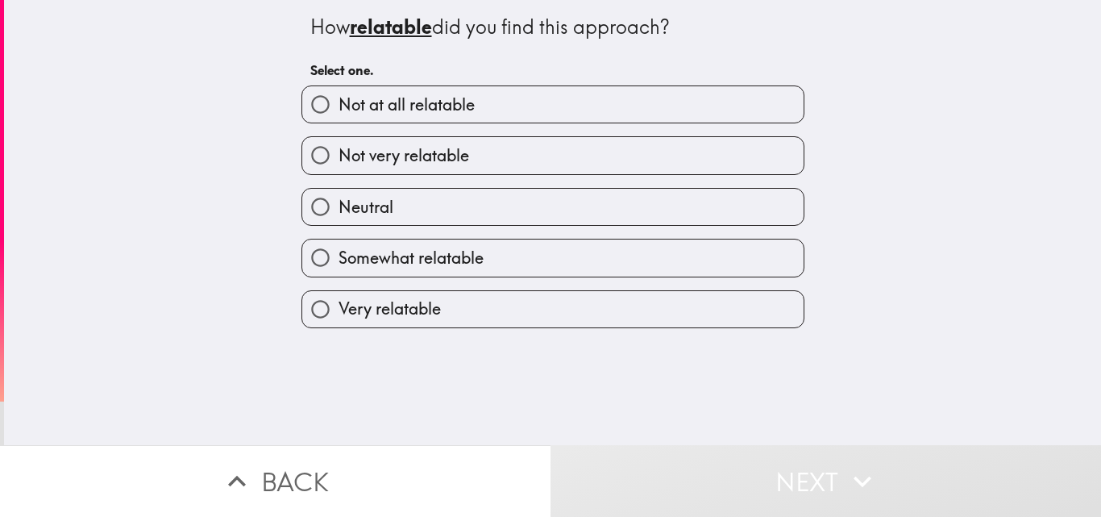
click at [403, 212] on label "Neutral" at bounding box center [552, 207] width 501 height 36
click at [339, 212] on input "Neutral" at bounding box center [320, 207] width 36 height 36
radio input "true"
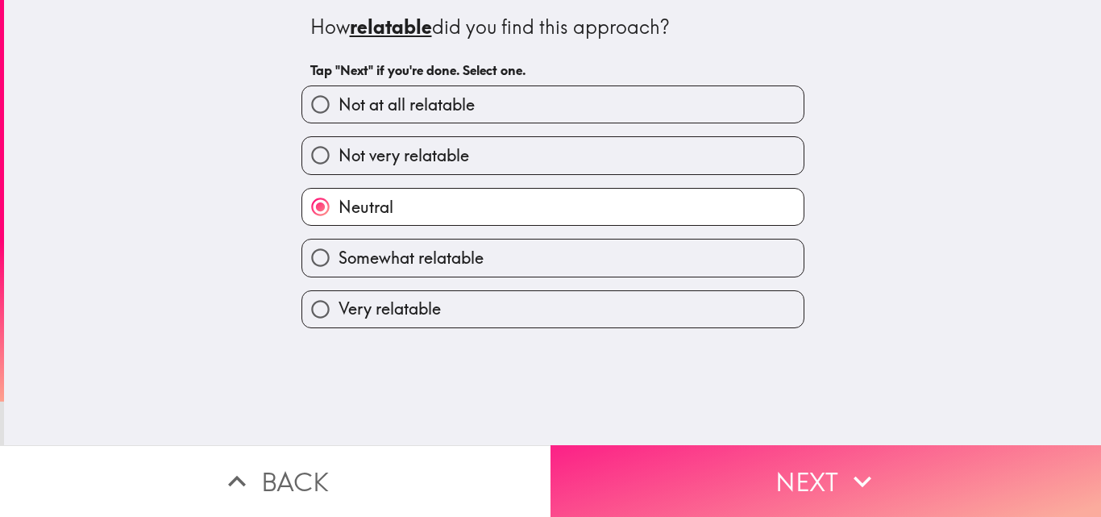
click at [650, 460] on button "Next" at bounding box center [826, 481] width 551 height 72
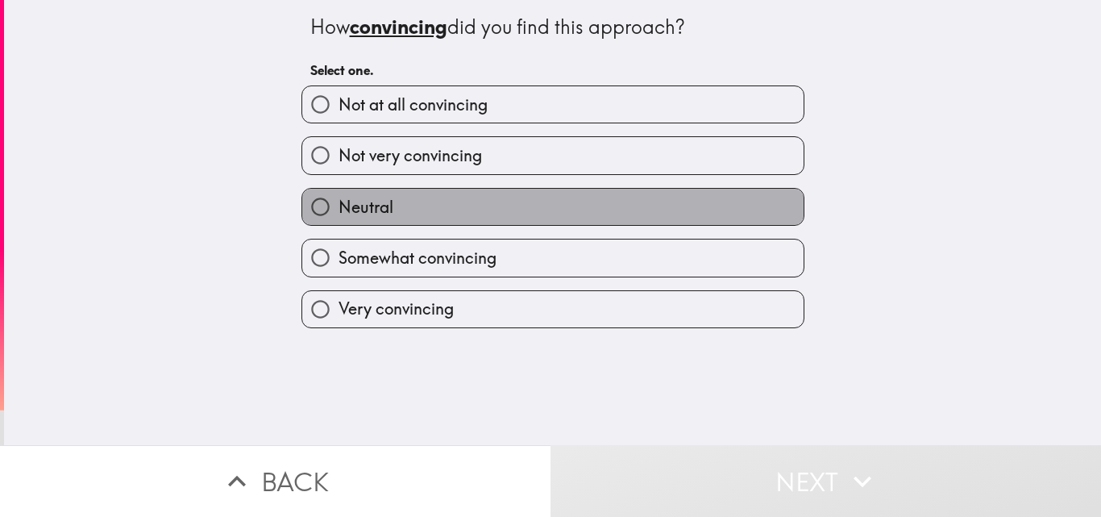
click at [385, 208] on label "Neutral" at bounding box center [552, 207] width 501 height 36
click at [339, 208] on input "Neutral" at bounding box center [320, 207] width 36 height 36
radio input "true"
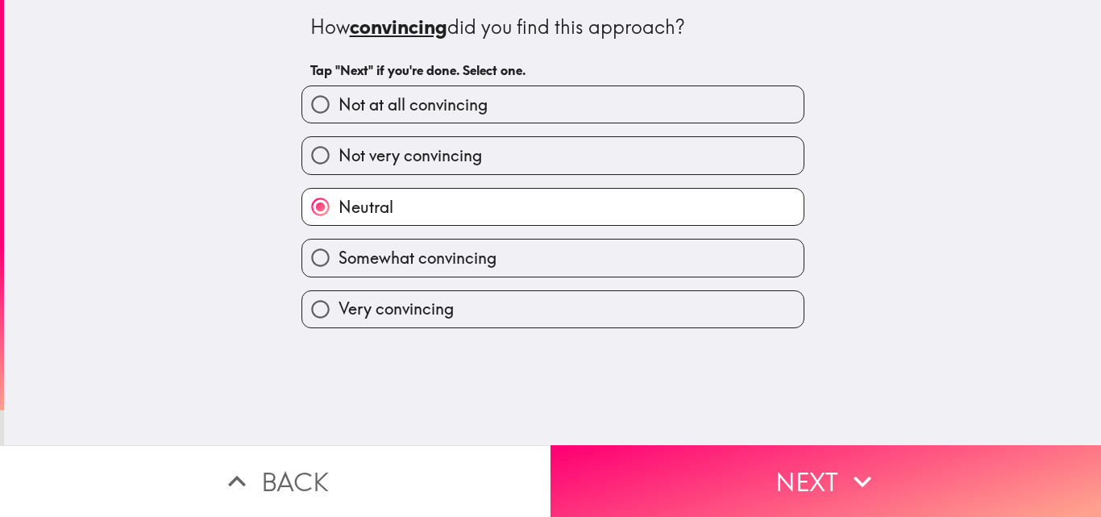
click at [539, 364] on div "How convincing did you find this approach? Tap "Next" if you're done. Select on…" at bounding box center [552, 222] width 1097 height 445
click at [591, 418] on div "How convincing did you find this approach? Tap "Next" if you're done. Select on…" at bounding box center [552, 222] width 1097 height 445
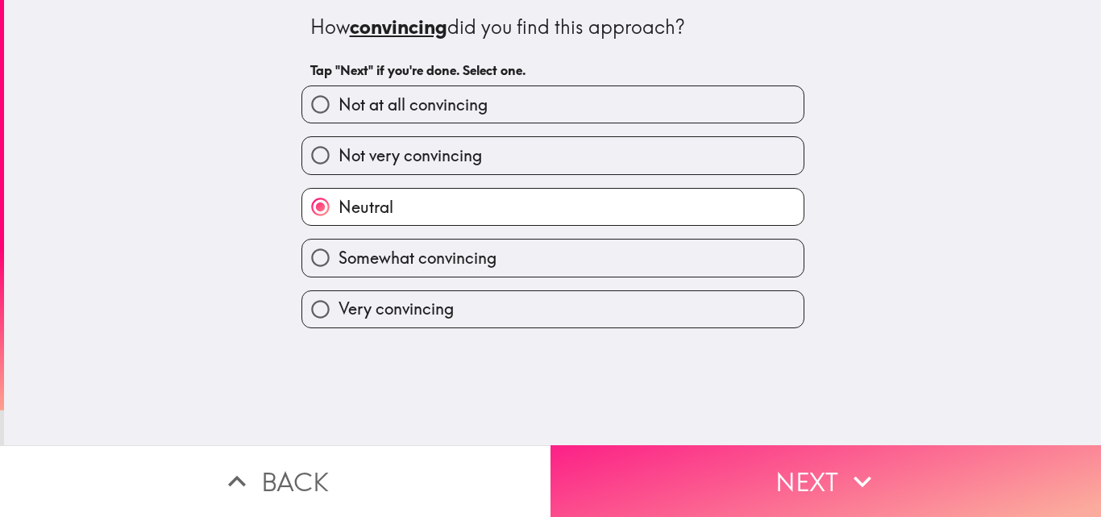
click at [612, 445] on button "Next" at bounding box center [826, 481] width 551 height 72
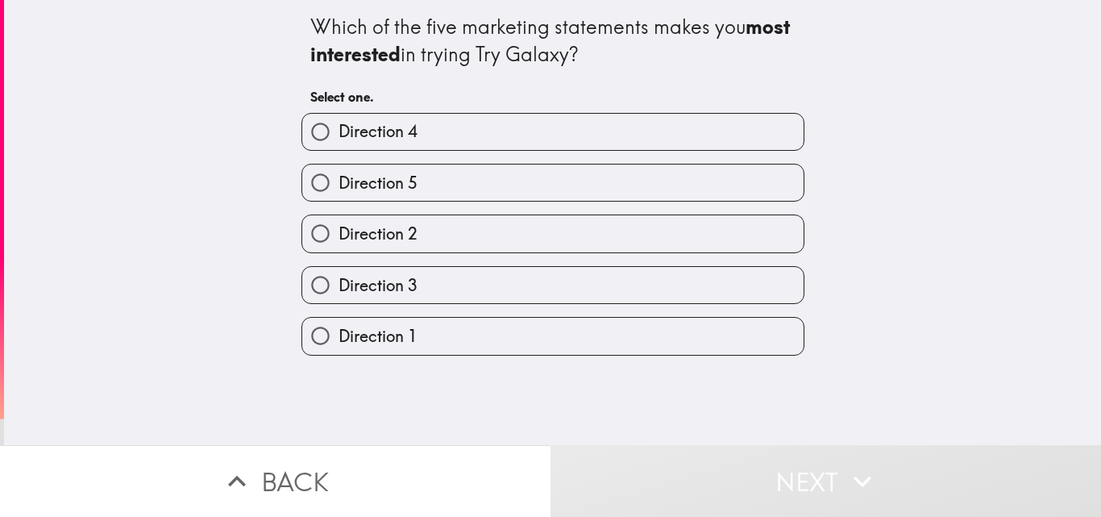
click at [418, 251] on label "Direction 2" at bounding box center [552, 233] width 501 height 36
click at [339, 251] on input "Direction 2" at bounding box center [320, 233] width 36 height 36
radio input "true"
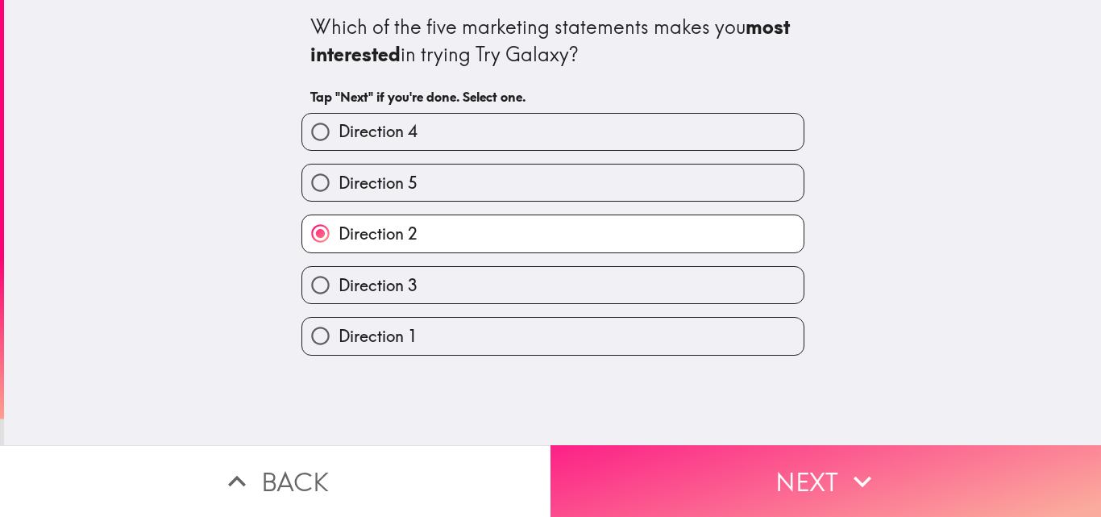
drag, startPoint x: 642, startPoint y: 440, endPoint x: 651, endPoint y: 451, distance: 14.9
click at [643, 445] on button "Next" at bounding box center [826, 481] width 551 height 72
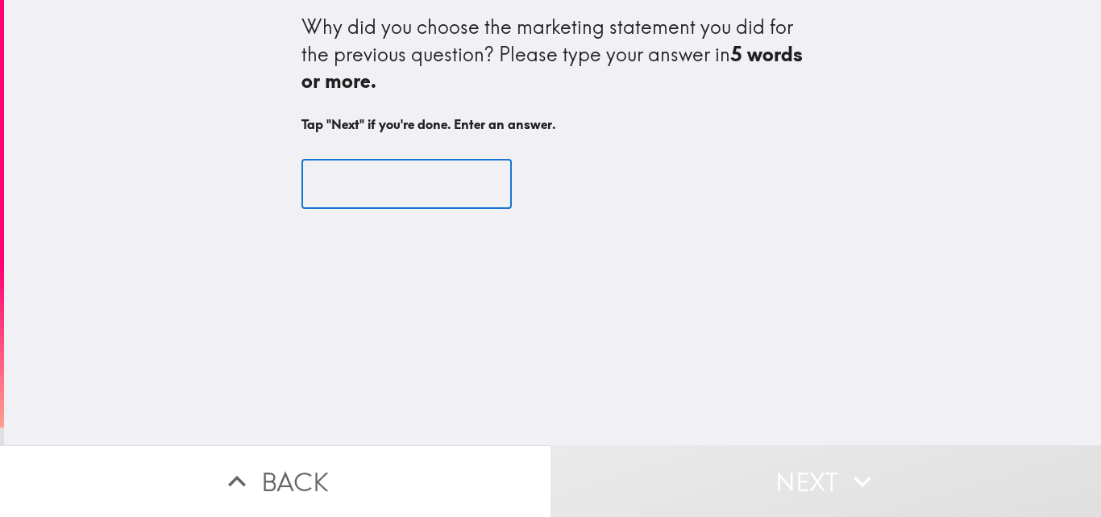
click at [426, 199] on input "text" at bounding box center [407, 184] width 210 height 50
click at [414, 196] on input "text" at bounding box center [407, 184] width 210 height 50
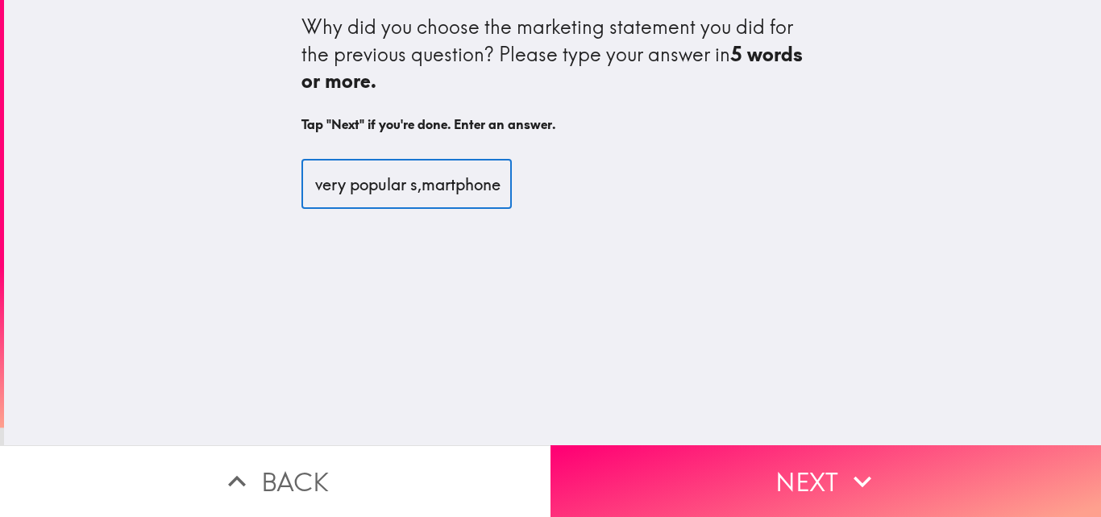
scroll to position [0, 157]
click at [391, 179] on input "Galaxt mobile is a very popular s,martphone" at bounding box center [407, 184] width 210 height 50
drag, startPoint x: 375, startPoint y: 182, endPoint x: 169, endPoint y: 183, distance: 205.6
click at [169, 183] on div "Why did you choose the marketing statement you did for the previous question? P…" at bounding box center [552, 222] width 1097 height 445
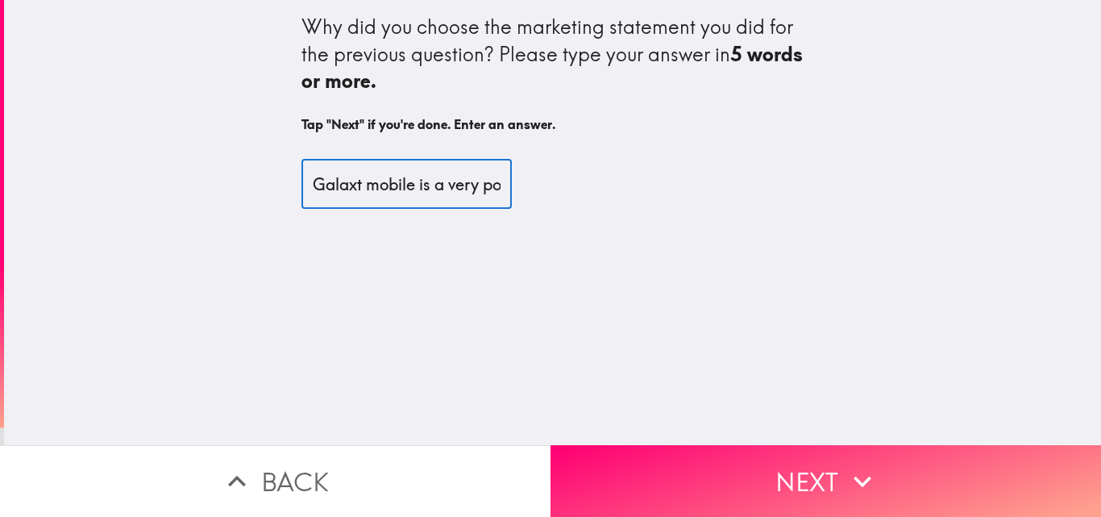
click at [333, 185] on input "Galaxt mobile is a very popular smartphone" at bounding box center [407, 184] width 210 height 50
click at [302, 185] on input "Galaxt mobile is a very popular smartphone" at bounding box center [407, 184] width 210 height 50
click at [421, 181] on input "Samsung Galaxt mobile is a very popular smartphone" at bounding box center [407, 184] width 210 height 50
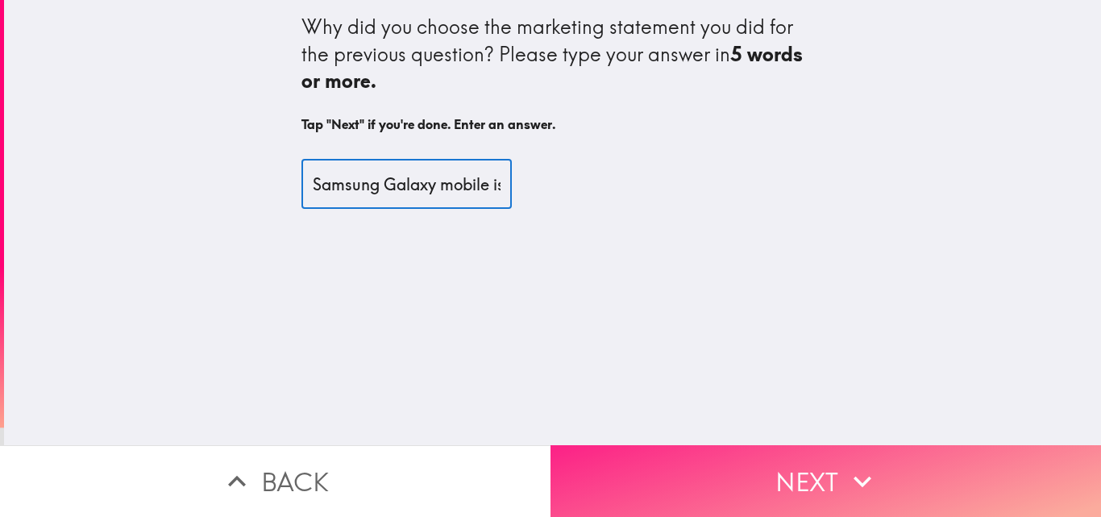
type input "Samsung Galaxy mobile is a very popular smartphone"
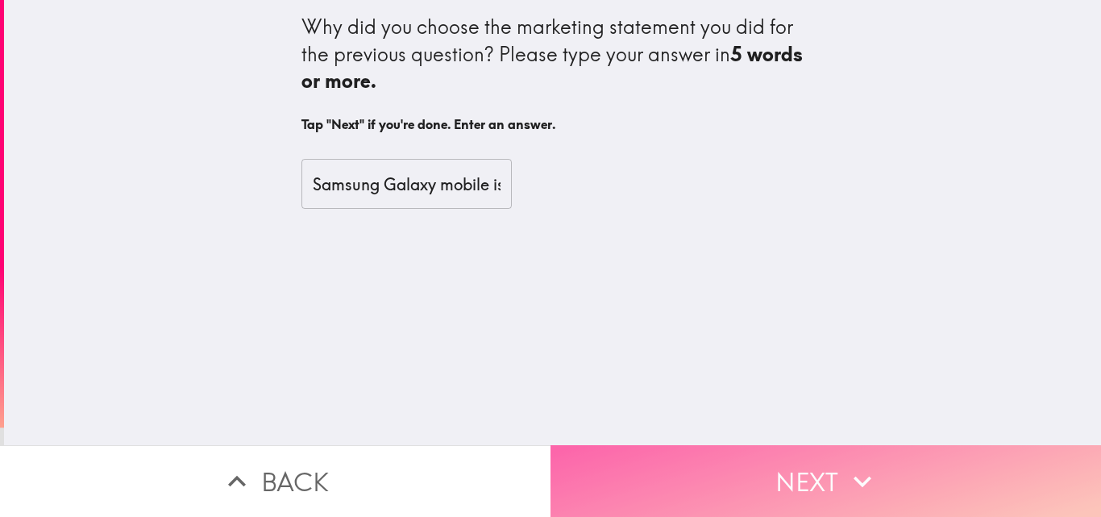
click at [665, 464] on button "Next" at bounding box center [826, 481] width 551 height 72
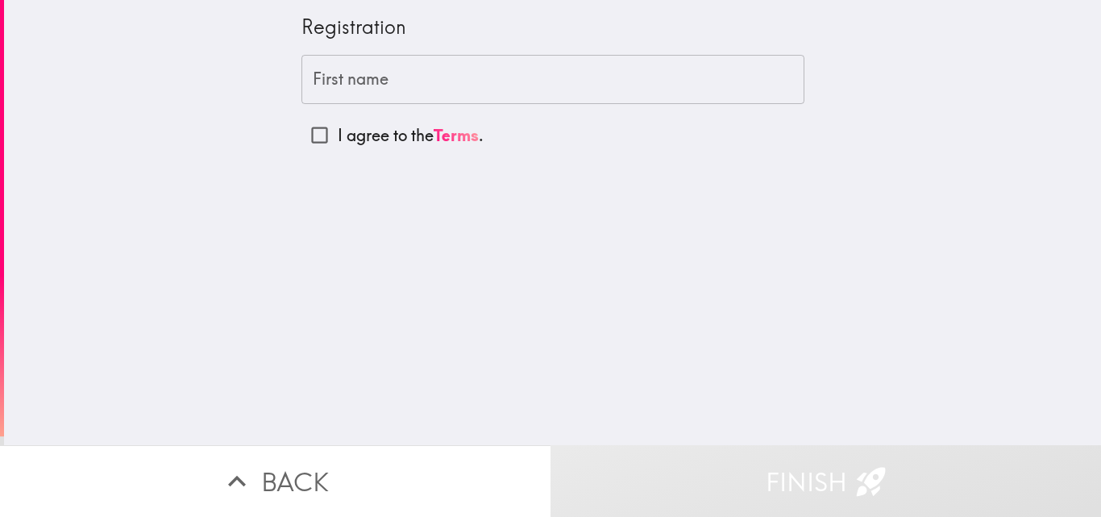
click at [371, 84] on input "First name" at bounding box center [553, 80] width 503 height 50
click at [406, 81] on input "First name" at bounding box center [553, 80] width 503 height 50
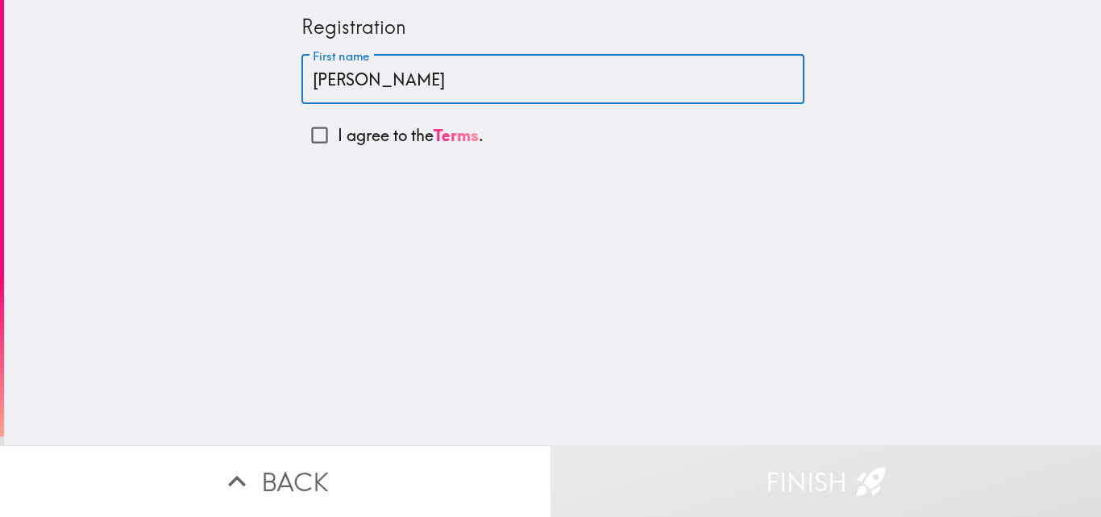
type input "[PERSON_NAME]"
click at [310, 133] on input "I agree to the Terms ." at bounding box center [320, 135] width 36 height 36
checkbox input "true"
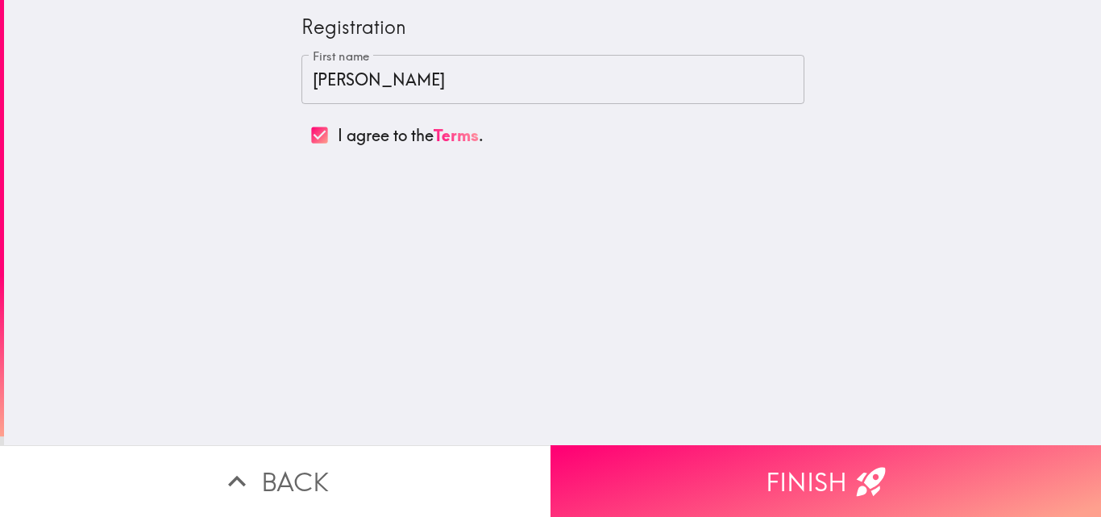
click at [671, 462] on button "Finish" at bounding box center [826, 481] width 551 height 72
